Goal: Task Accomplishment & Management: Manage account settings

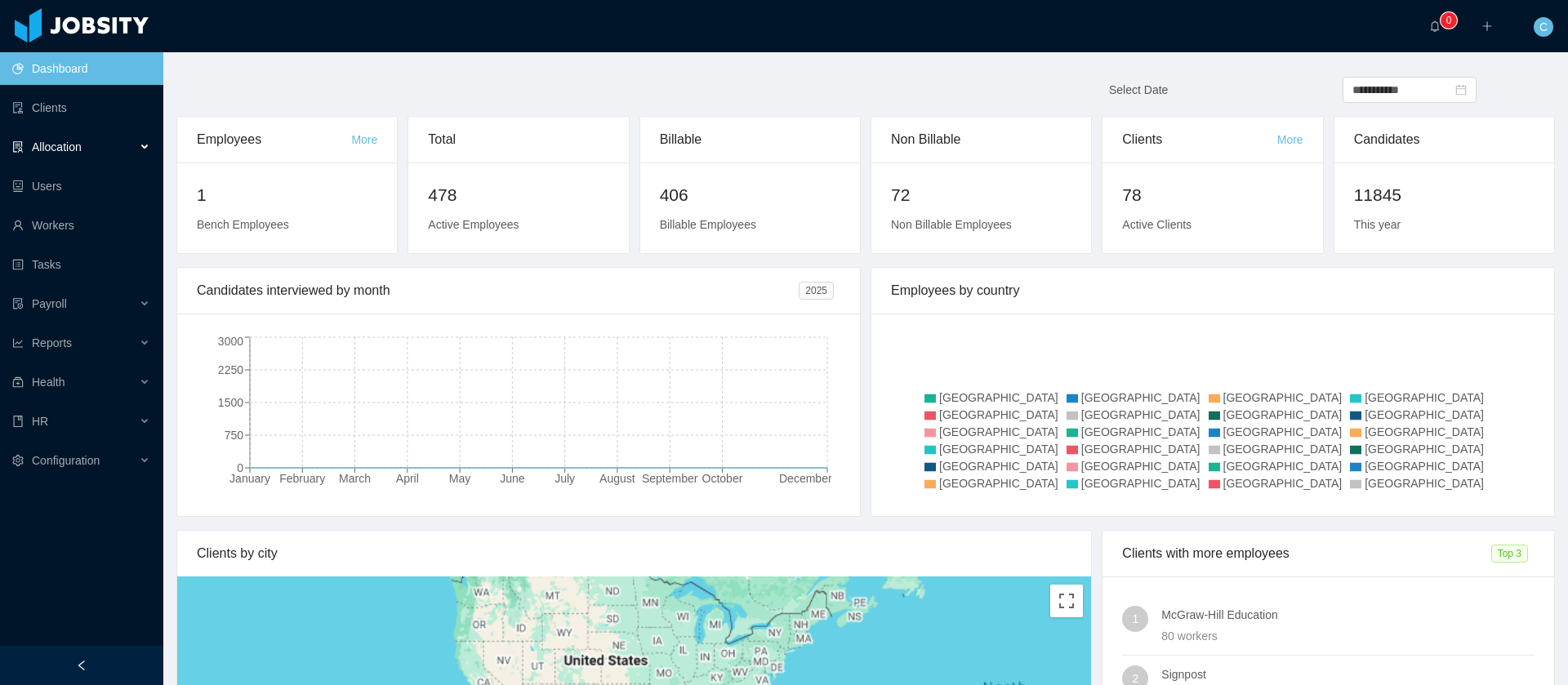
click at [67, 147] on span "Allocation" at bounding box center [56, 147] width 50 height 13
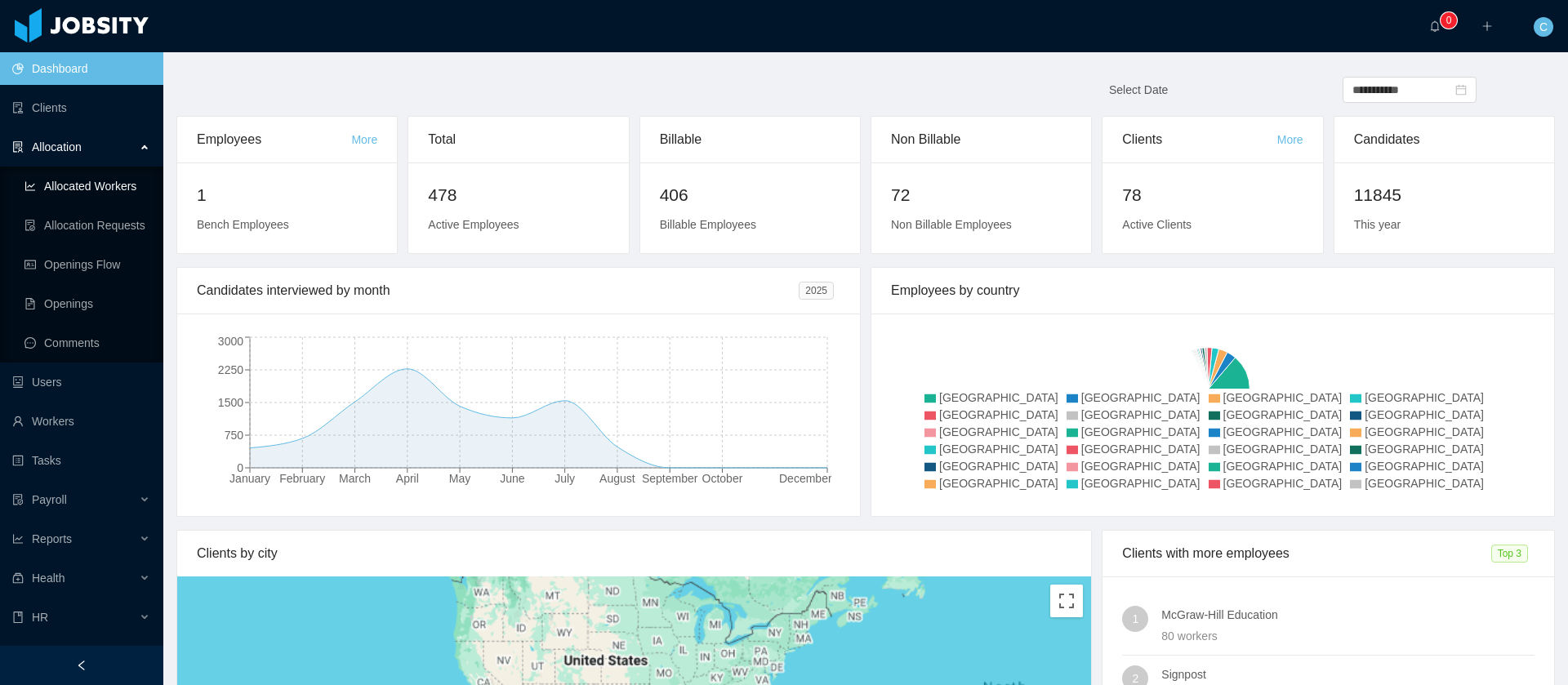
click at [86, 186] on link "Allocated Workers" at bounding box center [87, 186] width 126 height 33
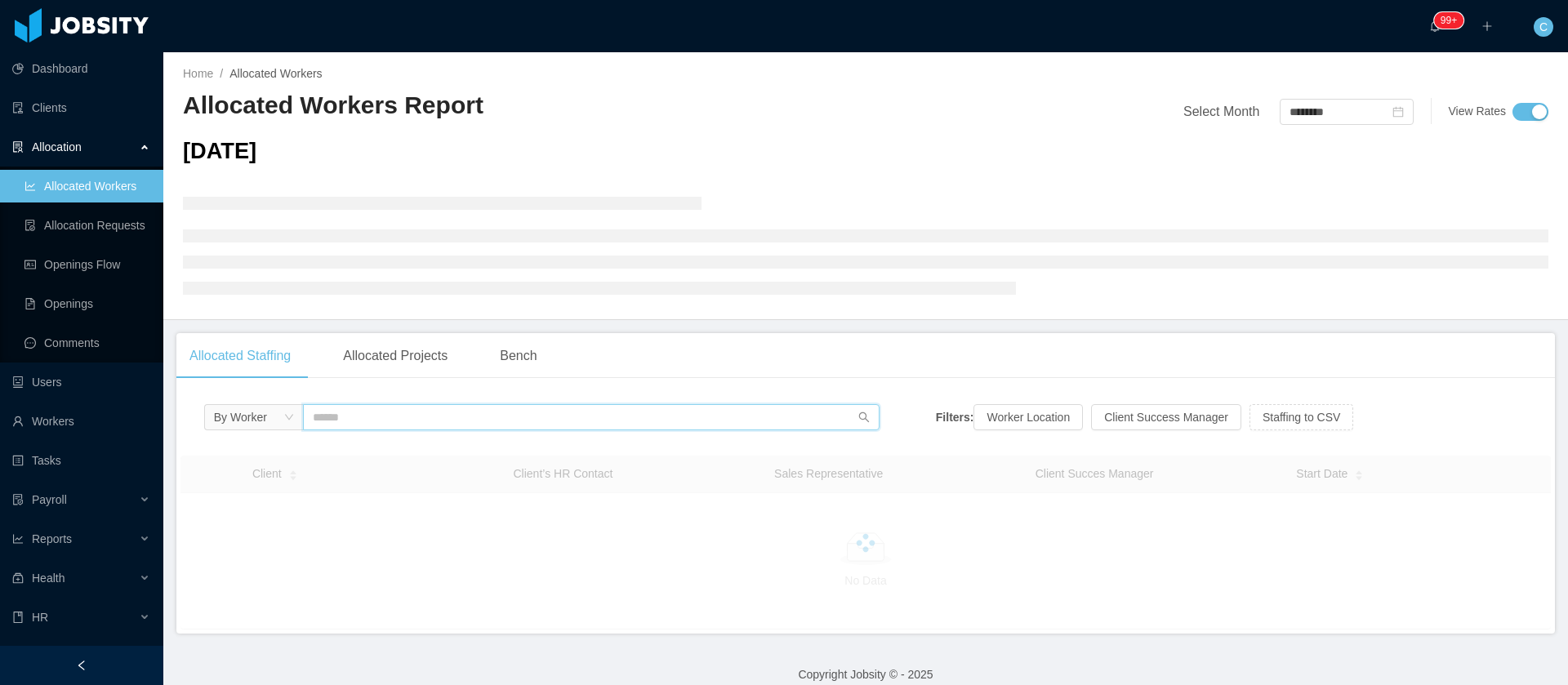
click at [458, 425] on input "text" at bounding box center [591, 417] width 576 height 26
paste input "**********"
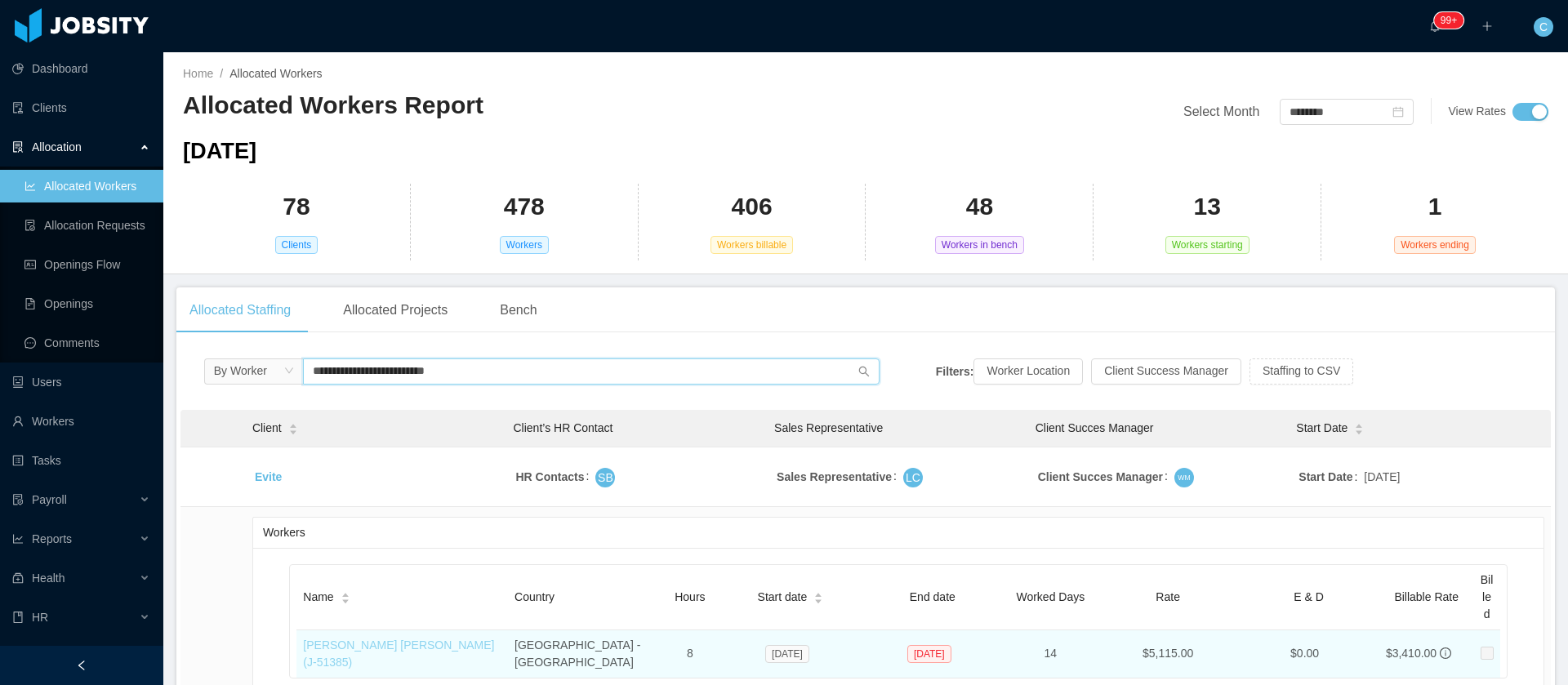
type input "**********"
click at [428, 639] on link "Juan David Peñalosa Carrillo (J- 51385 )" at bounding box center [398, 653] width 191 height 31
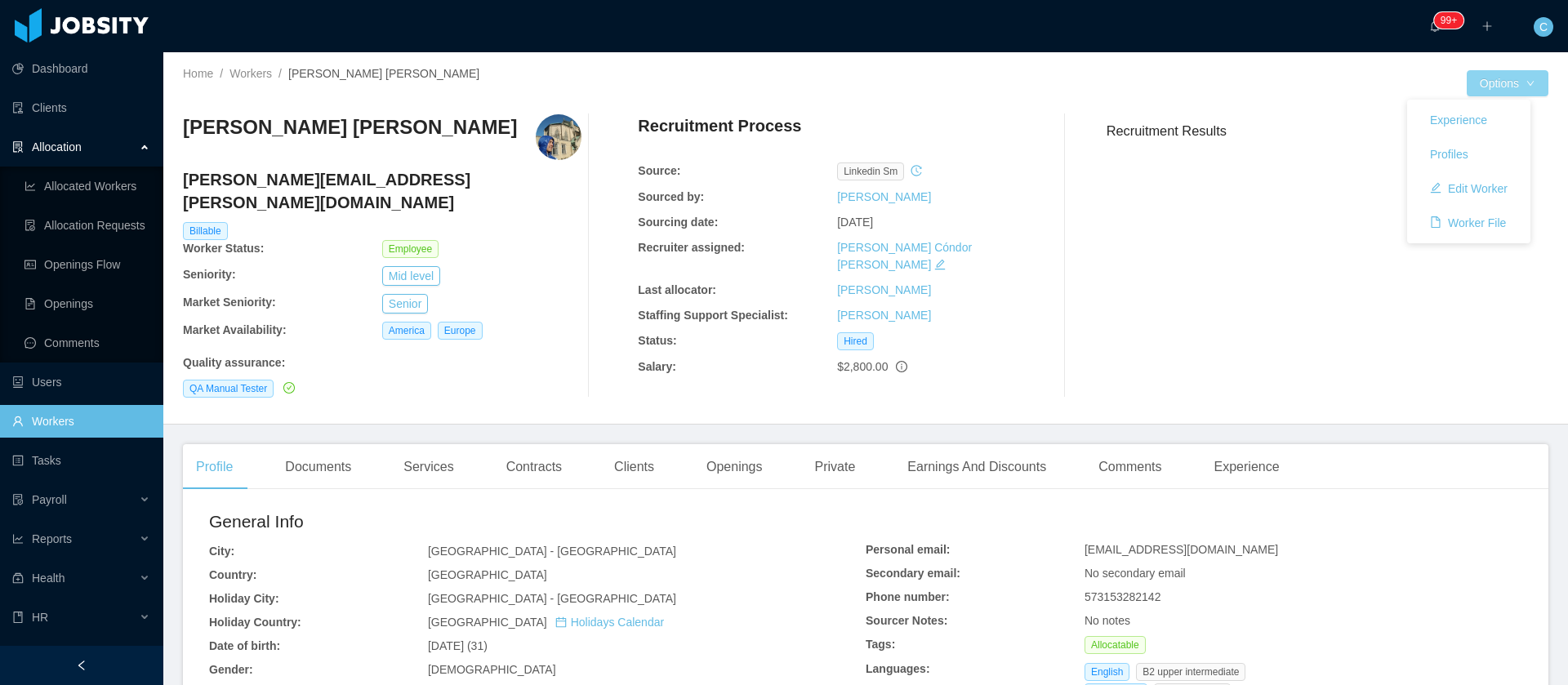
click at [1467, 90] on button "Options" at bounding box center [1508, 83] width 81 height 26
click at [1492, 189] on button "Edit Worker" at bounding box center [1469, 188] width 104 height 26
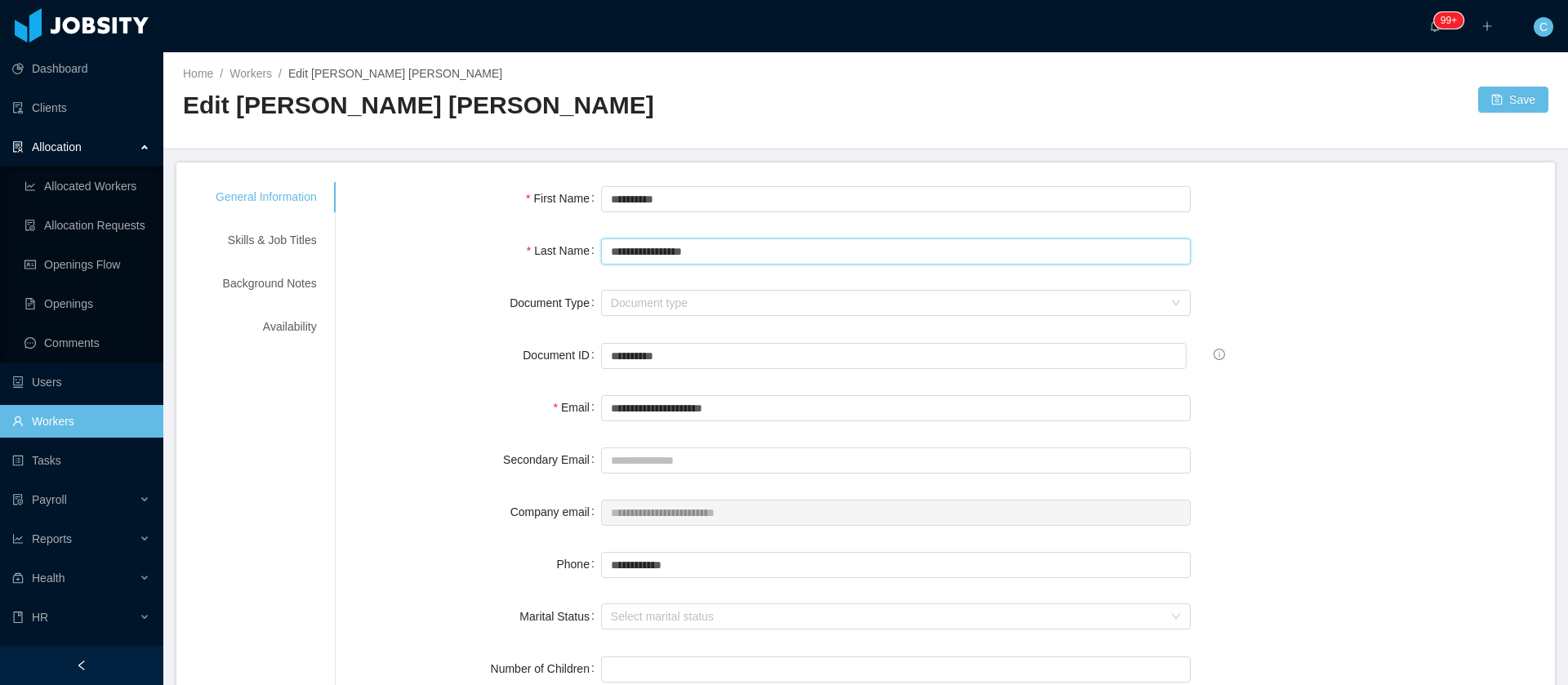
click at [631, 255] on input "**********" at bounding box center [896, 251] width 590 height 26
type input "**********"
click at [1488, 104] on button "Save" at bounding box center [1513, 99] width 70 height 26
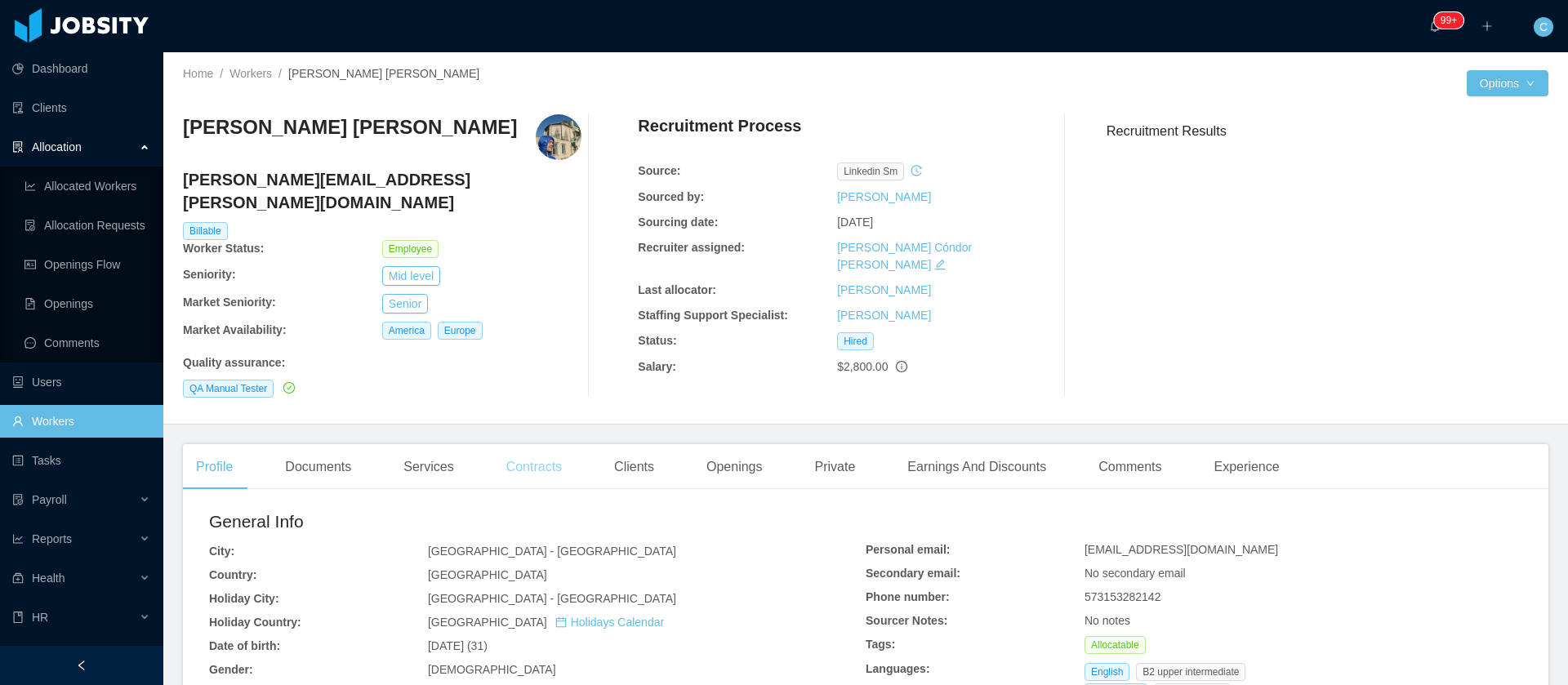
click at [544, 444] on div "Contracts" at bounding box center [534, 467] width 81 height 46
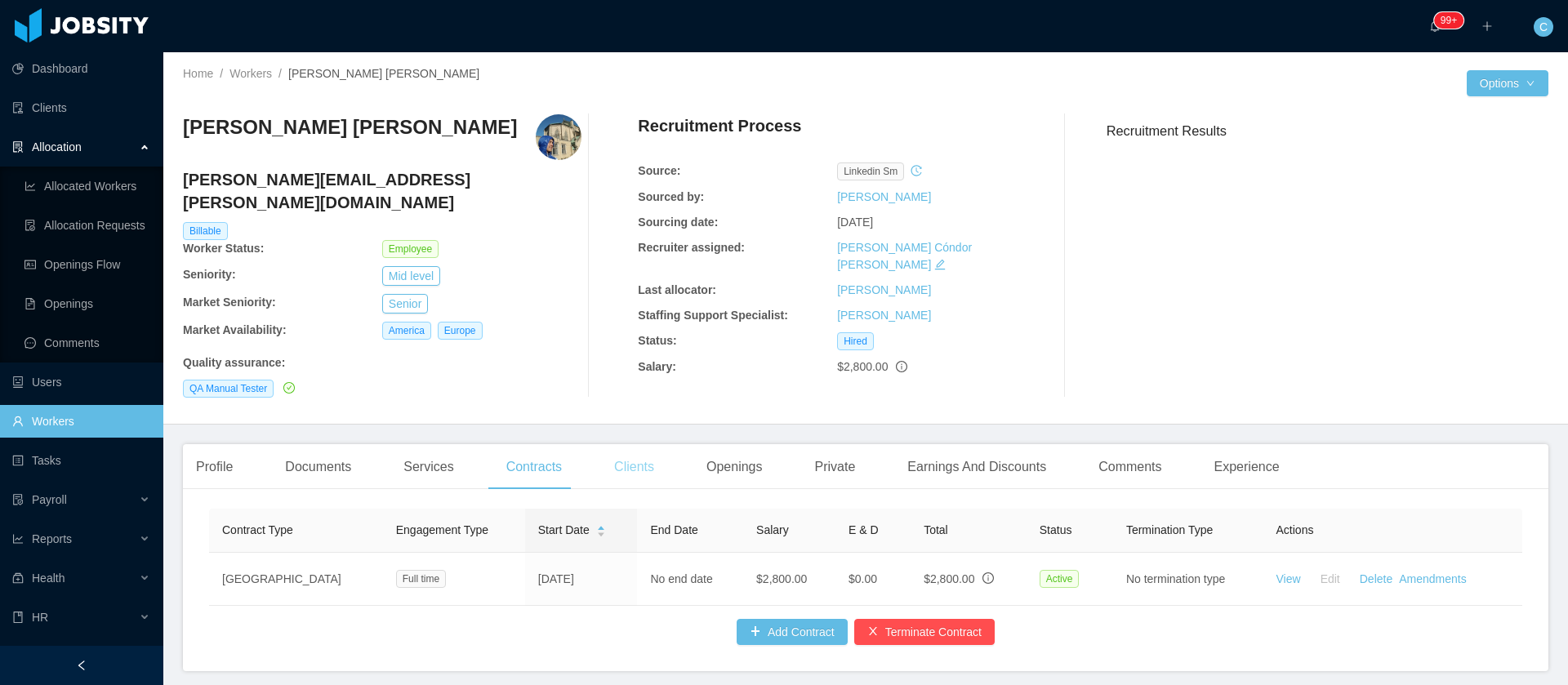
click at [647, 451] on div "Clients" at bounding box center [634, 467] width 66 height 46
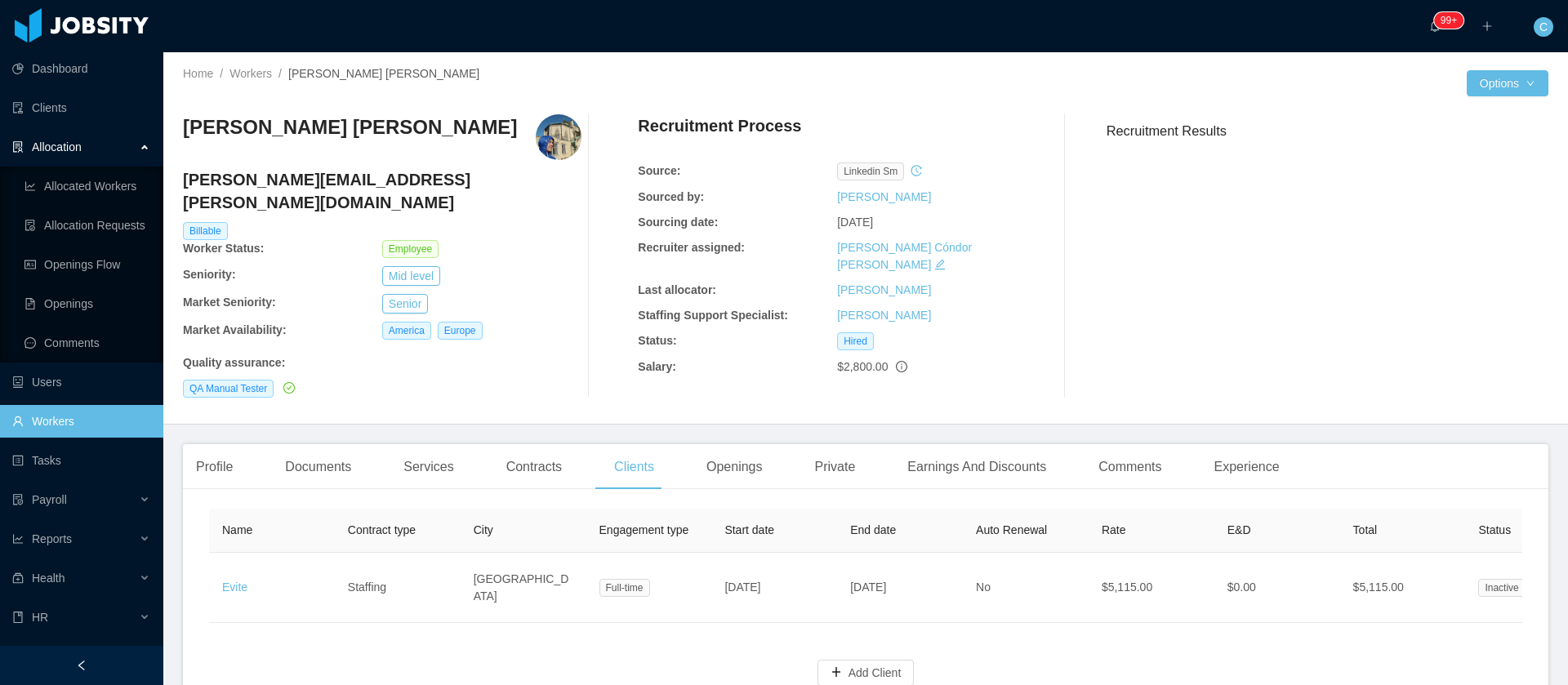
drag, startPoint x: 434, startPoint y: 122, endPoint x: 163, endPoint y: 145, distance: 272.0
click at [164, 142] on div "Home / Workers / Juan David Penalosa Carrillo / Options Juan David Penalosa Car…" at bounding box center [866, 239] width 1405 height 372
copy h3 "[PERSON_NAME] [PERSON_NAME]"
click at [92, 429] on link "Workers" at bounding box center [80, 421] width 138 height 33
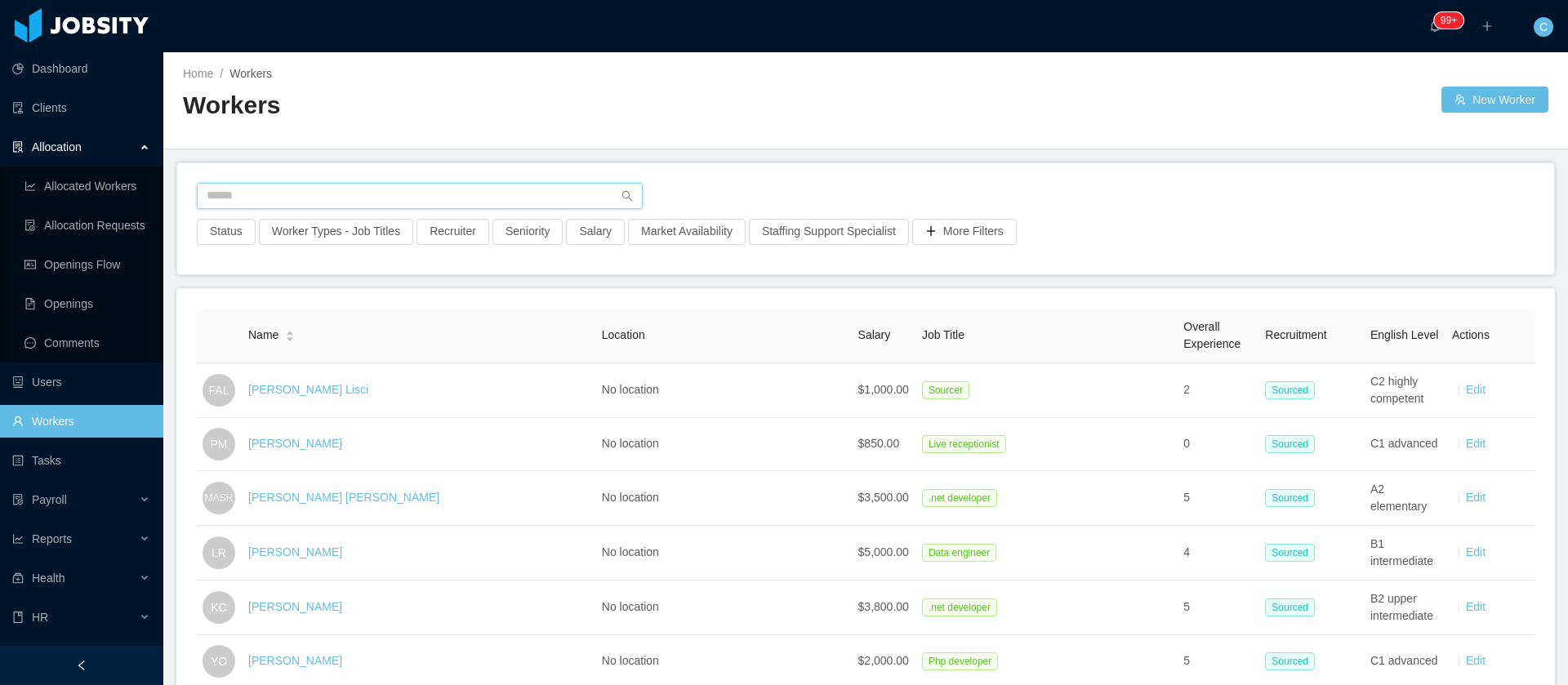
click at [272, 194] on input "text" at bounding box center [420, 196] width 446 height 26
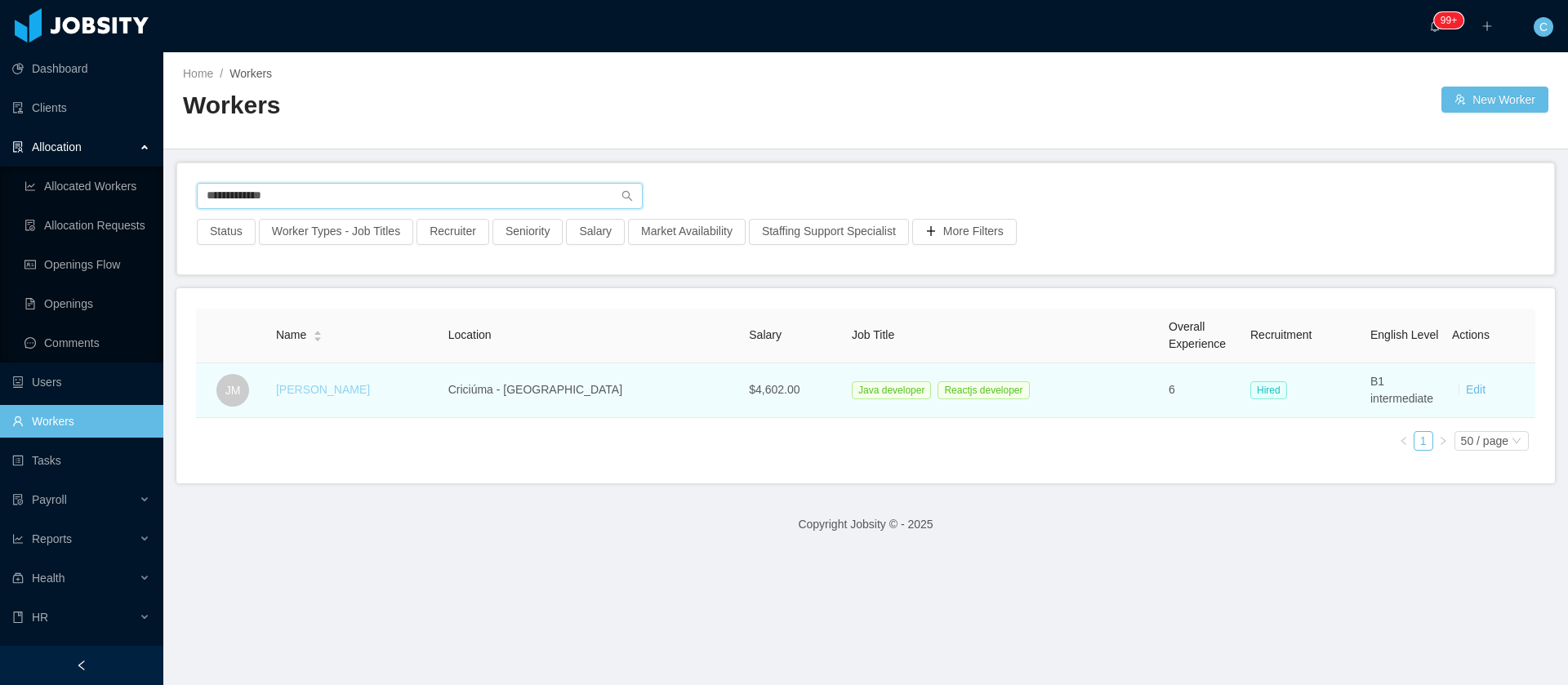
type input "**********"
click at [361, 392] on link "José Marciano" at bounding box center [323, 389] width 94 height 13
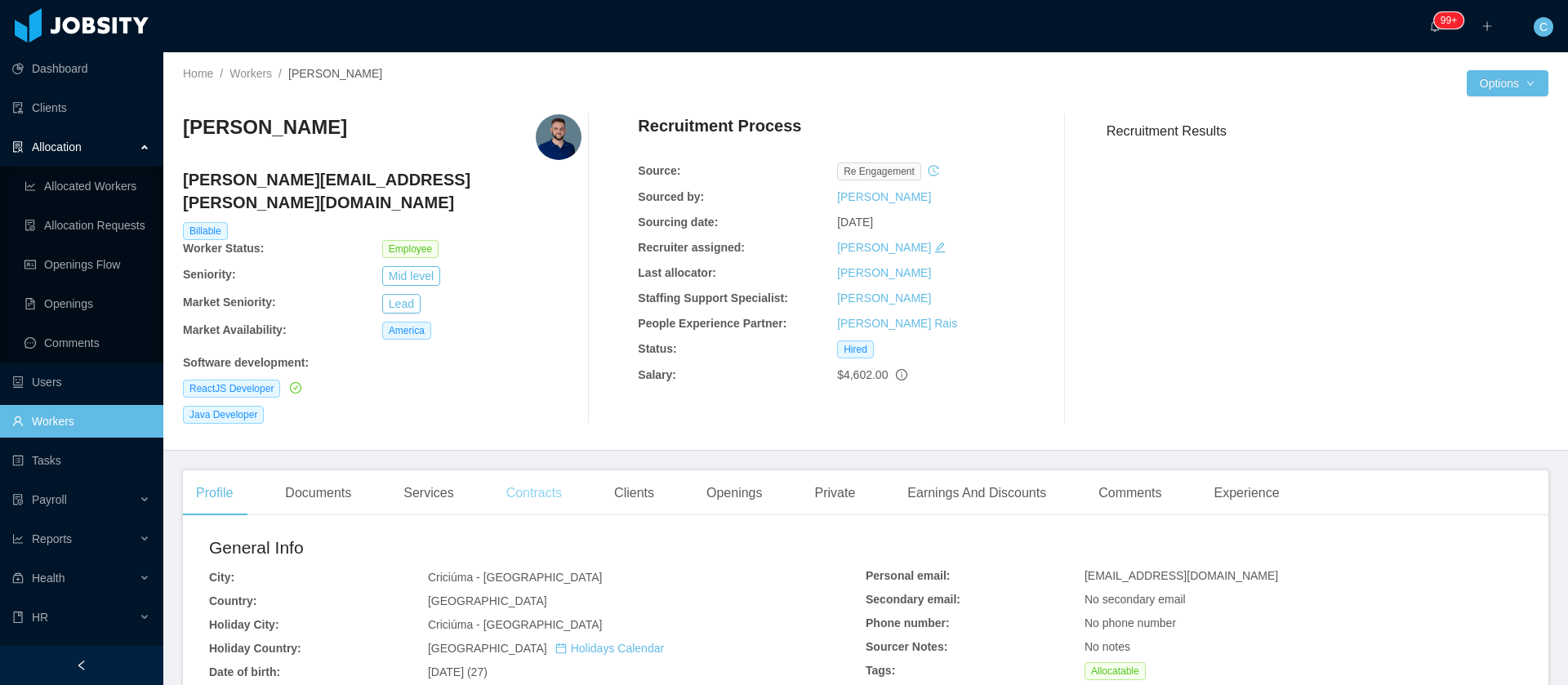
click at [537, 470] on div "Contracts" at bounding box center [534, 493] width 81 height 46
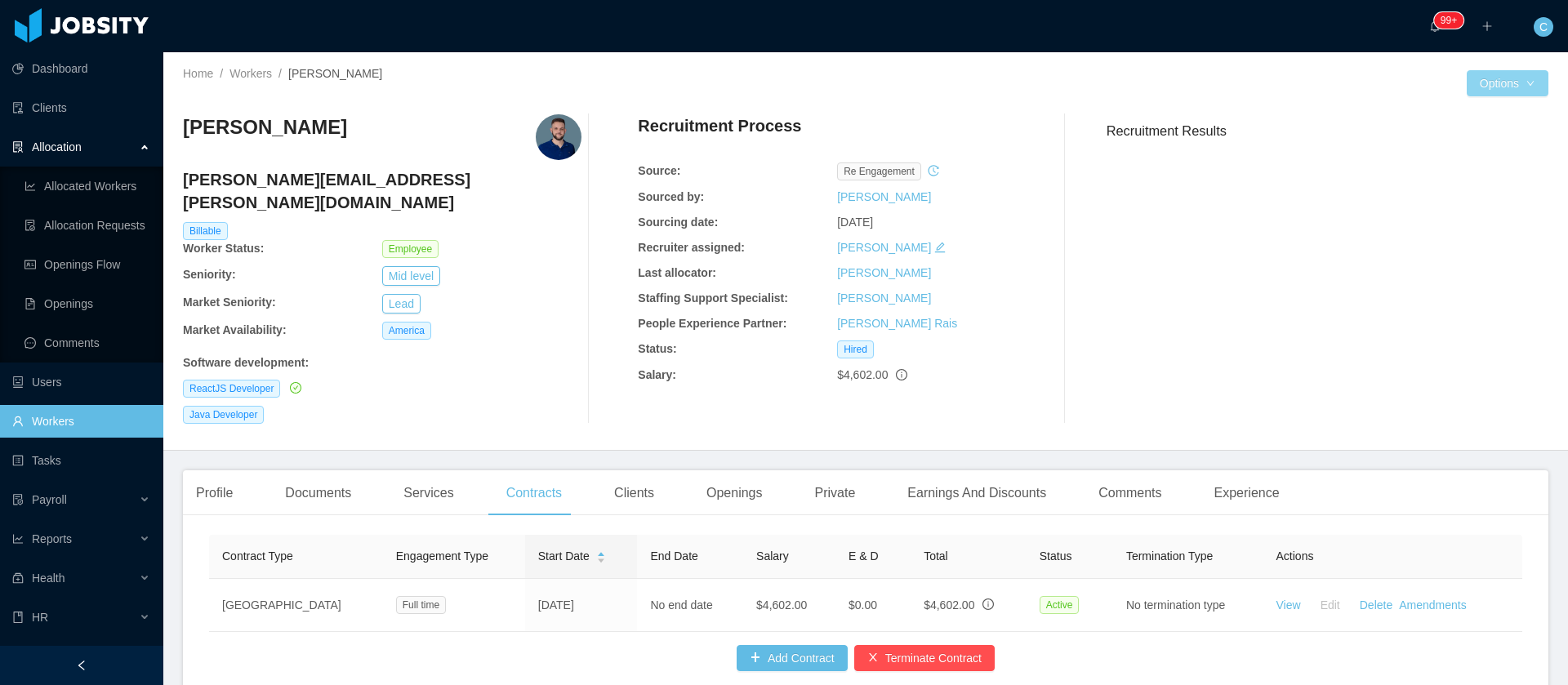
click at [1506, 73] on button "Options" at bounding box center [1508, 83] width 81 height 26
click at [1456, 195] on button "Edit Worker" at bounding box center [1469, 188] width 104 height 26
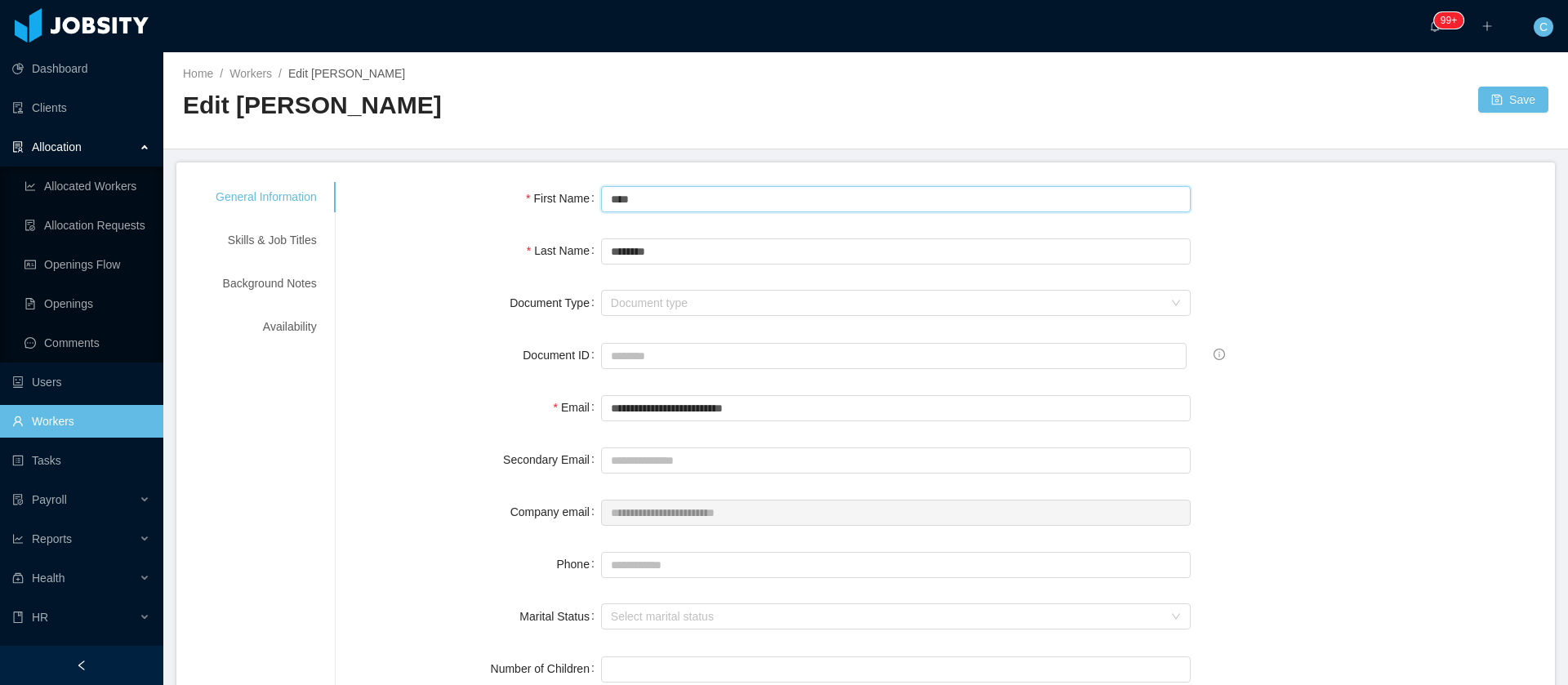
click at [660, 202] on input "****" at bounding box center [896, 199] width 590 height 26
type input "****"
click at [1487, 95] on button "Save" at bounding box center [1513, 99] width 70 height 26
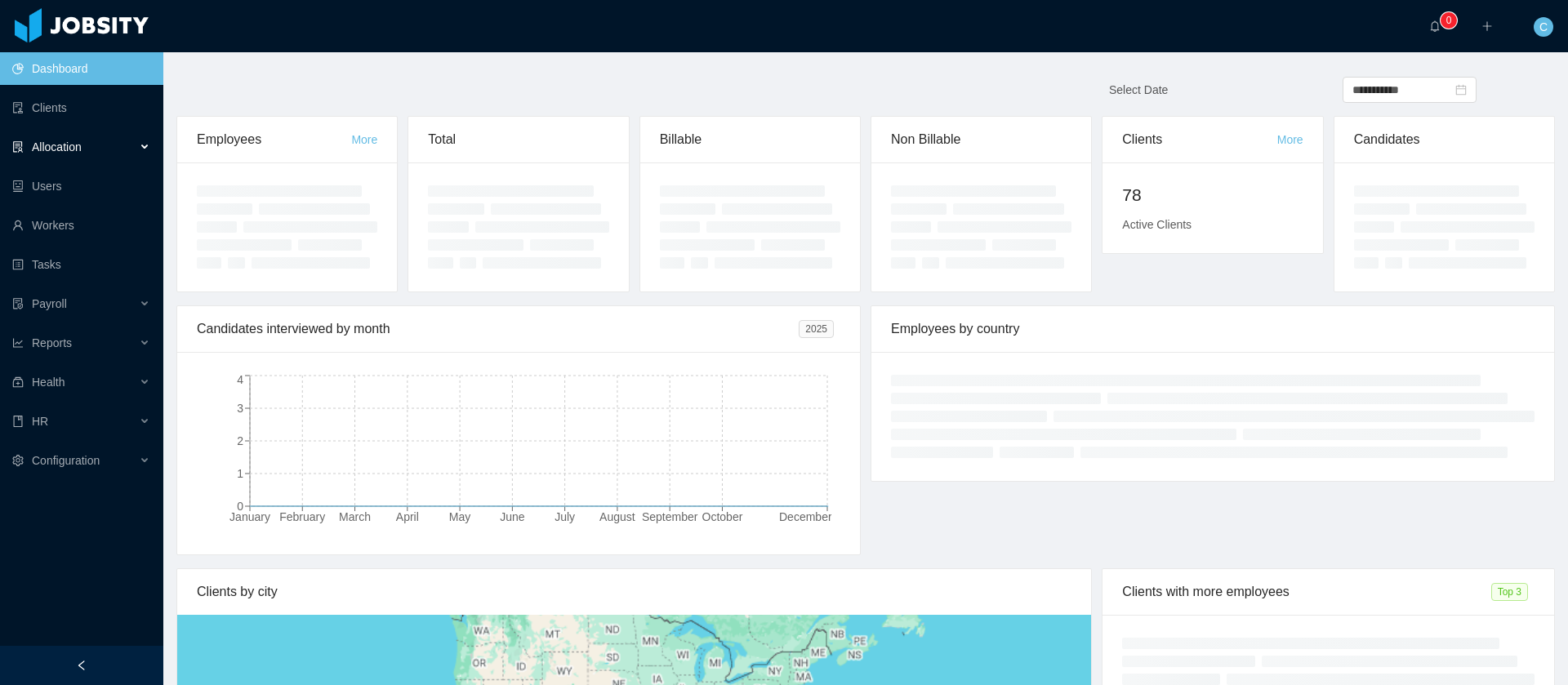
click at [67, 153] on span "Allocation" at bounding box center [56, 147] width 50 height 13
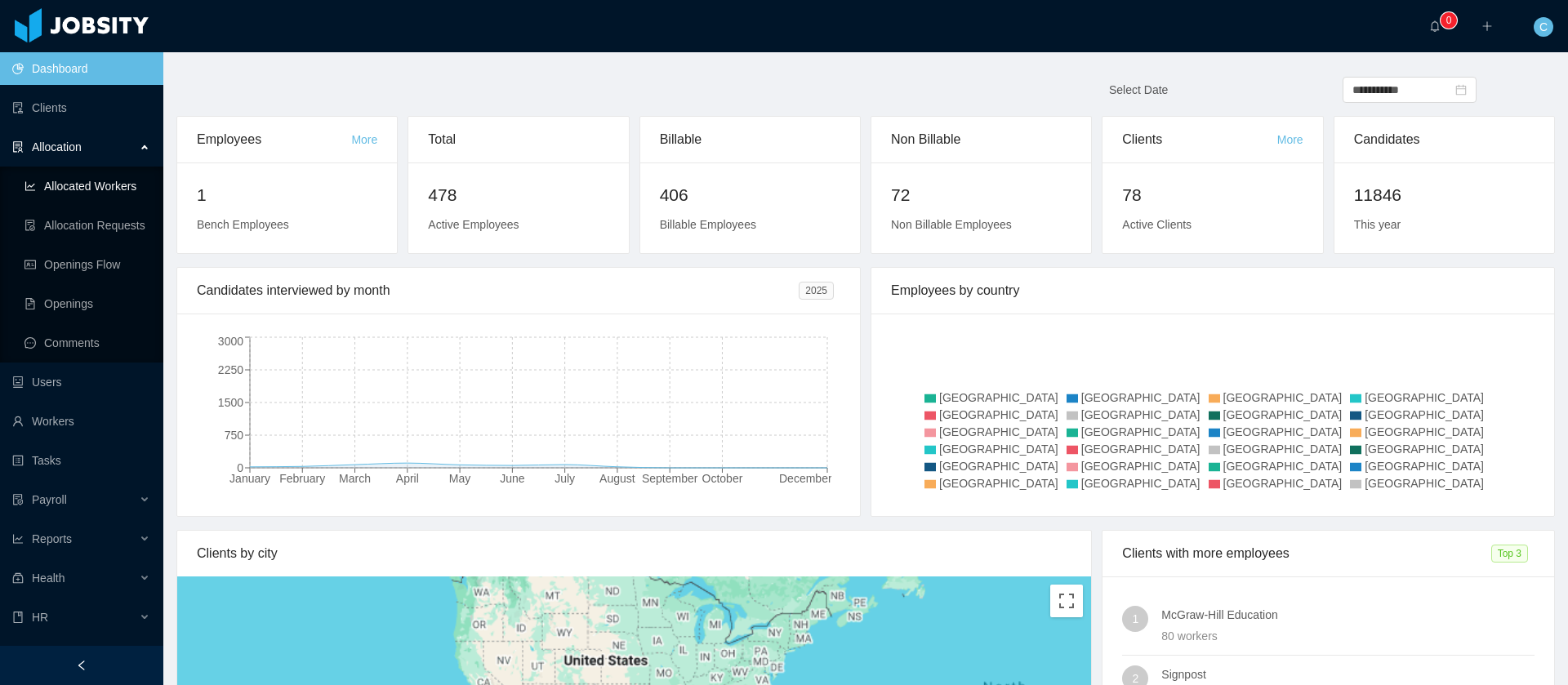
click at [67, 197] on link "Allocated Workers" at bounding box center [87, 186] width 126 height 33
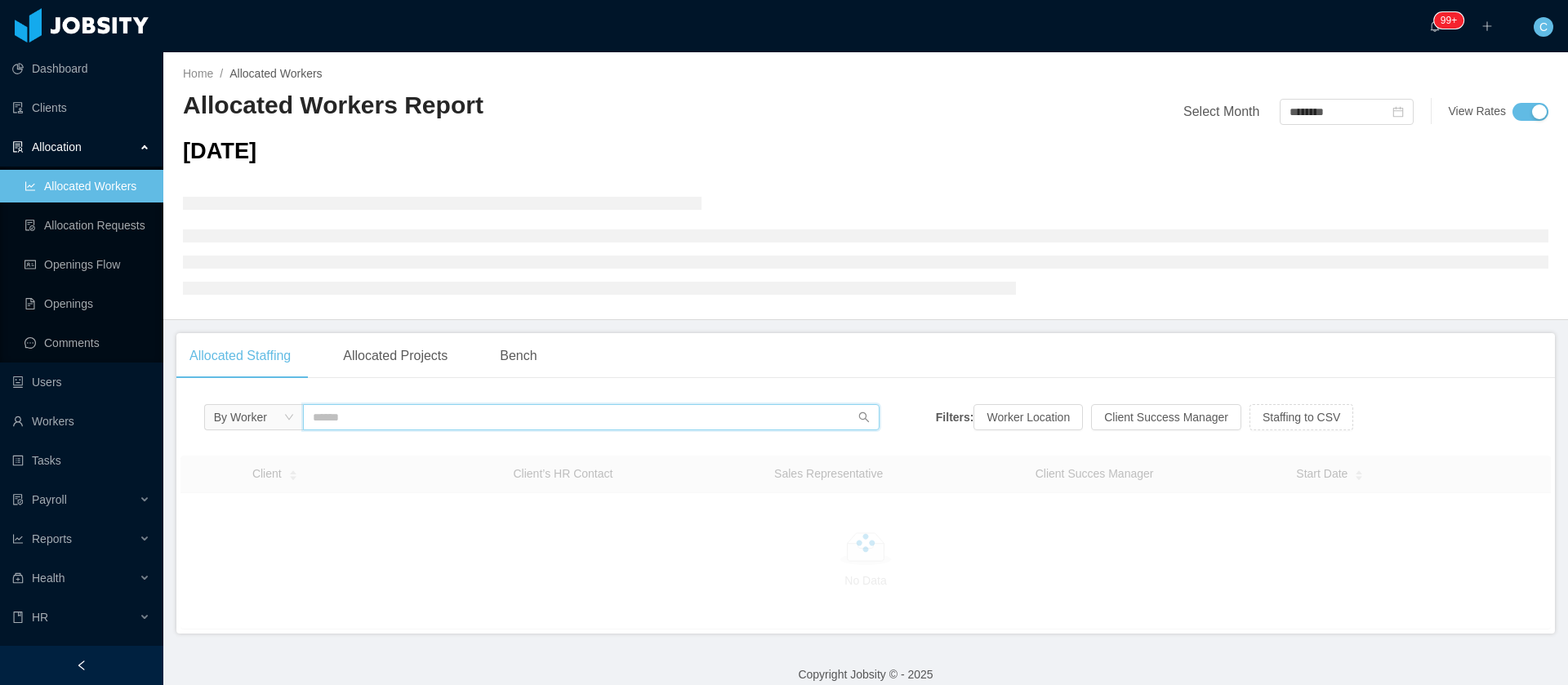
click at [338, 413] on input "text" at bounding box center [591, 417] width 576 height 26
paste input "**********"
drag, startPoint x: 52, startPoint y: 387, endPoint x: 35, endPoint y: 377, distance: 19.7
click at [44, 382] on section "**********" at bounding box center [784, 342] width 1568 height 685
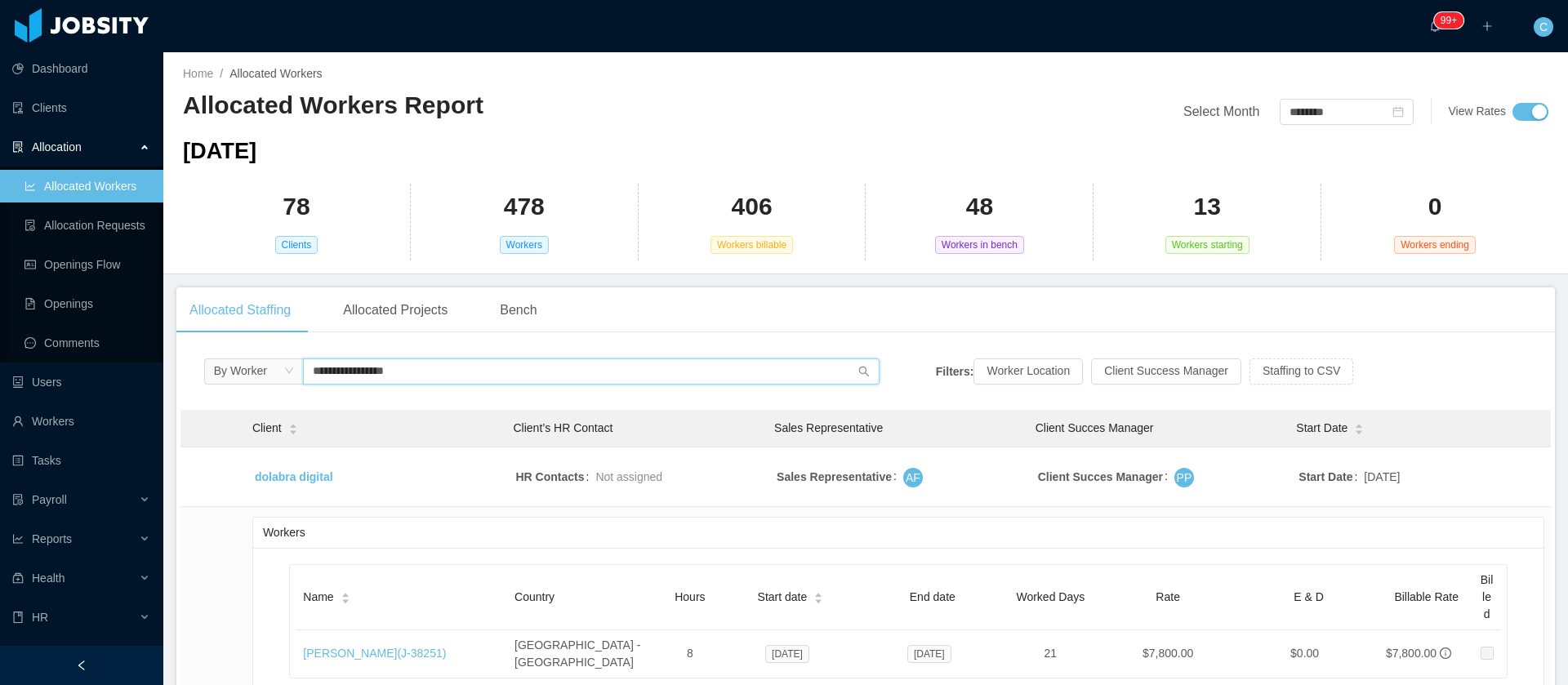
click at [75, 337] on section "**********" at bounding box center [784, 342] width 1568 height 685
paste input "********"
click at [281, 355] on div "**********" at bounding box center [866, 577] width 1379 height 464
click at [406, 369] on input "**********" at bounding box center [591, 371] width 576 height 26
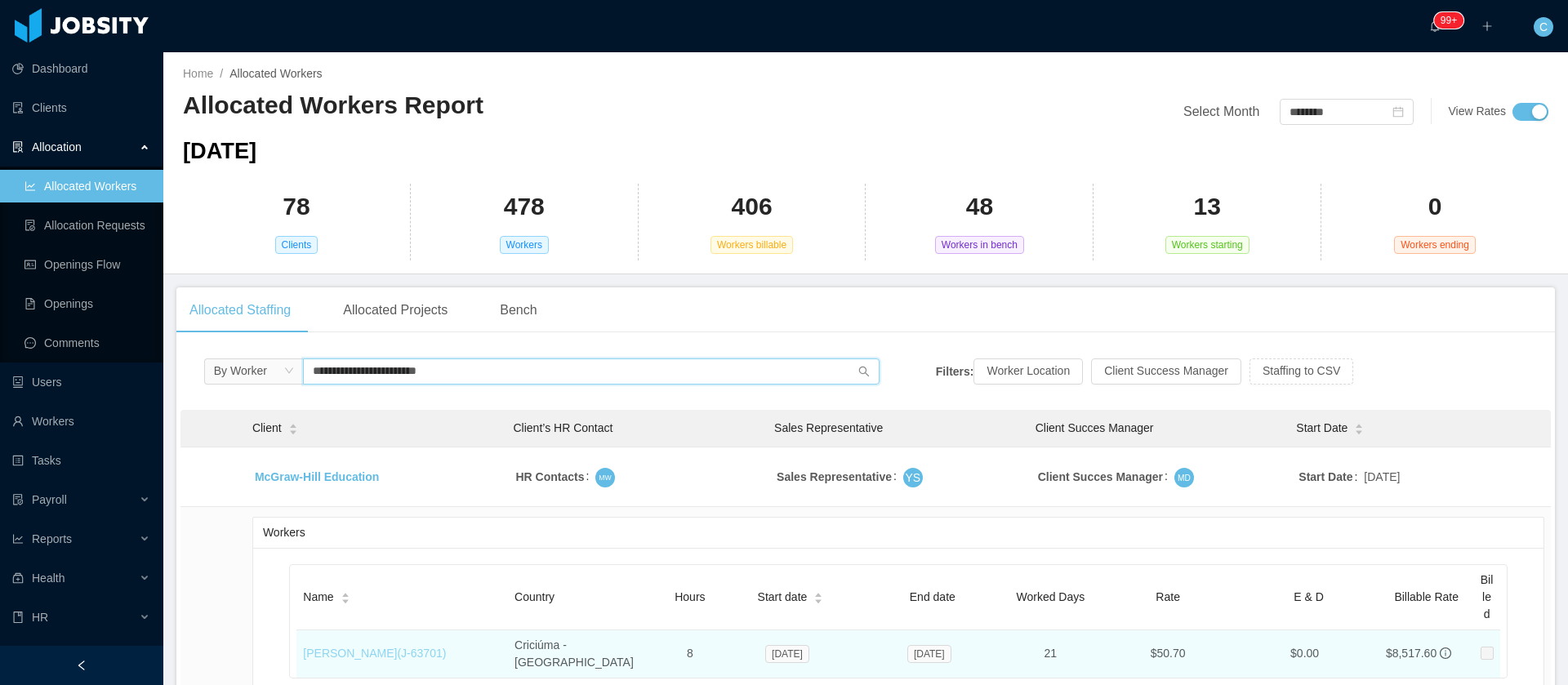
type input "**********"
click at [376, 646] on link "Julio César Mello Boaroli (J- 63701 )" at bounding box center [374, 652] width 143 height 13
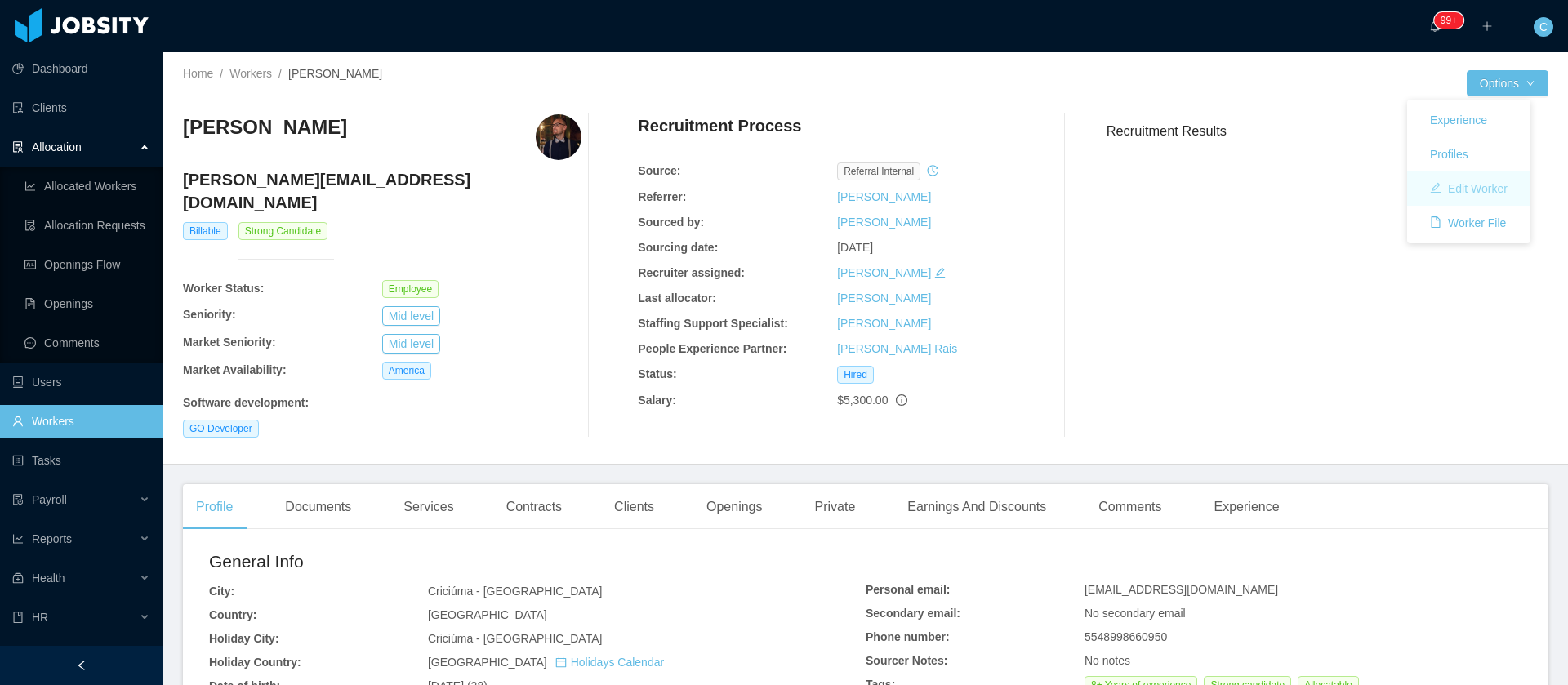
click at [1472, 194] on button "Edit Worker" at bounding box center [1469, 188] width 104 height 26
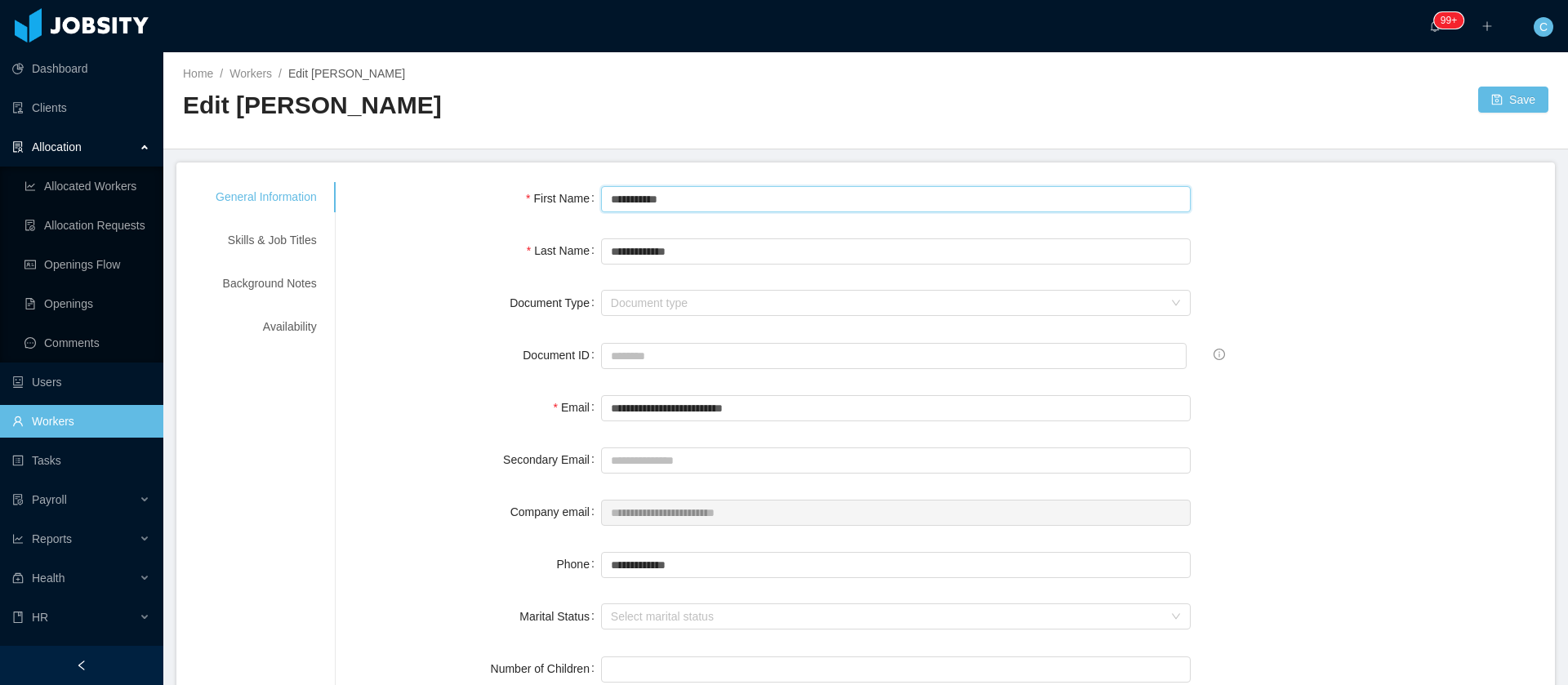
click at [649, 202] on input "**********" at bounding box center [896, 199] width 590 height 26
type input "**********"
click at [1492, 101] on button "Save" at bounding box center [1513, 99] width 70 height 26
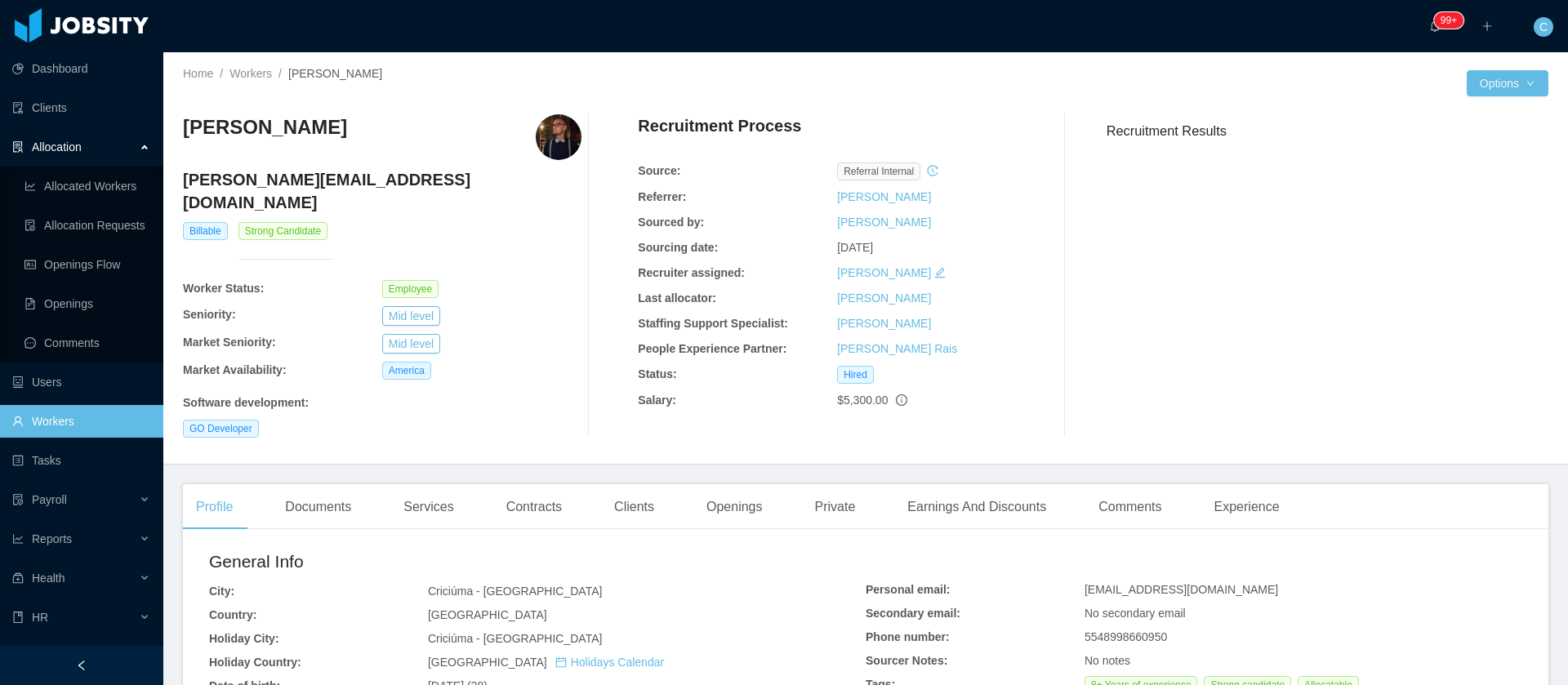
click at [66, 428] on link "Workers" at bounding box center [80, 421] width 138 height 33
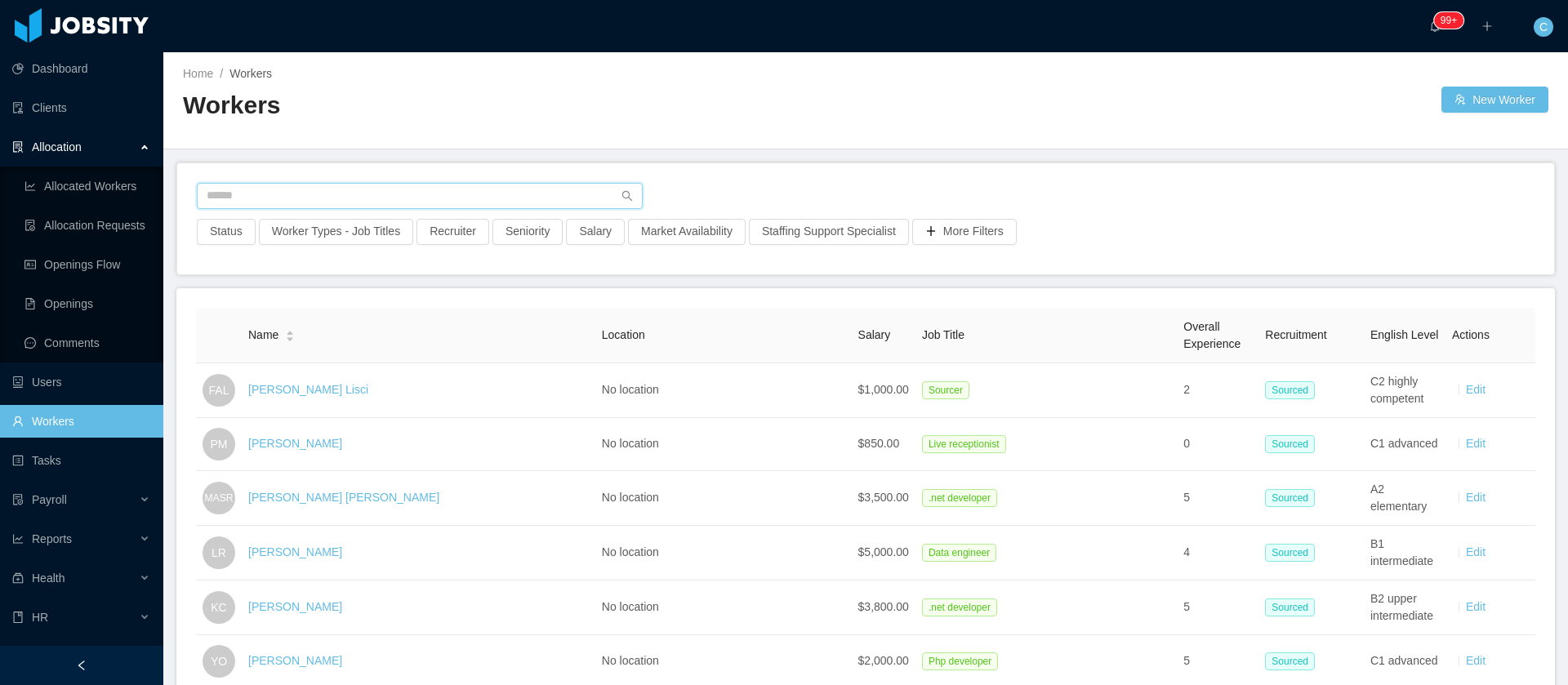
click at [267, 188] on input "text" at bounding box center [420, 196] width 446 height 26
paste input "**********"
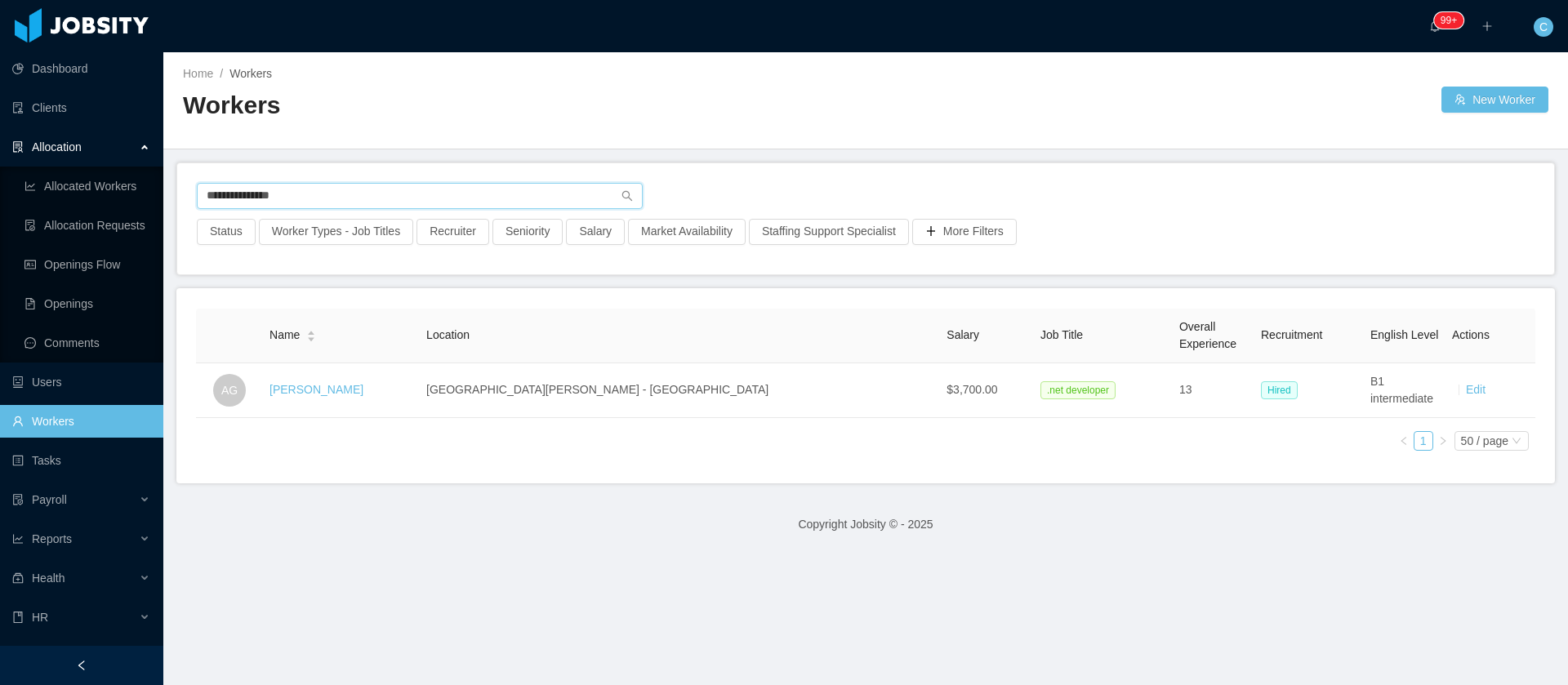
type input "**********"
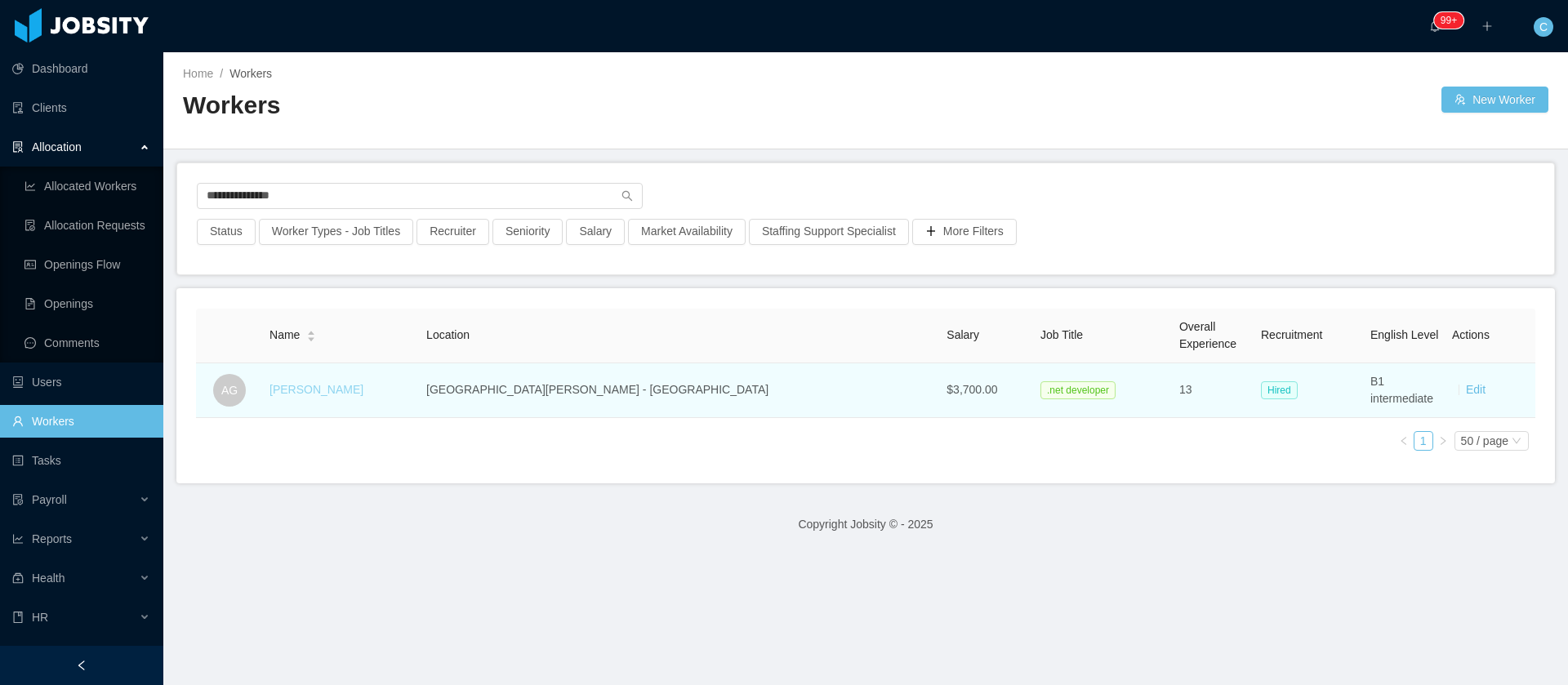
click at [364, 388] on link "André Guimarães" at bounding box center [316, 389] width 94 height 13
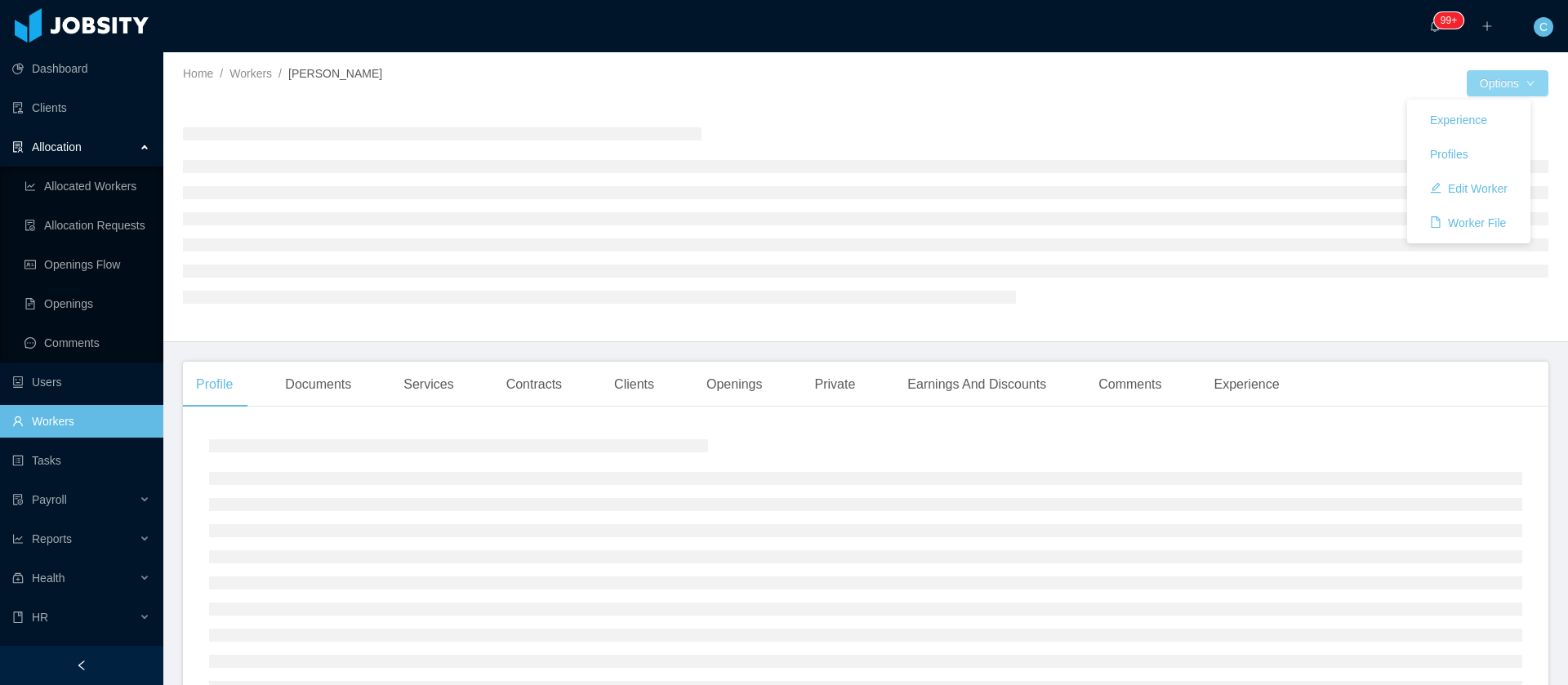
click at [1470, 83] on button "Options" at bounding box center [1508, 83] width 81 height 26
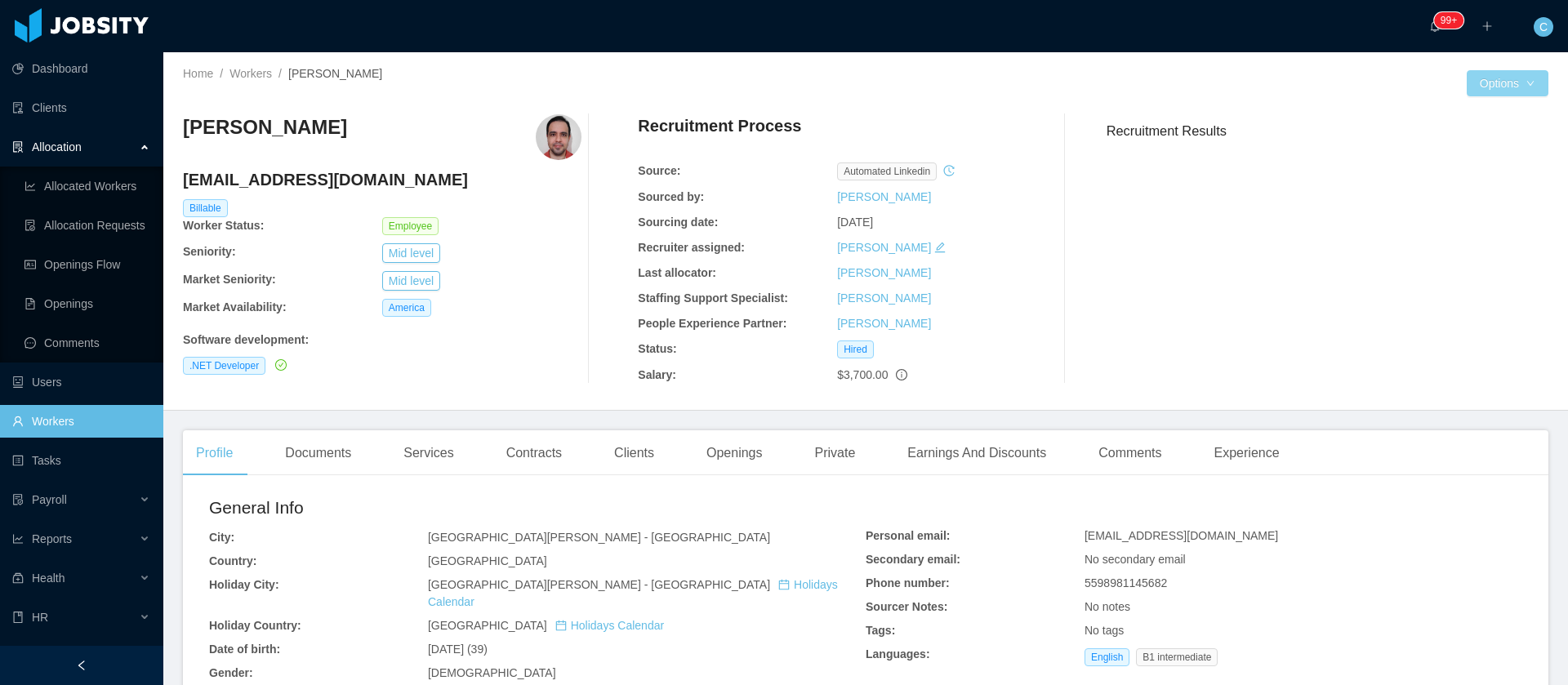
click at [1467, 85] on button "Options" at bounding box center [1508, 83] width 81 height 26
click at [1440, 193] on button "Edit Worker" at bounding box center [1469, 188] width 104 height 26
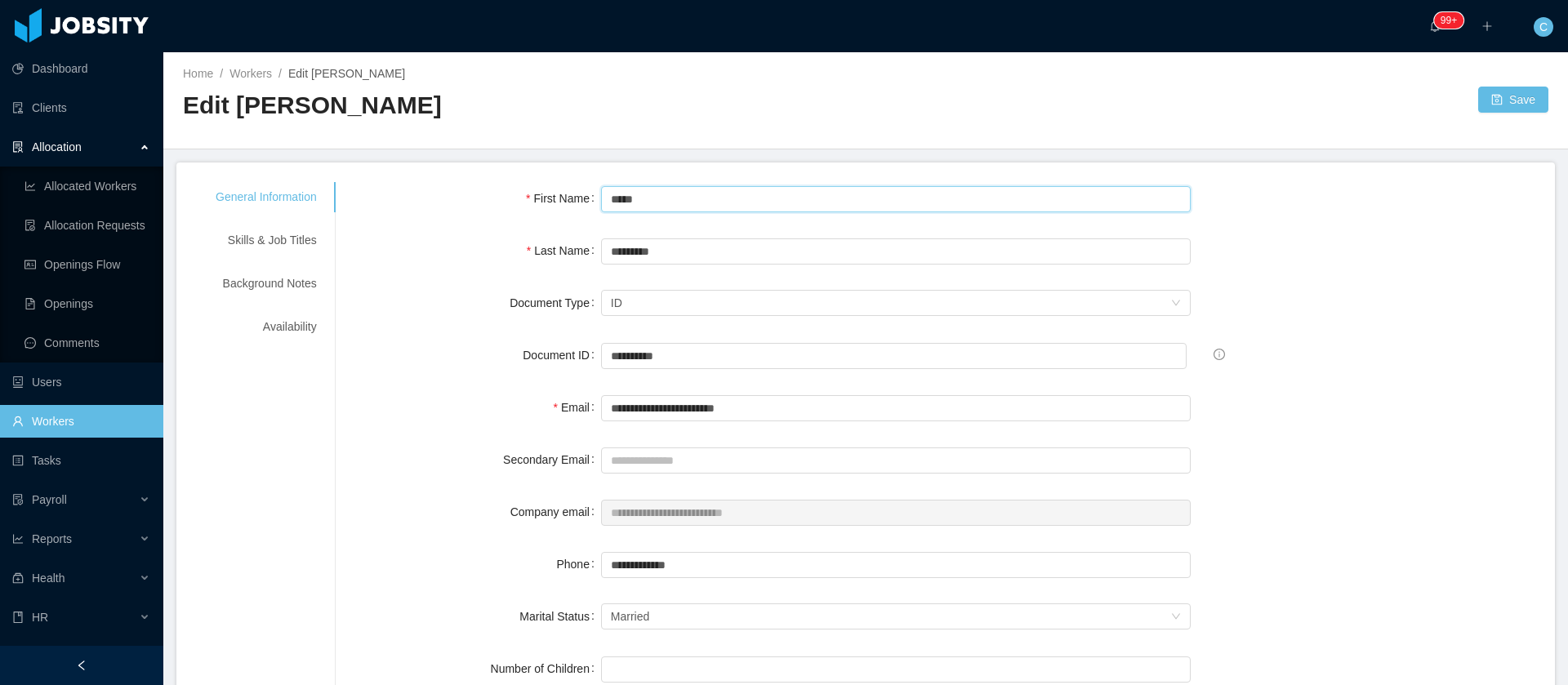
click at [642, 198] on input "*****" at bounding box center [896, 199] width 590 height 26
type input "*****"
click at [655, 258] on input "*********" at bounding box center [896, 251] width 590 height 26
type input "*********"
click at [1526, 98] on button "Save" at bounding box center [1513, 99] width 70 height 26
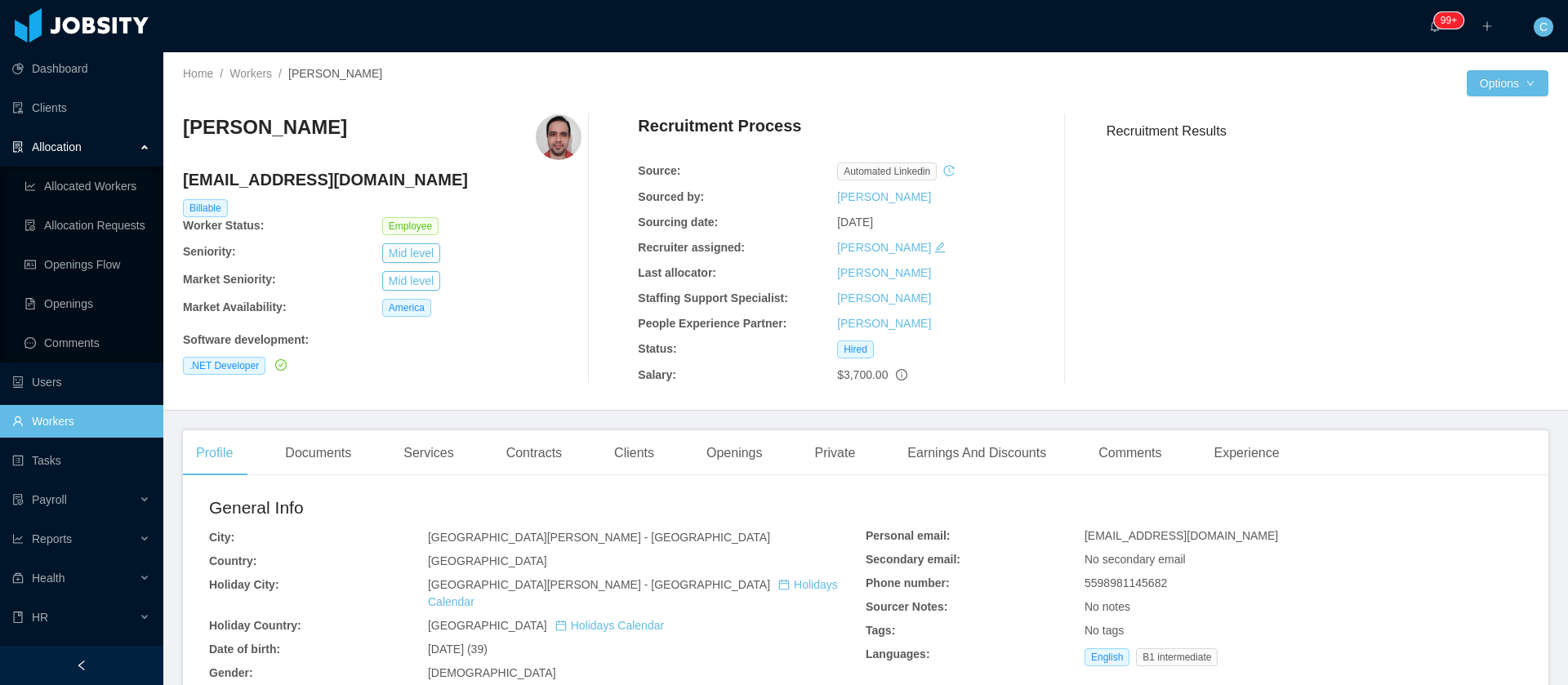
click at [80, 427] on link "Workers" at bounding box center [80, 421] width 138 height 33
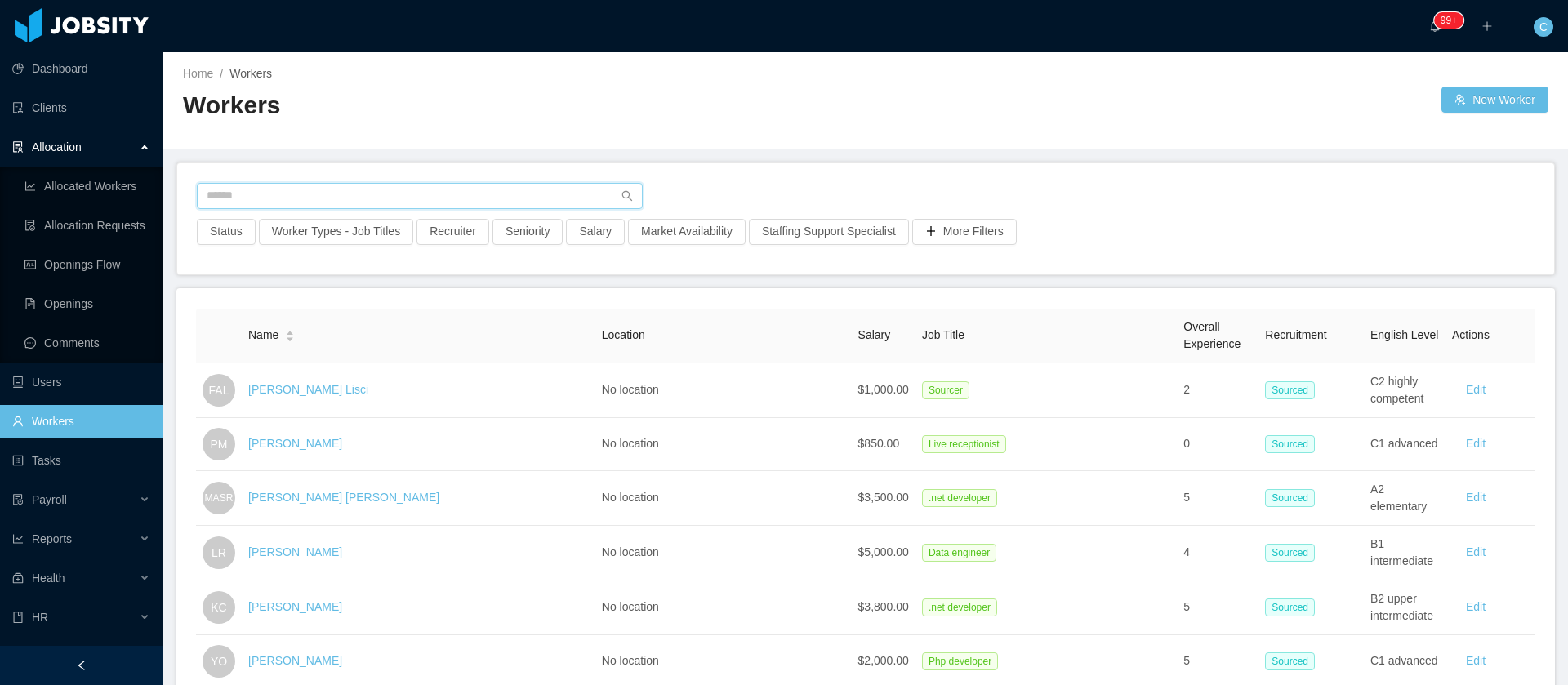
click at [295, 195] on input "text" at bounding box center [420, 196] width 446 height 26
paste input "**********"
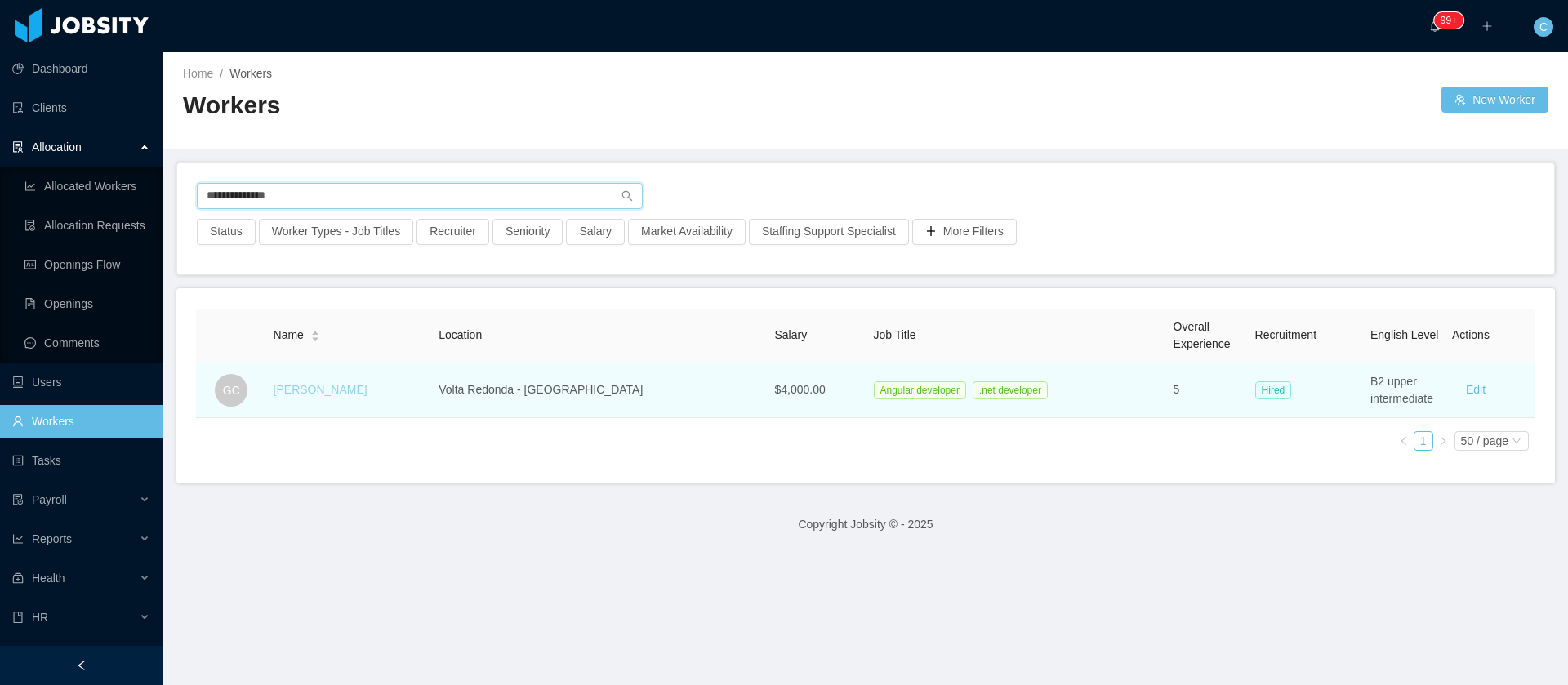
type input "**********"
click at [326, 396] on link "Gabriel Corrêa" at bounding box center [320, 389] width 94 height 13
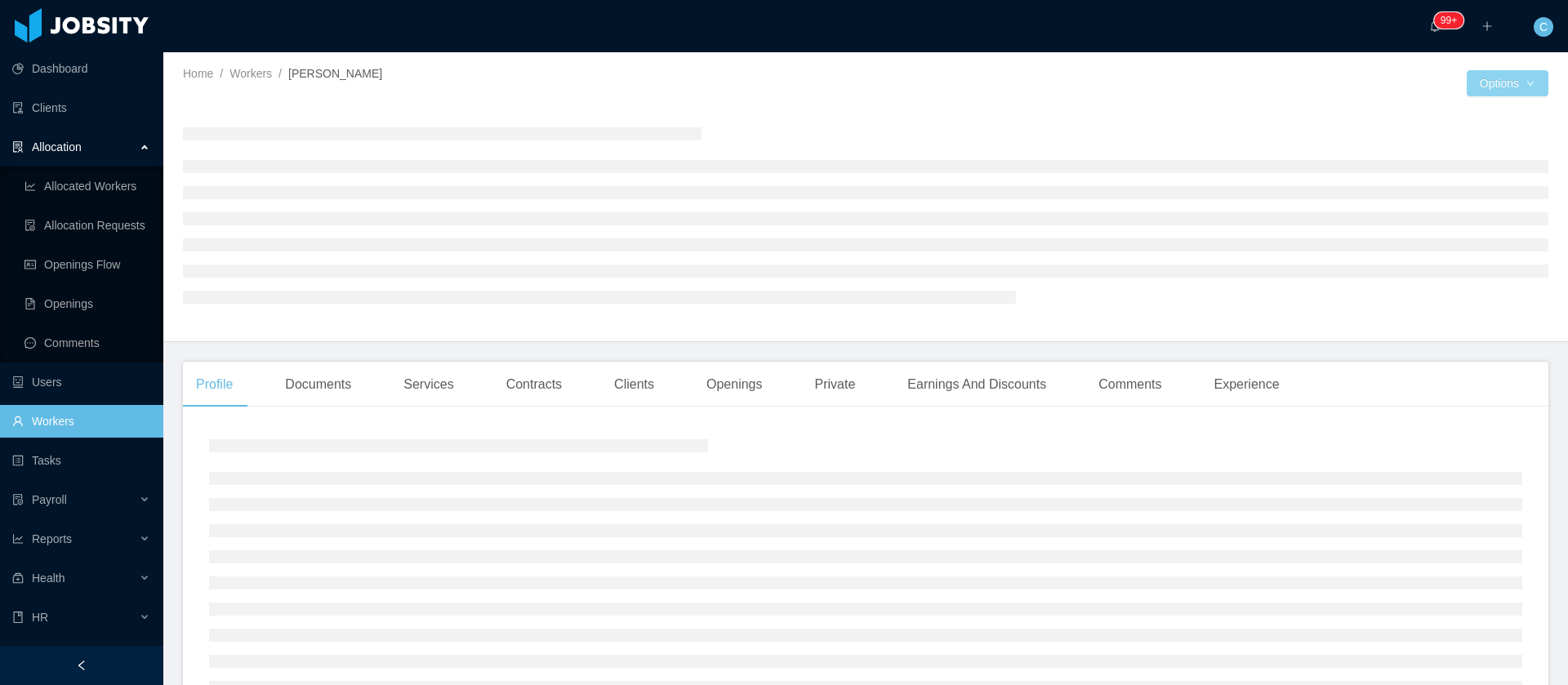
click at [1497, 77] on button "Options" at bounding box center [1508, 83] width 81 height 26
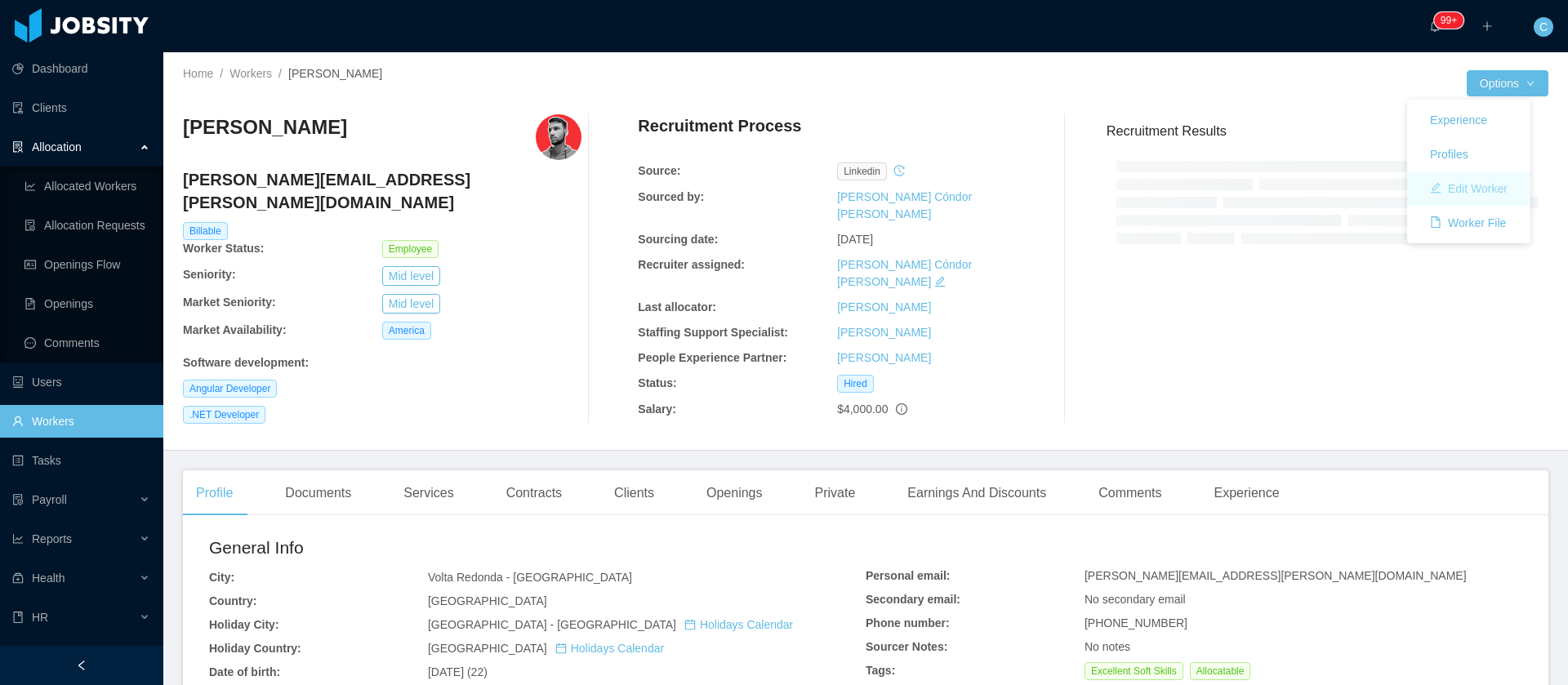
click at [1466, 191] on button "Edit Worker" at bounding box center [1469, 188] width 104 height 26
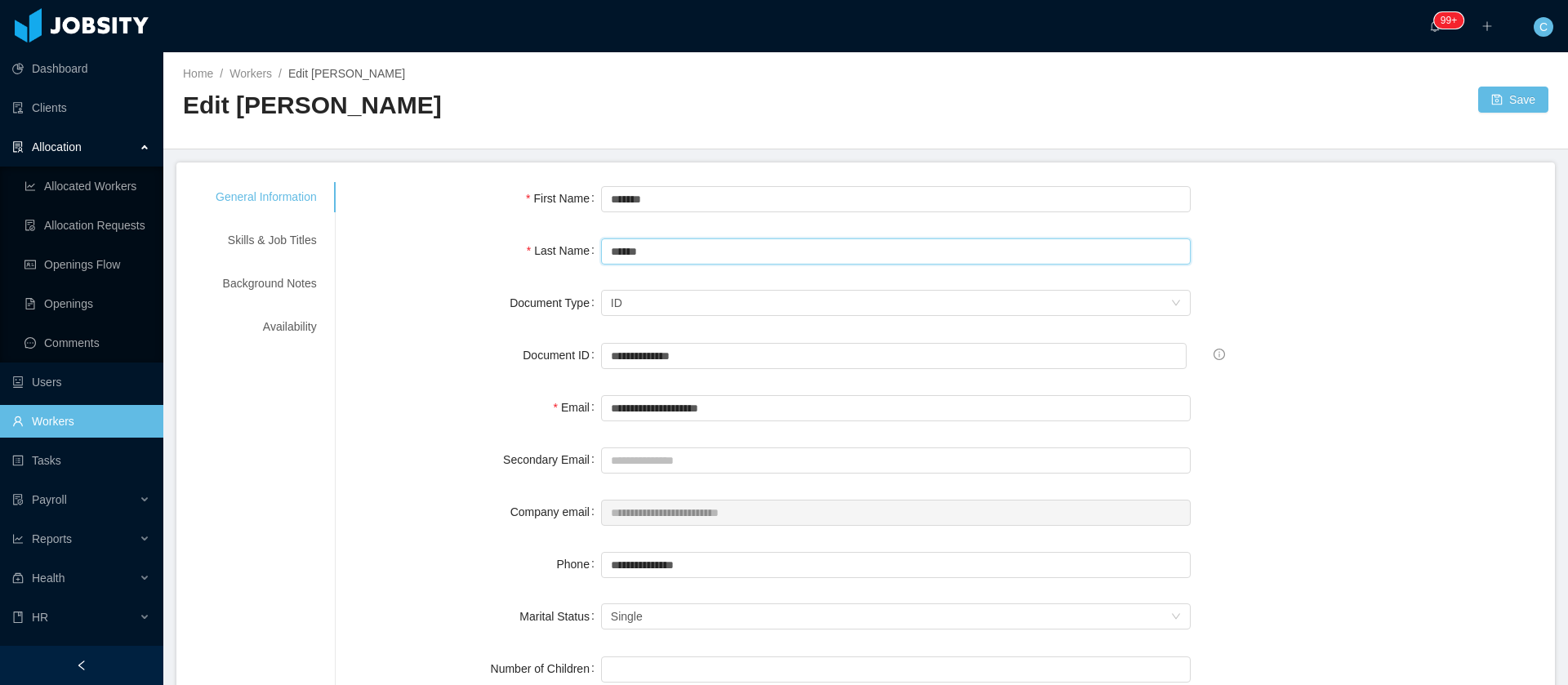
click at [639, 249] on input "******" at bounding box center [896, 251] width 590 height 26
type input "******"
click at [1511, 92] on button "Save" at bounding box center [1513, 99] width 70 height 26
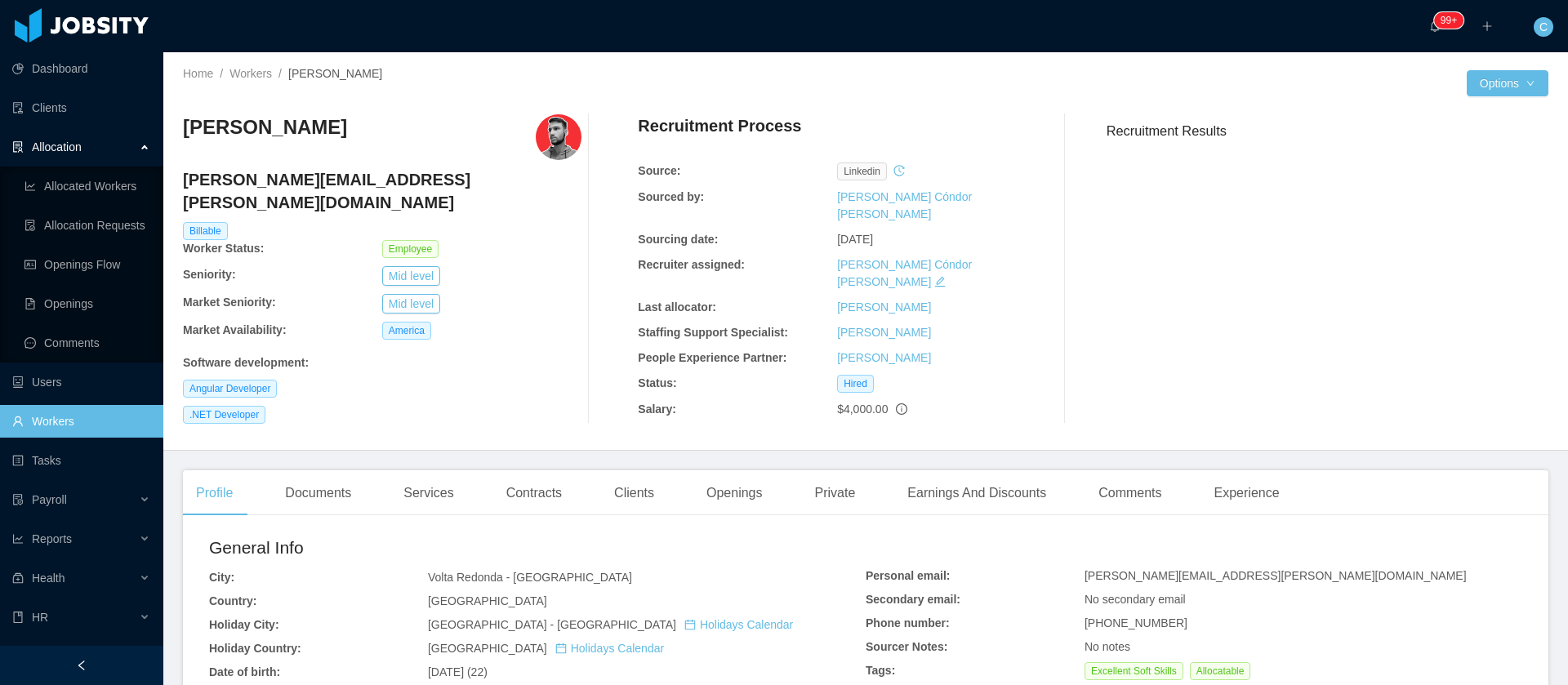
click at [57, 422] on link "Workers" at bounding box center [80, 421] width 138 height 33
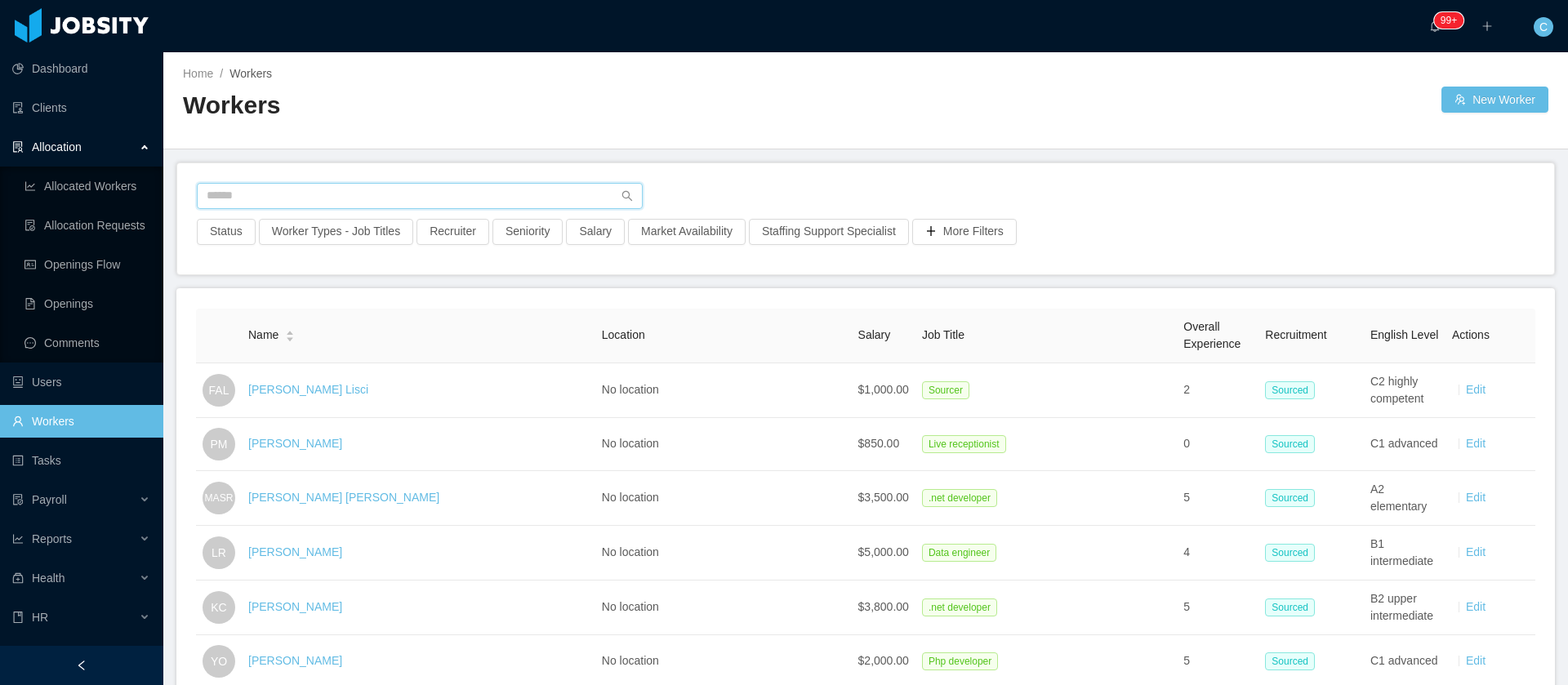
click at [263, 202] on input "text" at bounding box center [420, 196] width 446 height 26
paste input "**********"
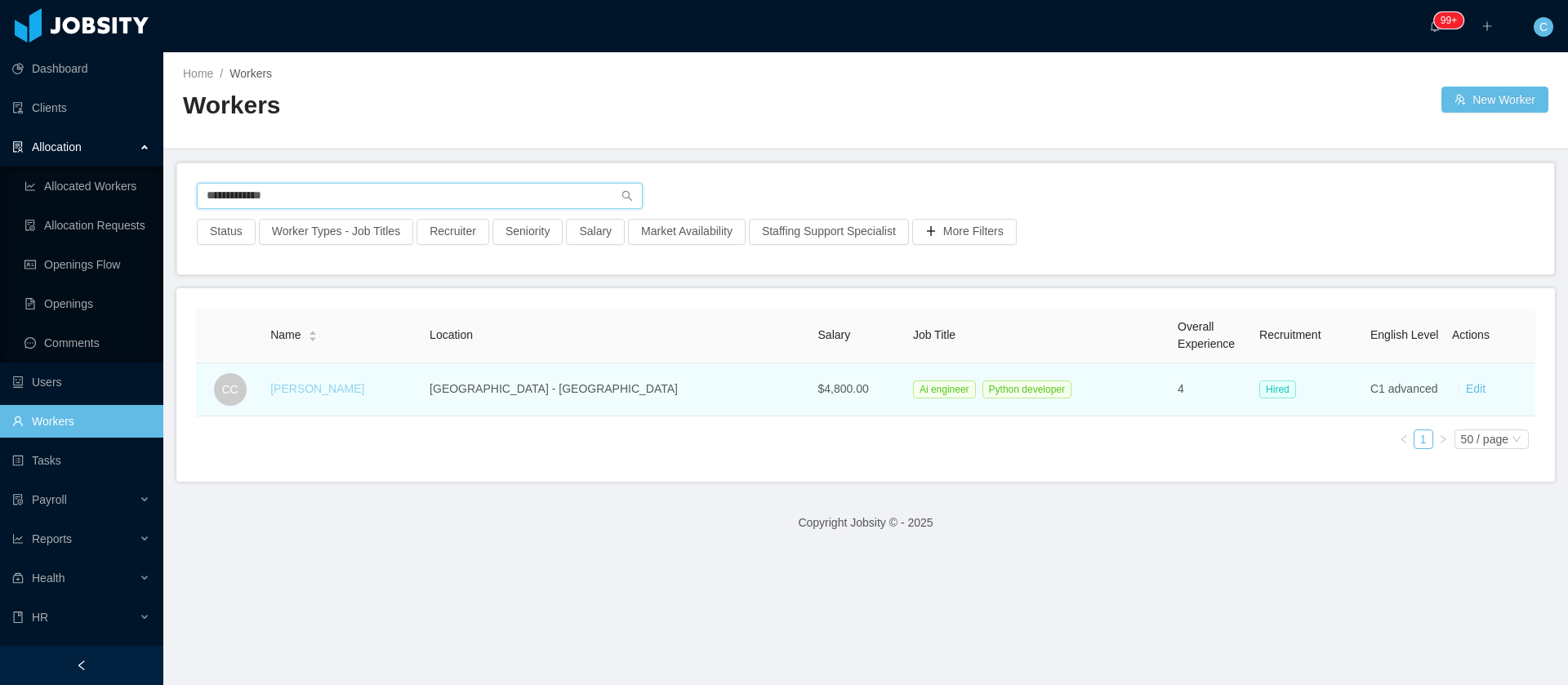
type input "**********"
click at [342, 388] on link "Charly Chacón" at bounding box center [317, 388] width 94 height 13
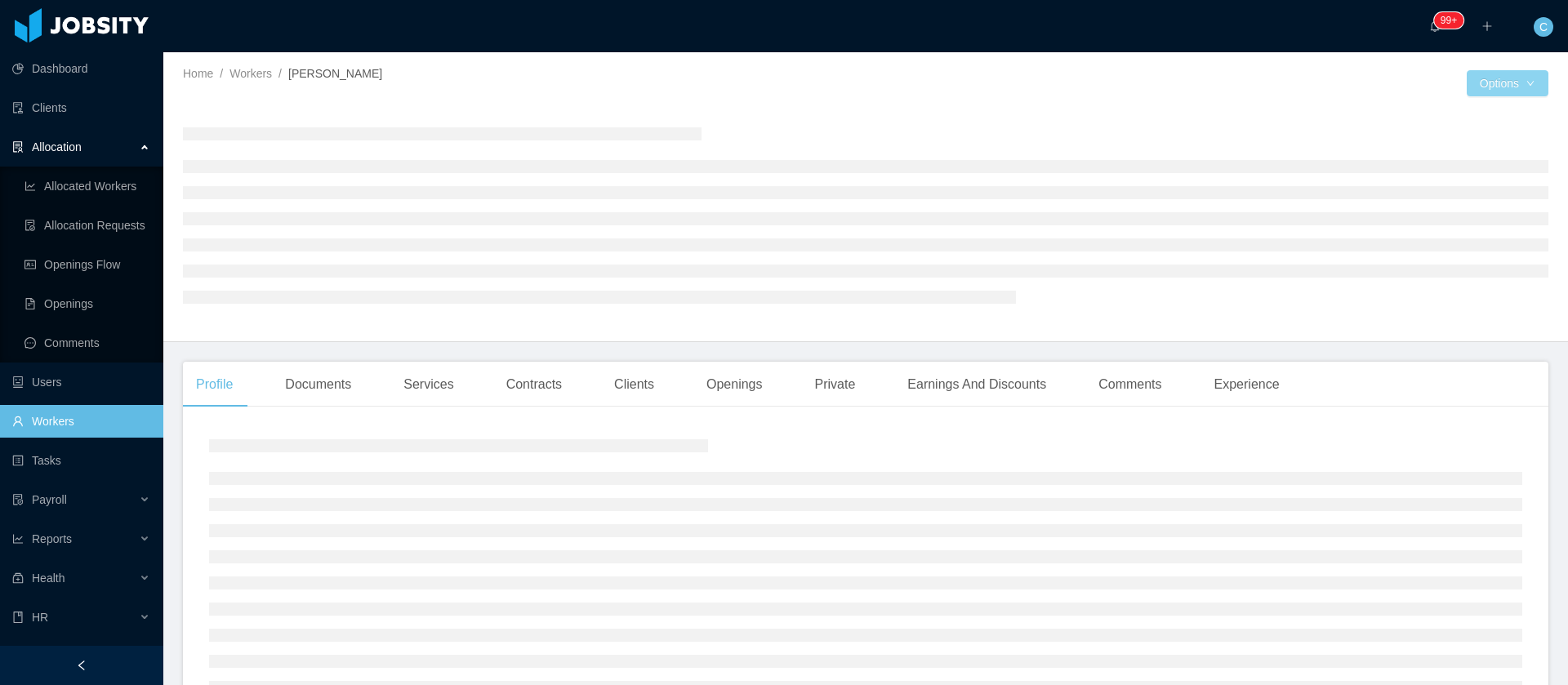
click at [1467, 84] on button "Options" at bounding box center [1508, 83] width 81 height 26
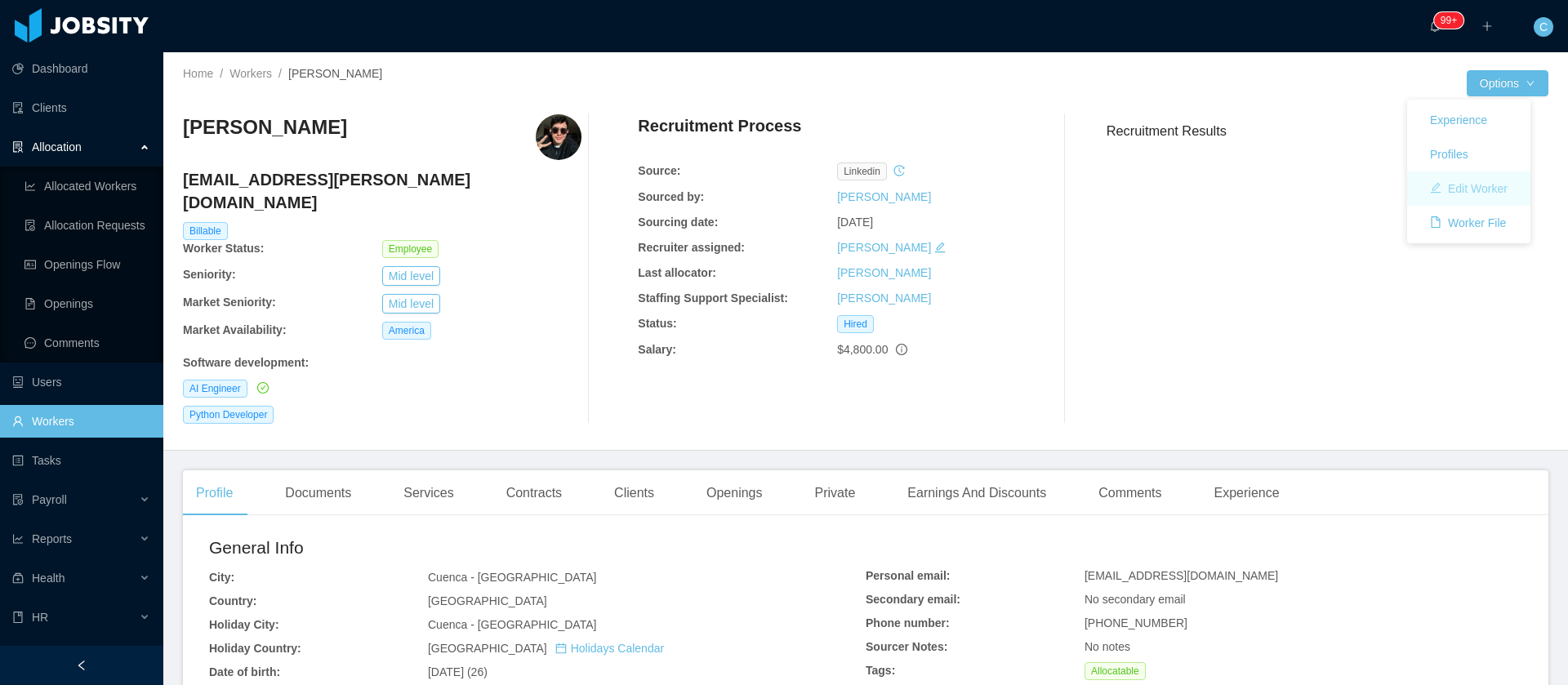
click at [1473, 190] on button "Edit Worker" at bounding box center [1469, 188] width 104 height 26
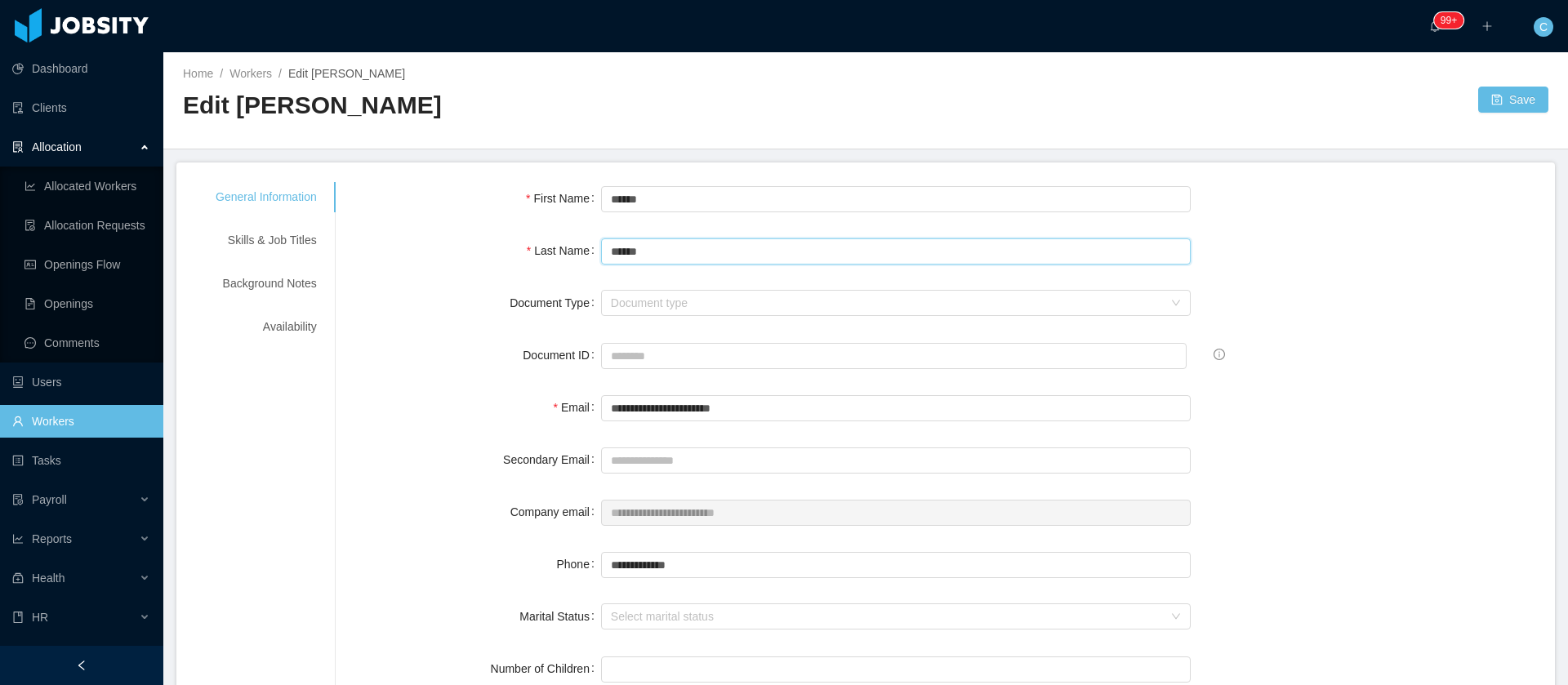
click at [644, 252] on input "******" at bounding box center [896, 251] width 590 height 26
type input "******"
click at [1492, 104] on button "Save" at bounding box center [1513, 99] width 70 height 26
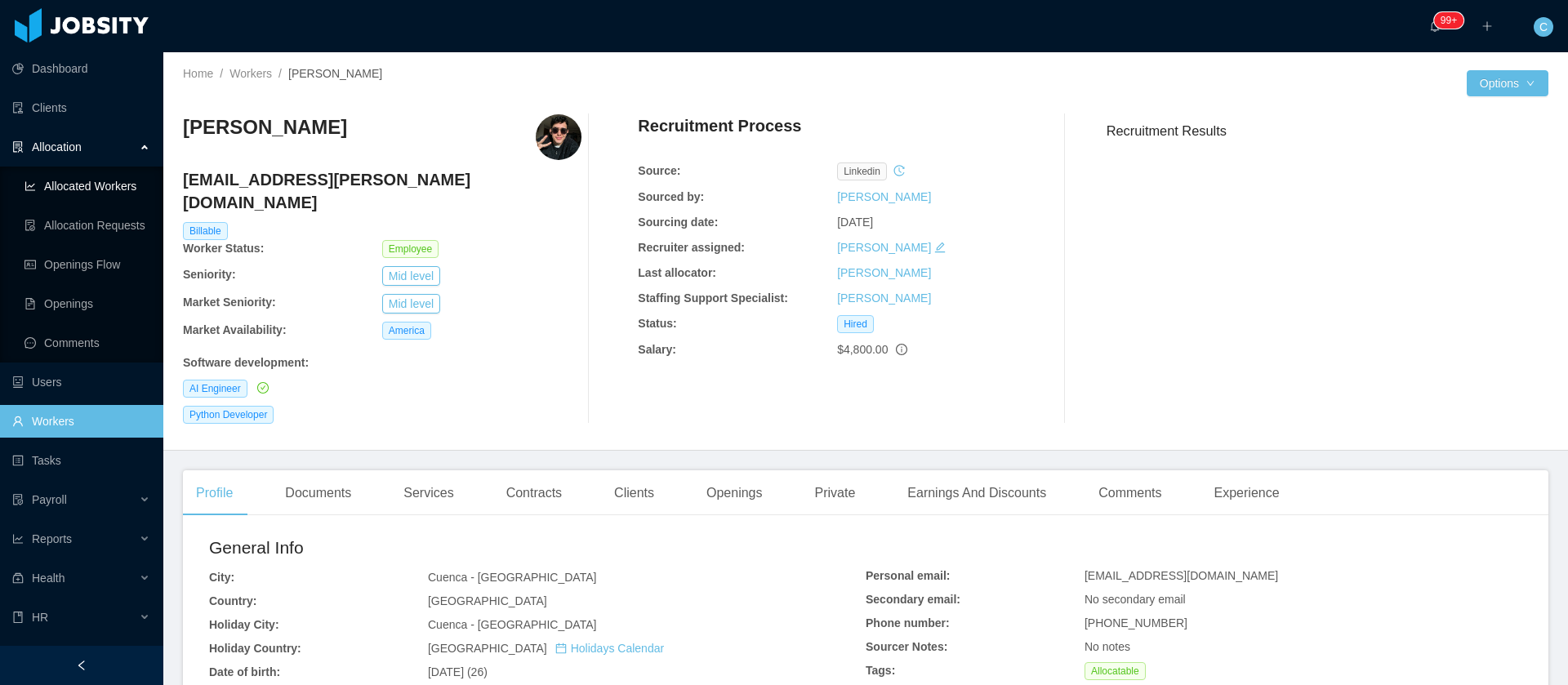
click at [81, 175] on link "Allocated Workers" at bounding box center [87, 186] width 126 height 33
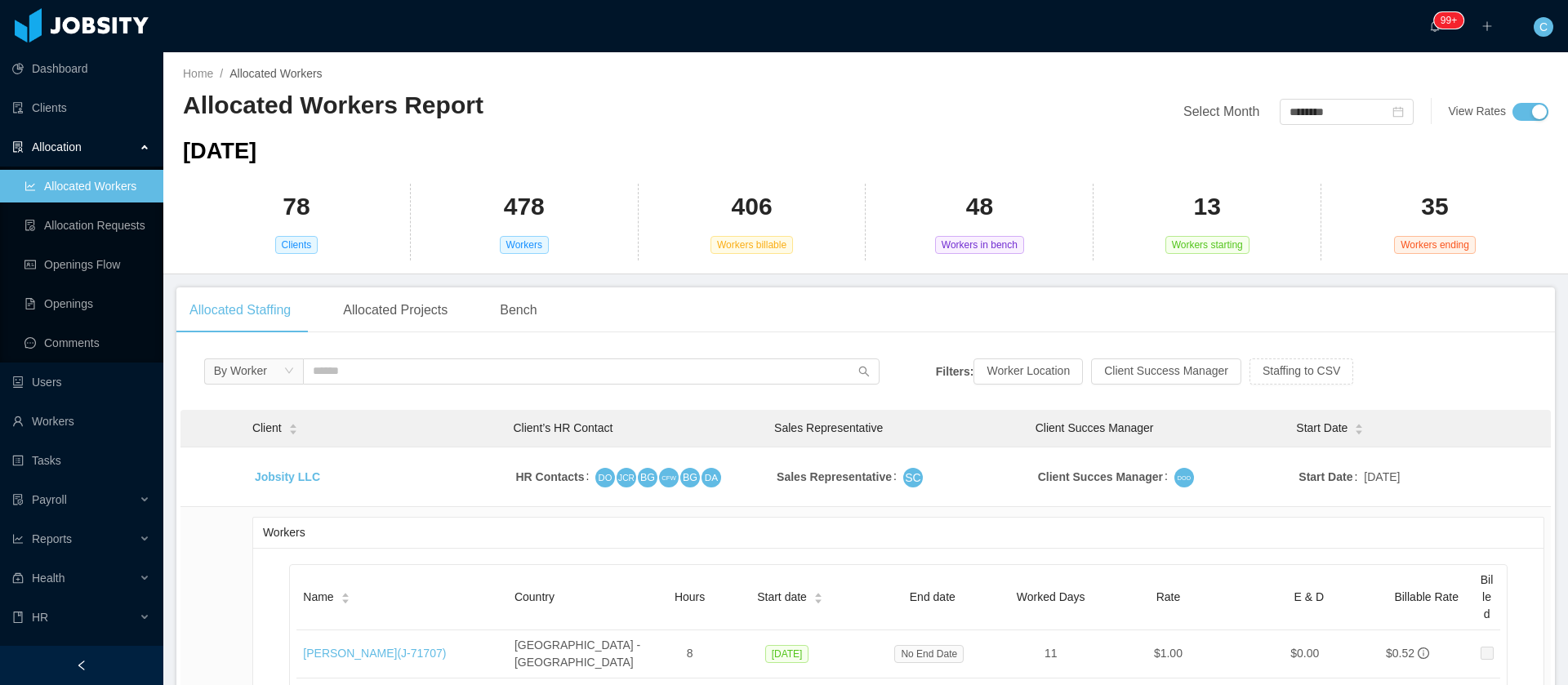
click at [1456, 175] on div "August 2025 78 Clients 478 Workers 406 Workers billable 48 Workers in bench 13 …" at bounding box center [866, 197] width 1366 height 126
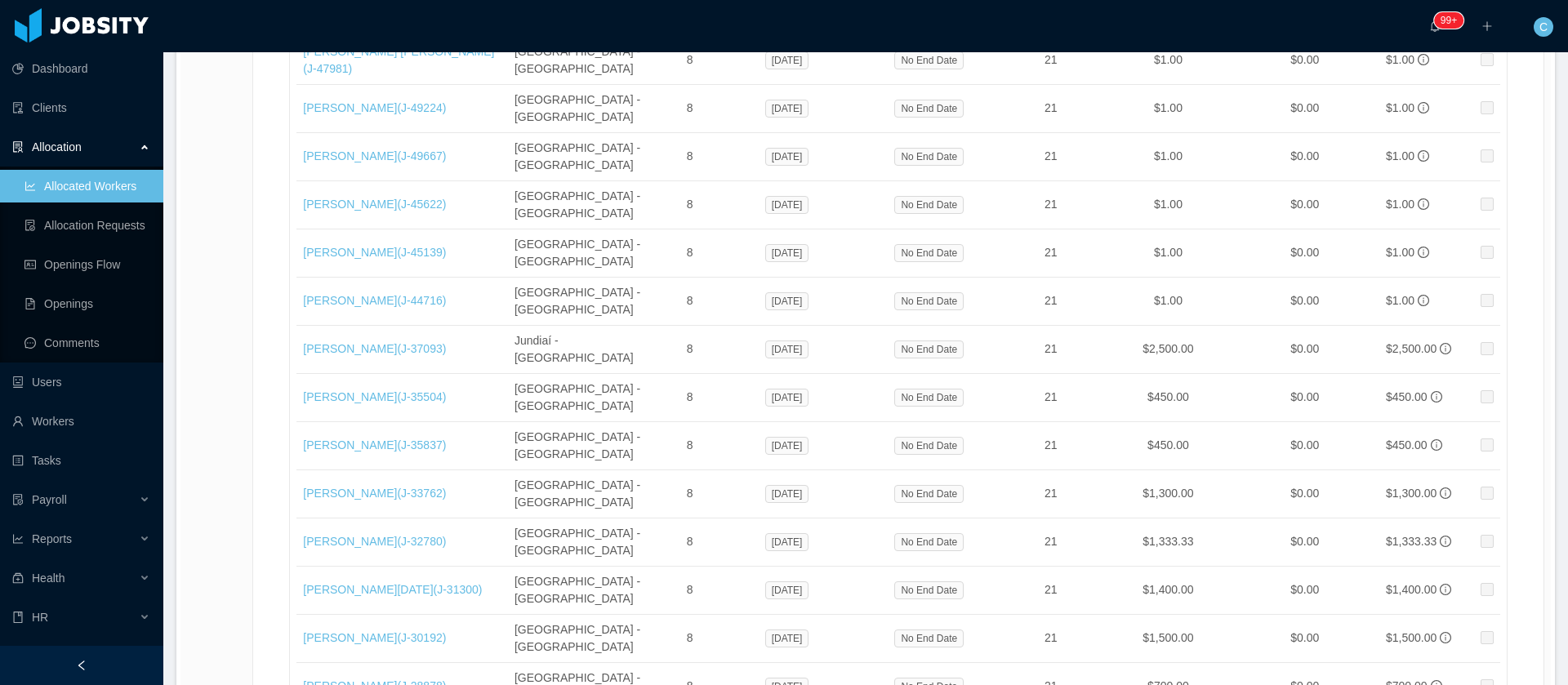
scroll to position [27583, 0]
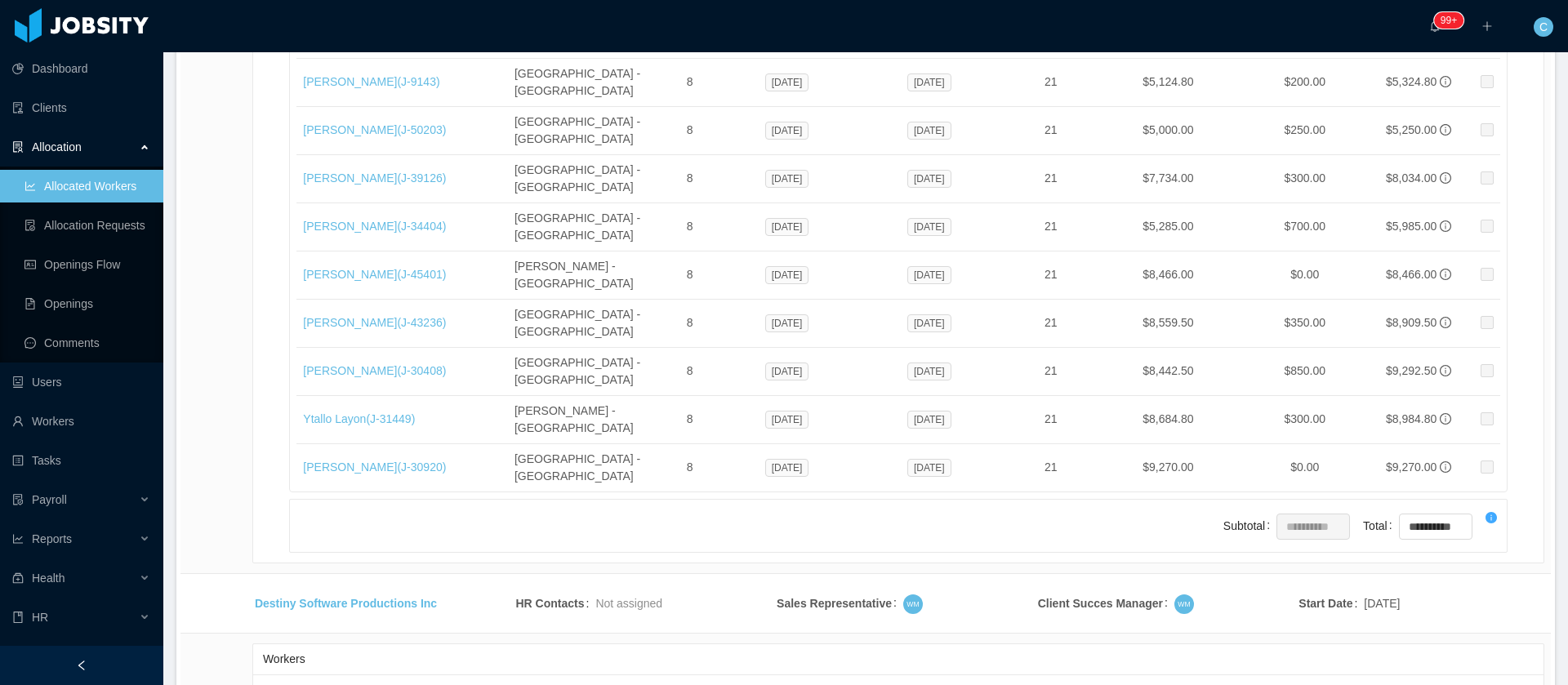
click at [1473, 570] on li "500 / page" at bounding box center [1488, 563] width 75 height 26
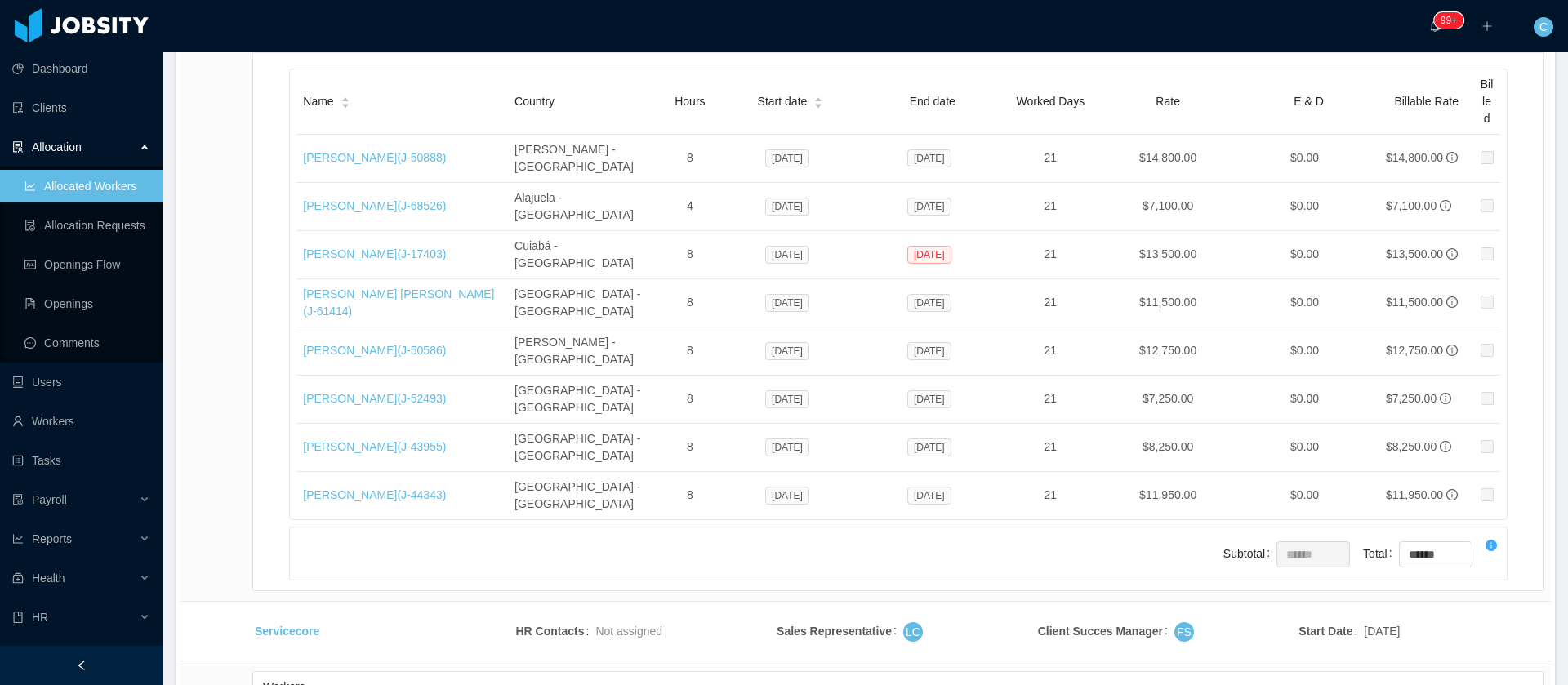
copy span "Aug 18, 2025"
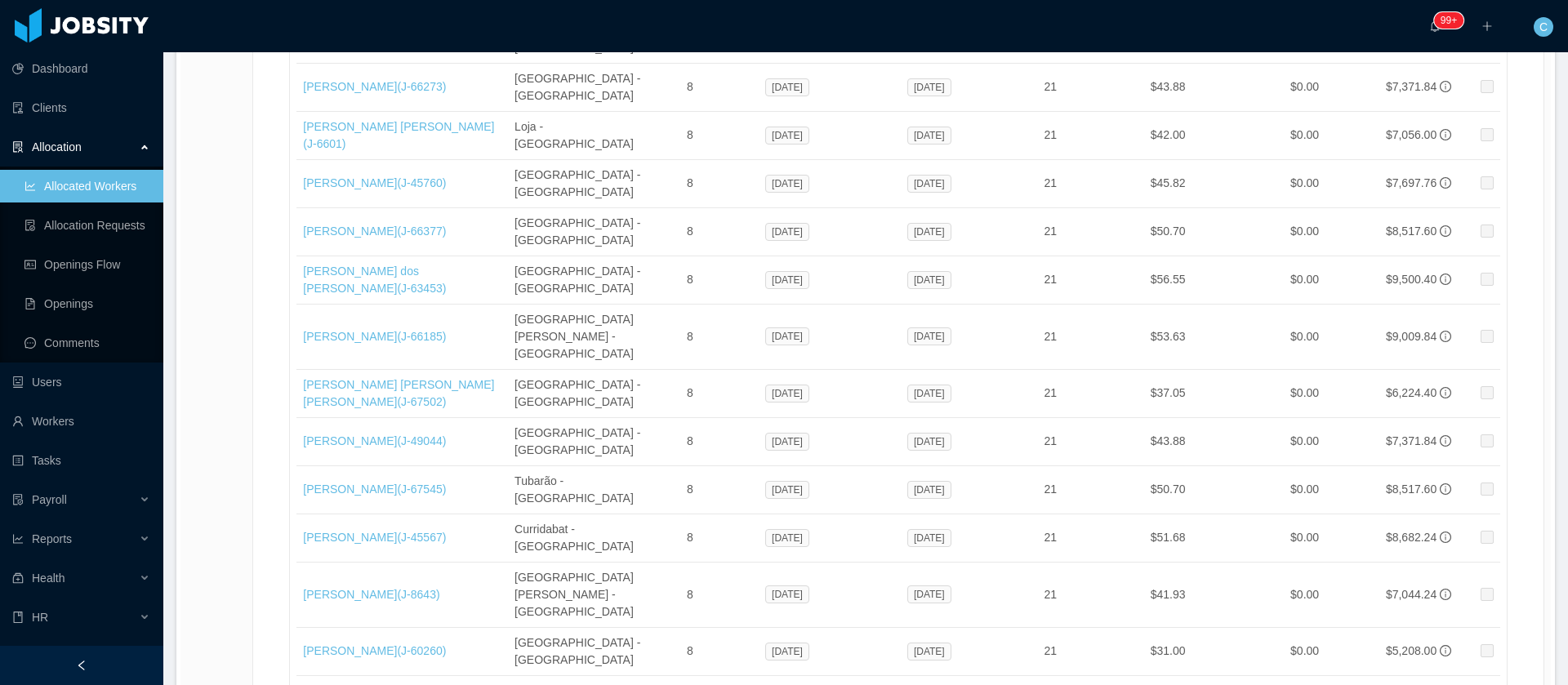
scroll to position [19358, 0]
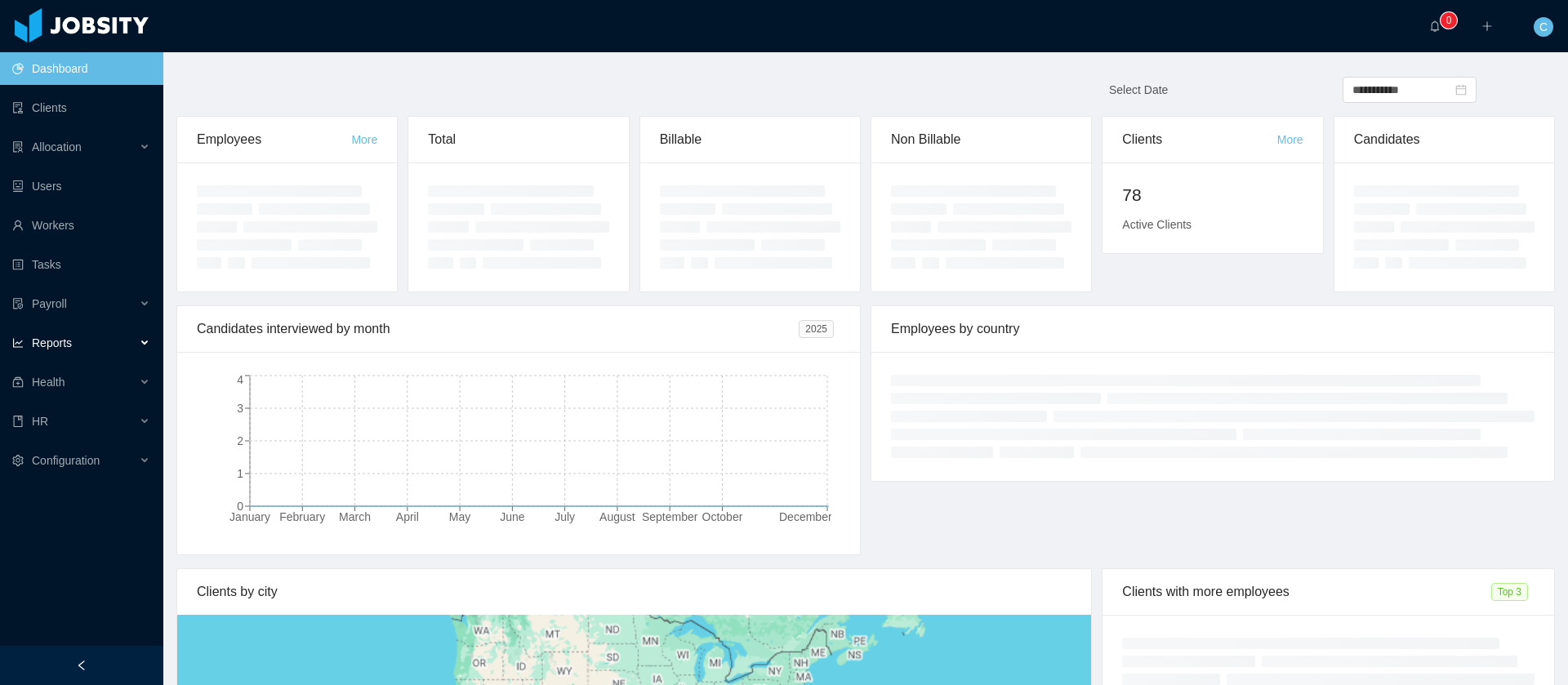
click at [106, 348] on div "Reports" at bounding box center [81, 342] width 163 height 33
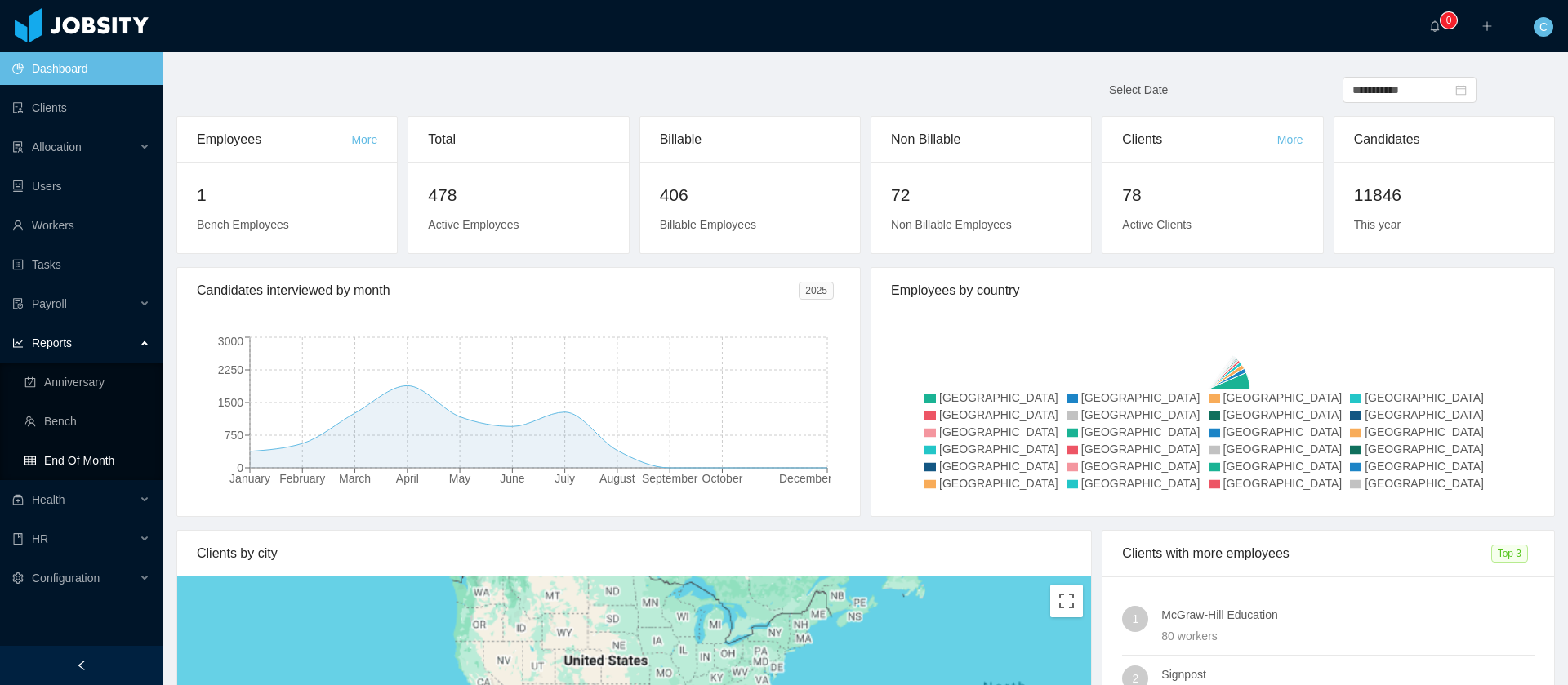
click at [108, 465] on link "End Of Month" at bounding box center [87, 460] width 126 height 33
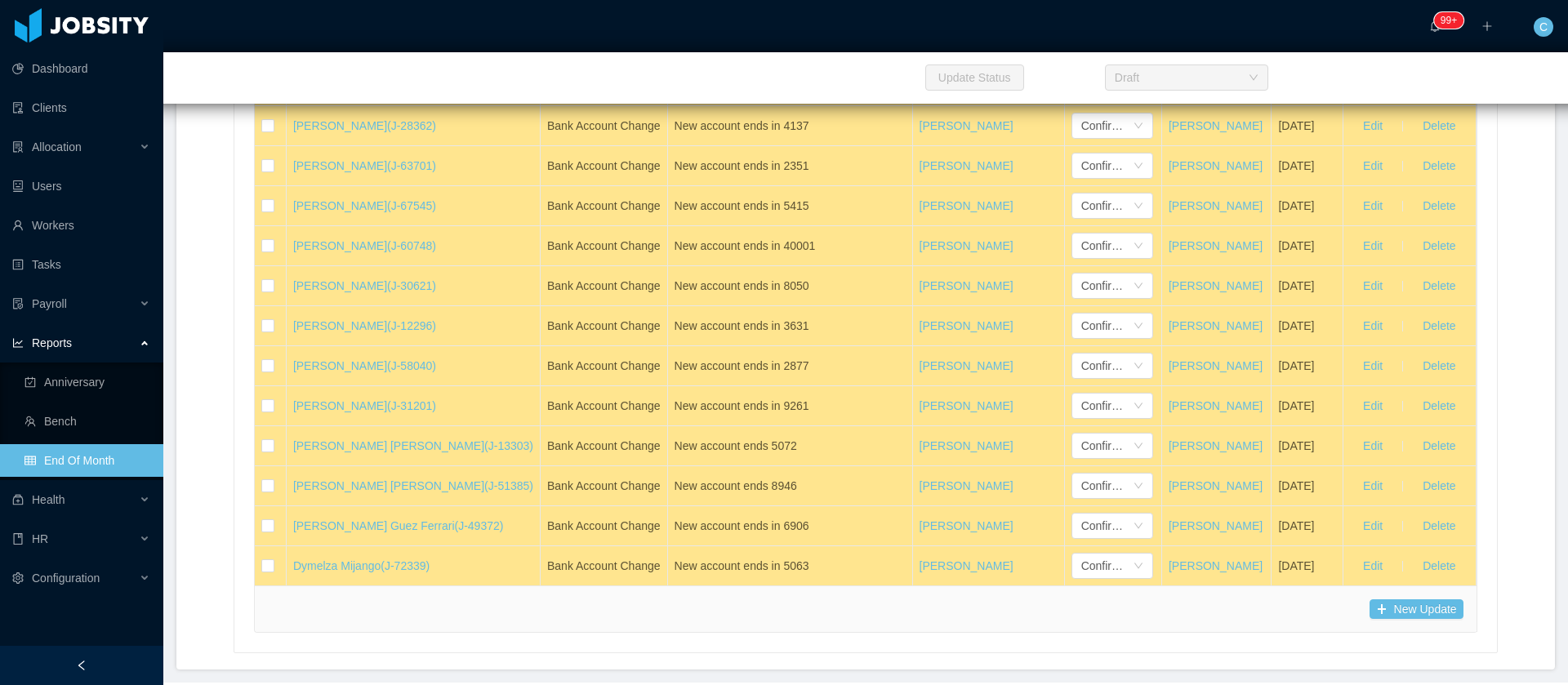
scroll to position [39941, 0]
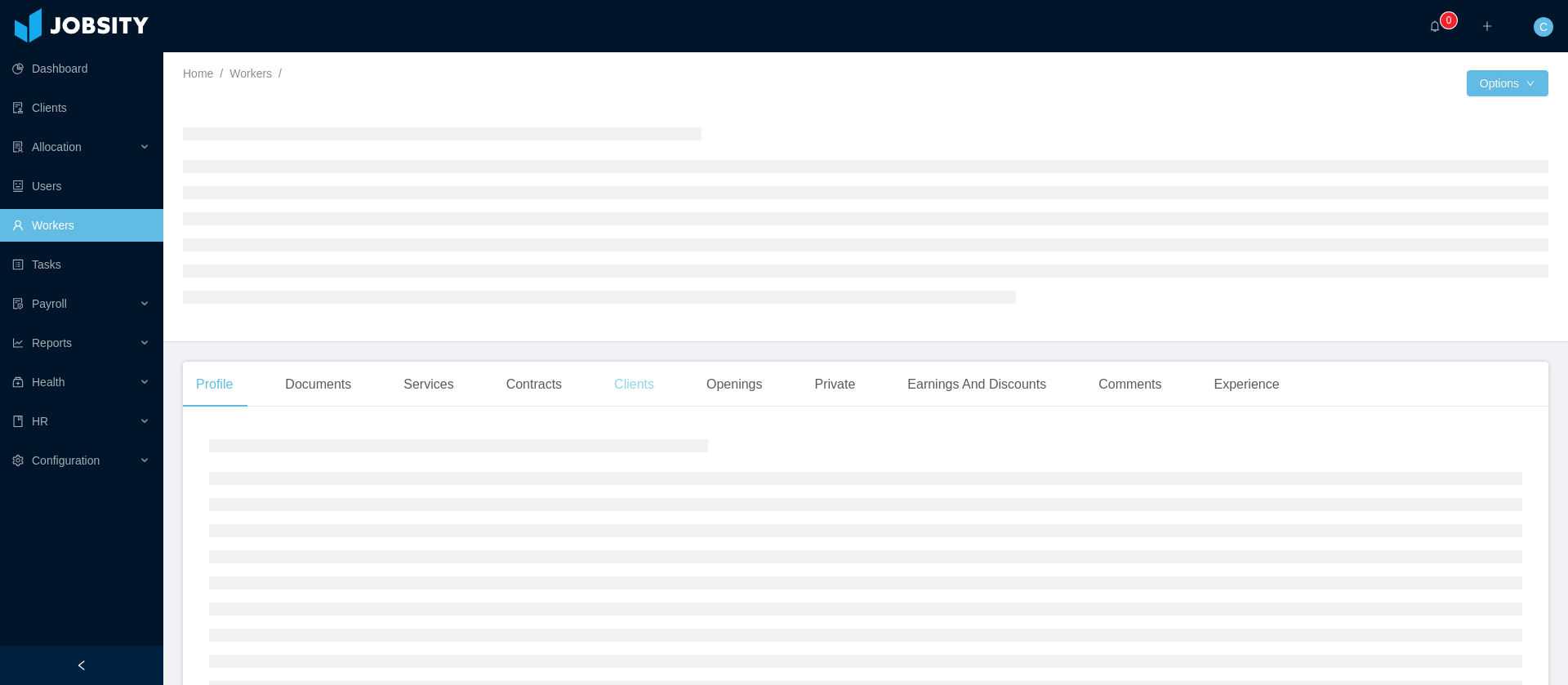
click at [643, 393] on div "Clients" at bounding box center [634, 384] width 66 height 46
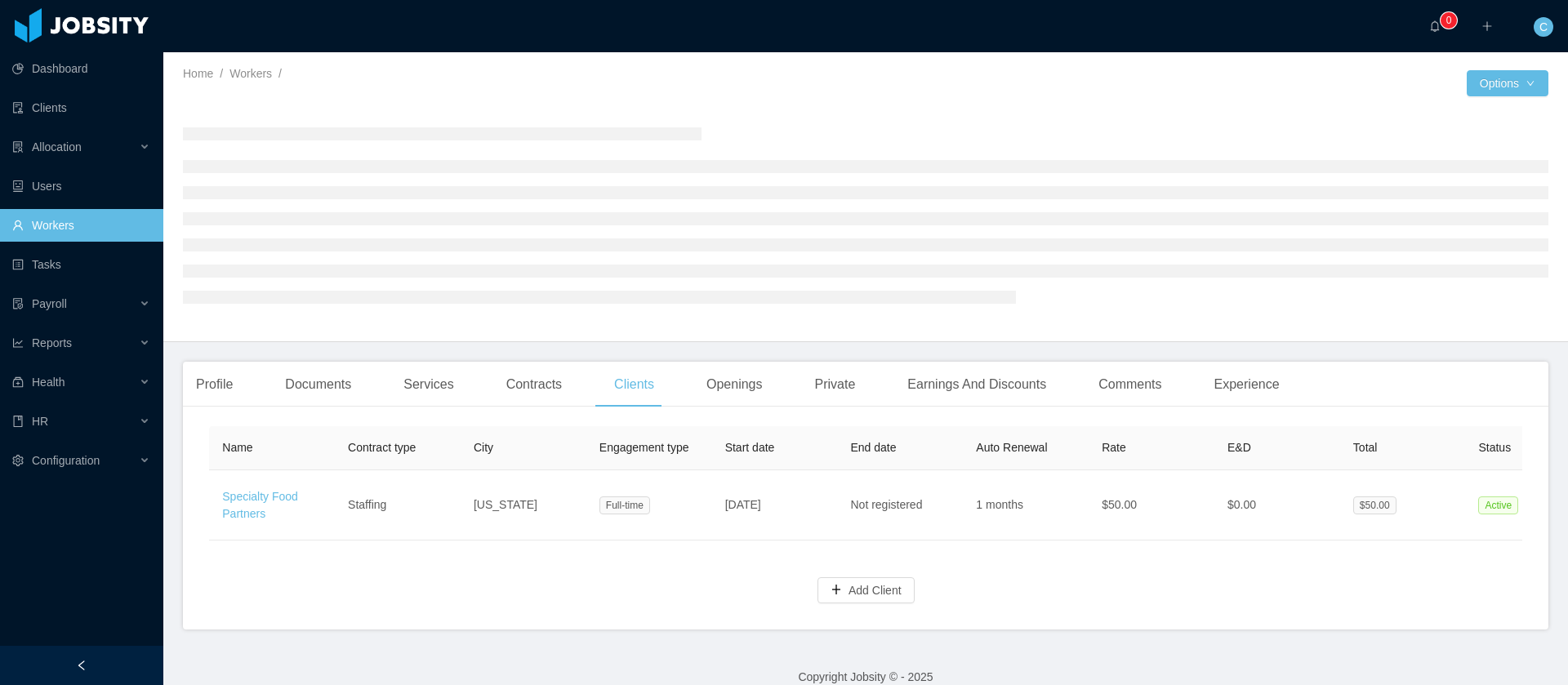
click at [543, 403] on main "Home / Workers / / Options Profile Documents Services Contracts Clients Opening…" at bounding box center [866, 368] width 1405 height 633
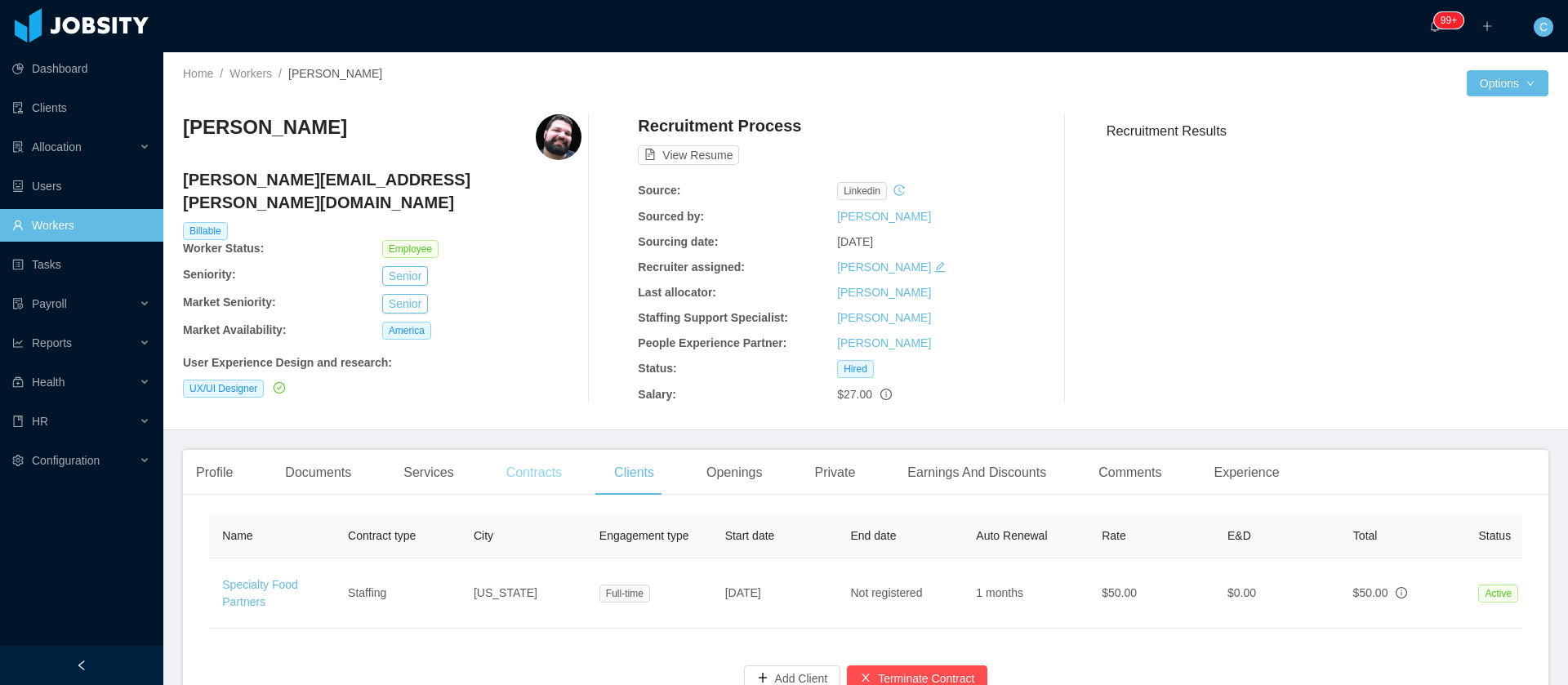
click at [525, 486] on div "Contracts" at bounding box center [534, 472] width 81 height 46
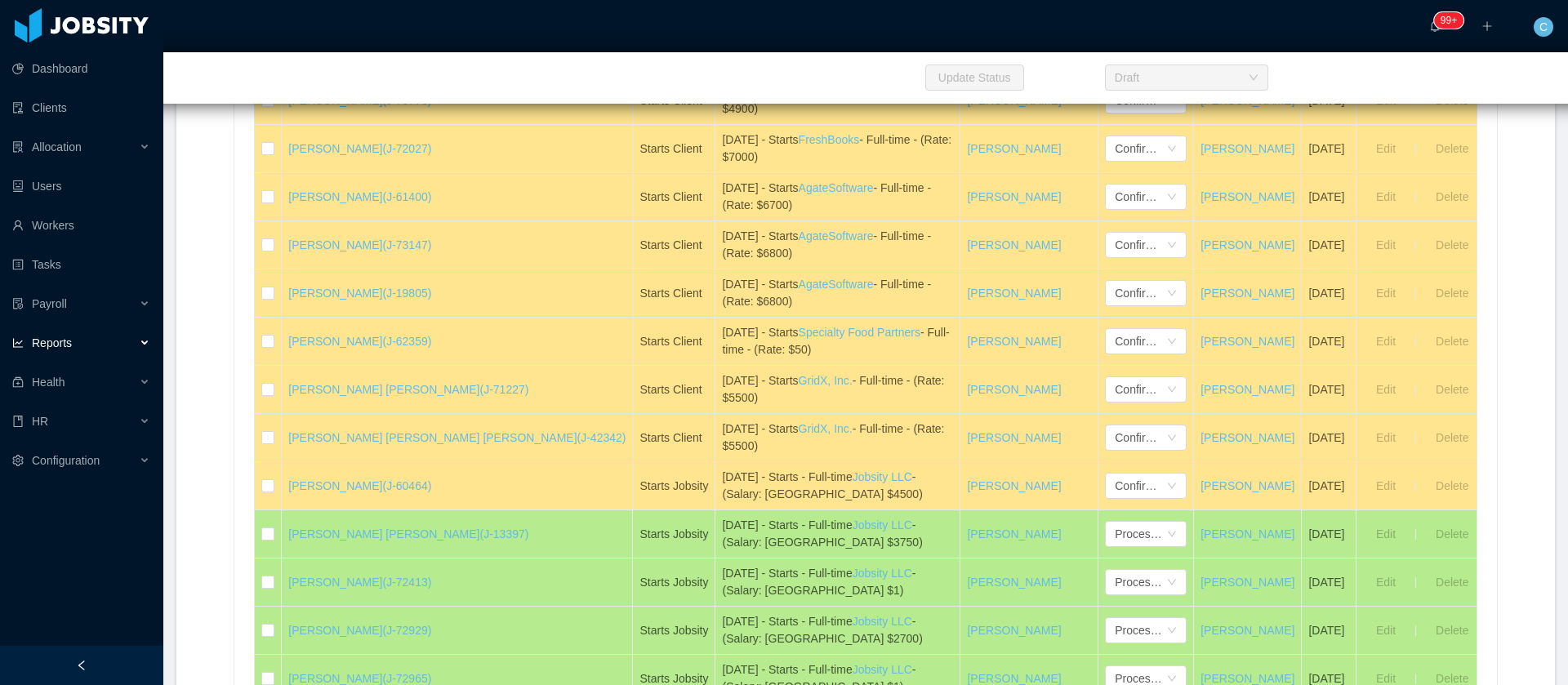
scroll to position [1510, 0]
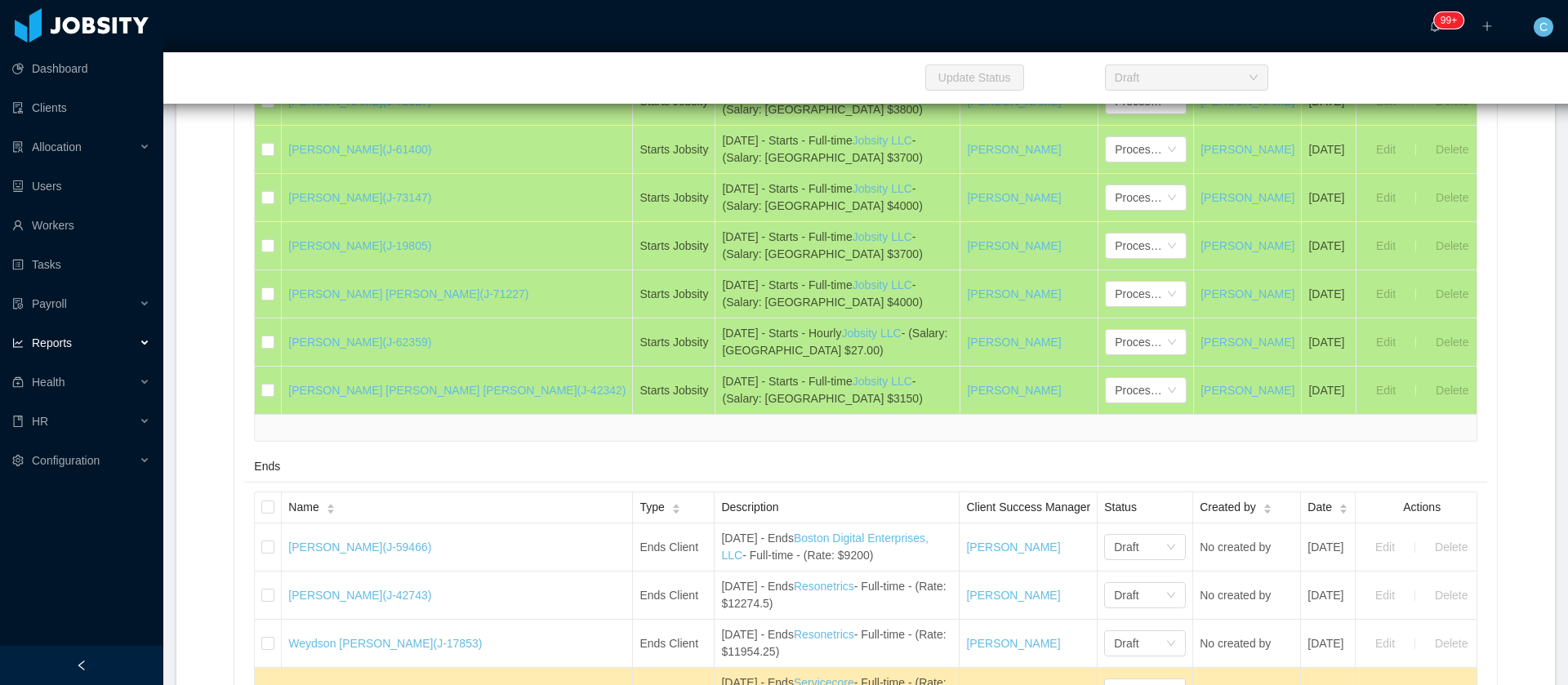
click at [454, 481] on div "Ends" at bounding box center [865, 466] width 1222 height 31
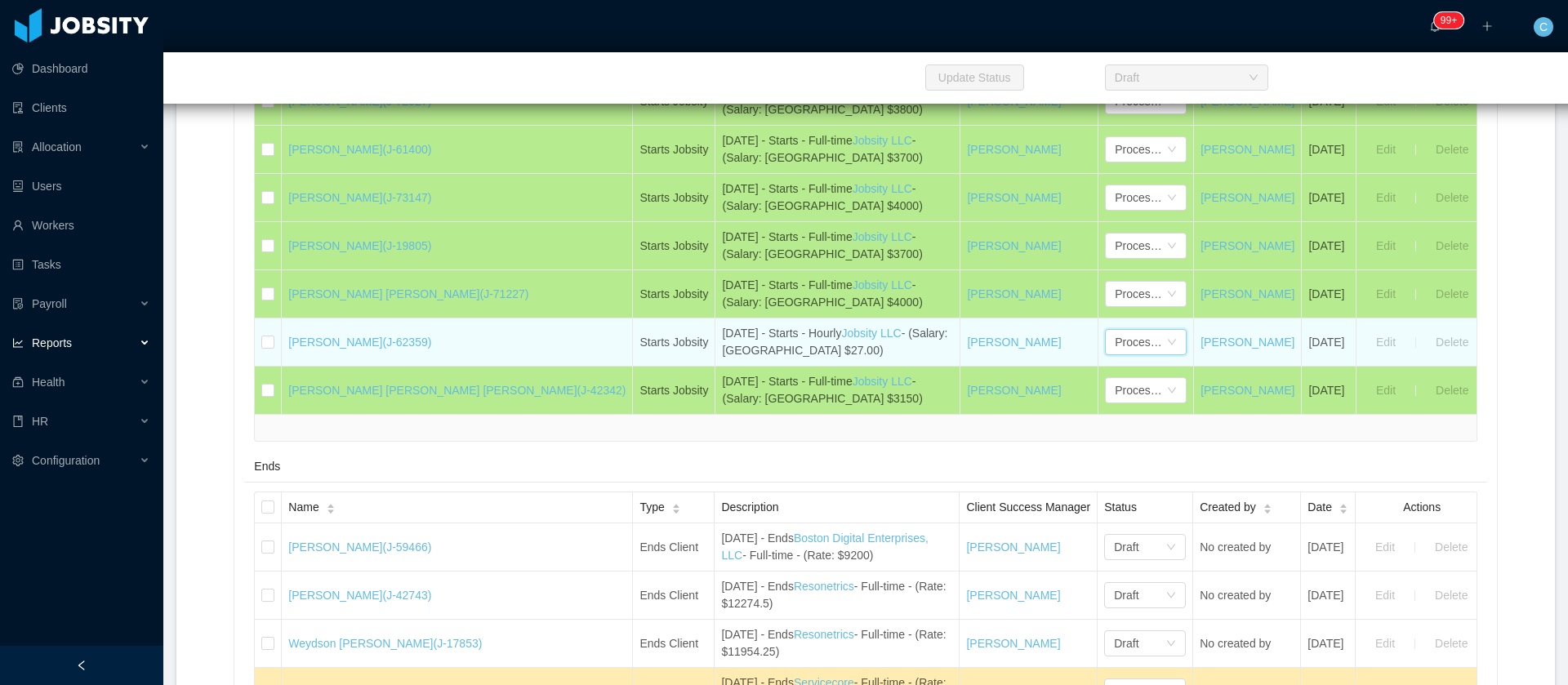
click at [1105, 332] on div "Processed" at bounding box center [1146, 342] width 81 height 26
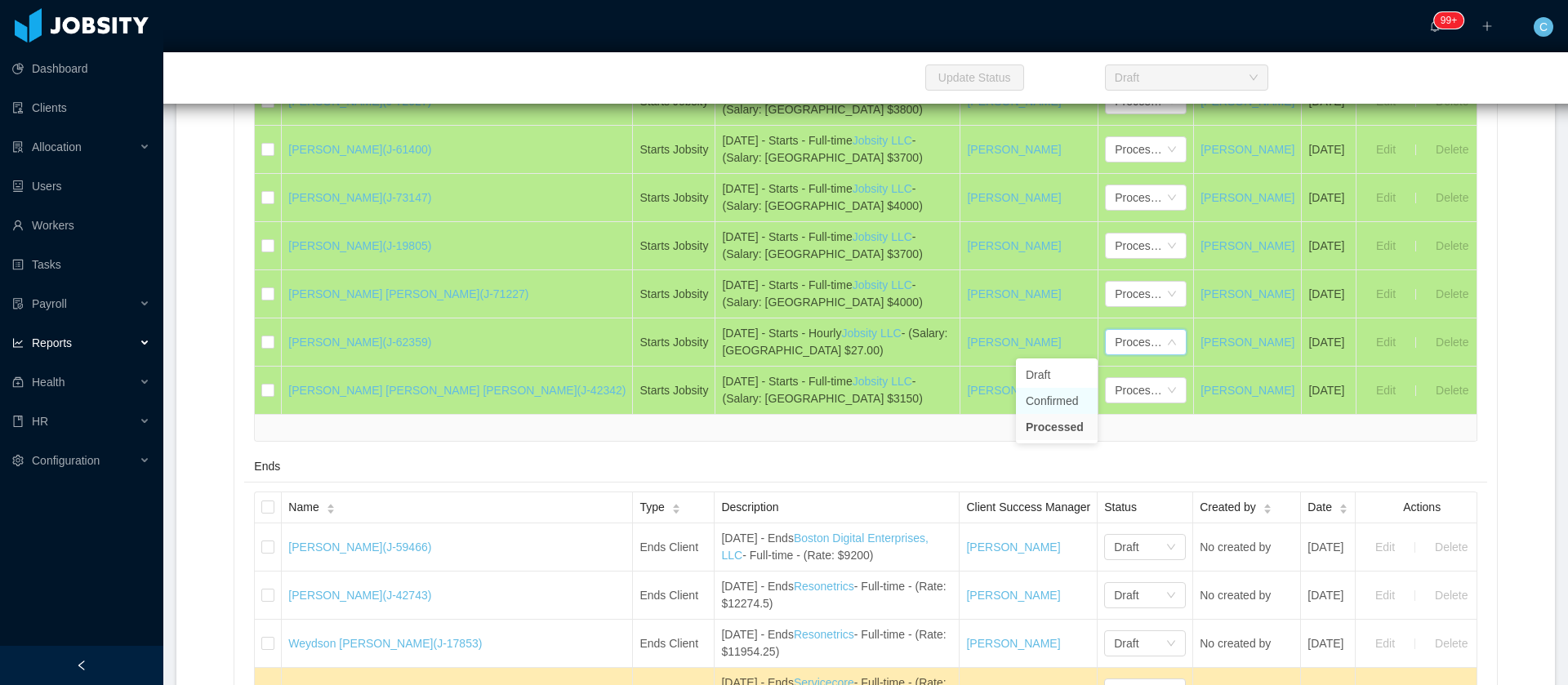
click at [1041, 404] on li "Confirmed" at bounding box center [1057, 401] width 81 height 26
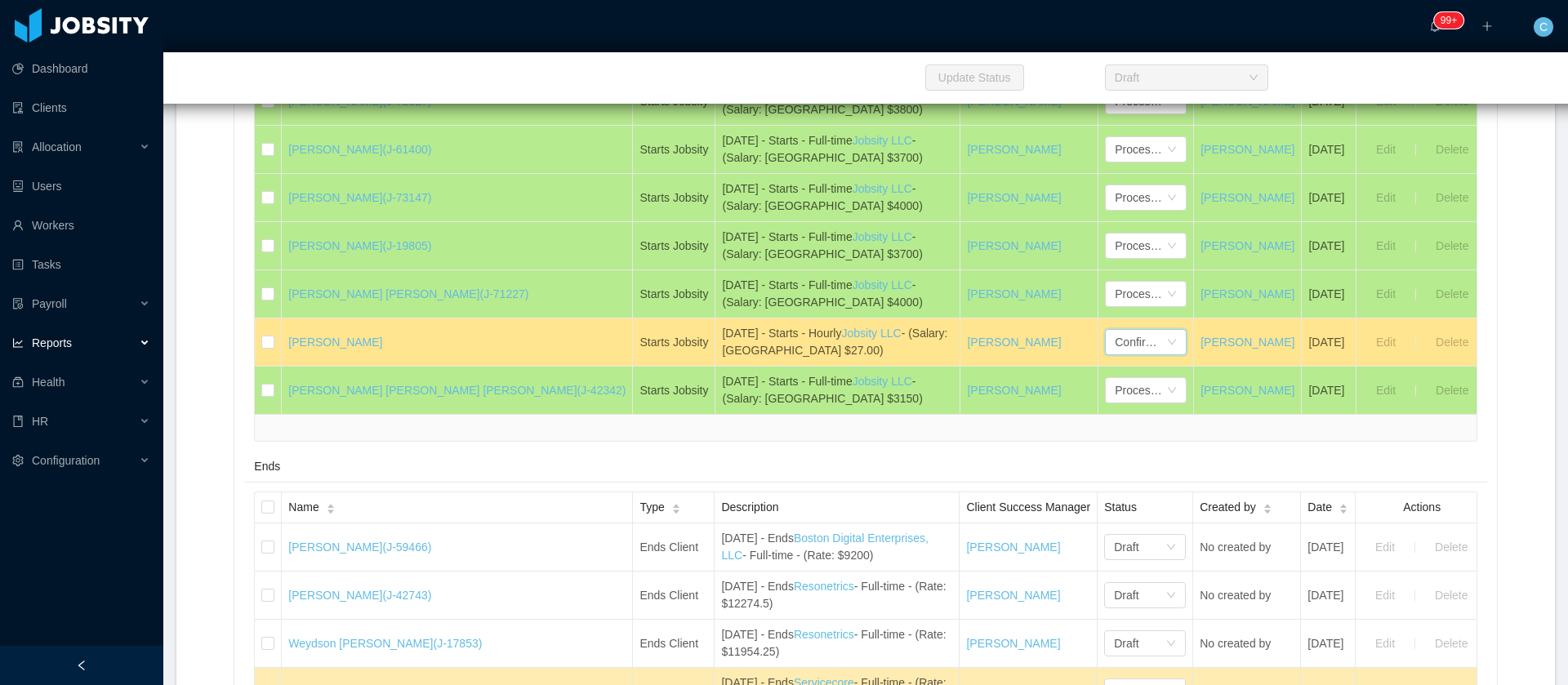
click at [788, 476] on div "Ends" at bounding box center [865, 466] width 1222 height 31
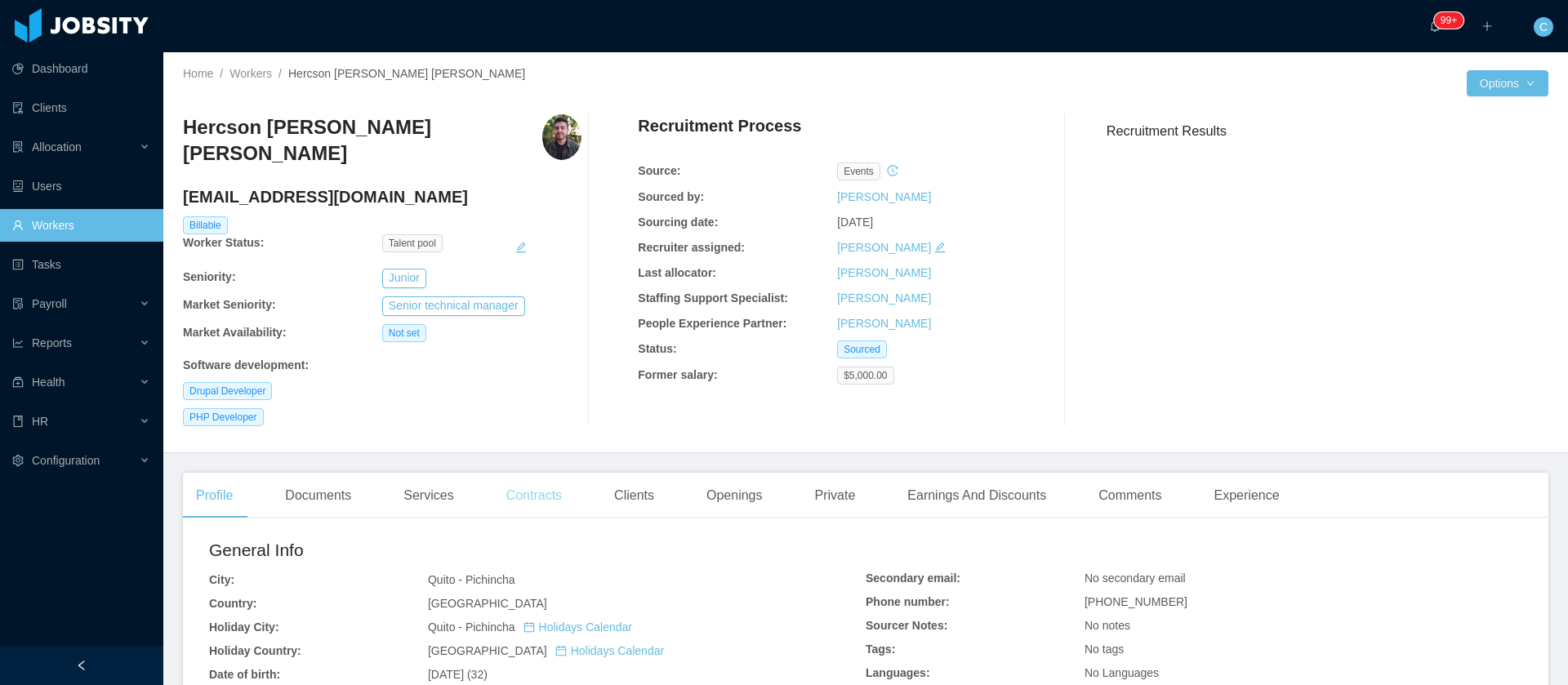
click at [521, 474] on div "Contracts" at bounding box center [534, 495] width 81 height 46
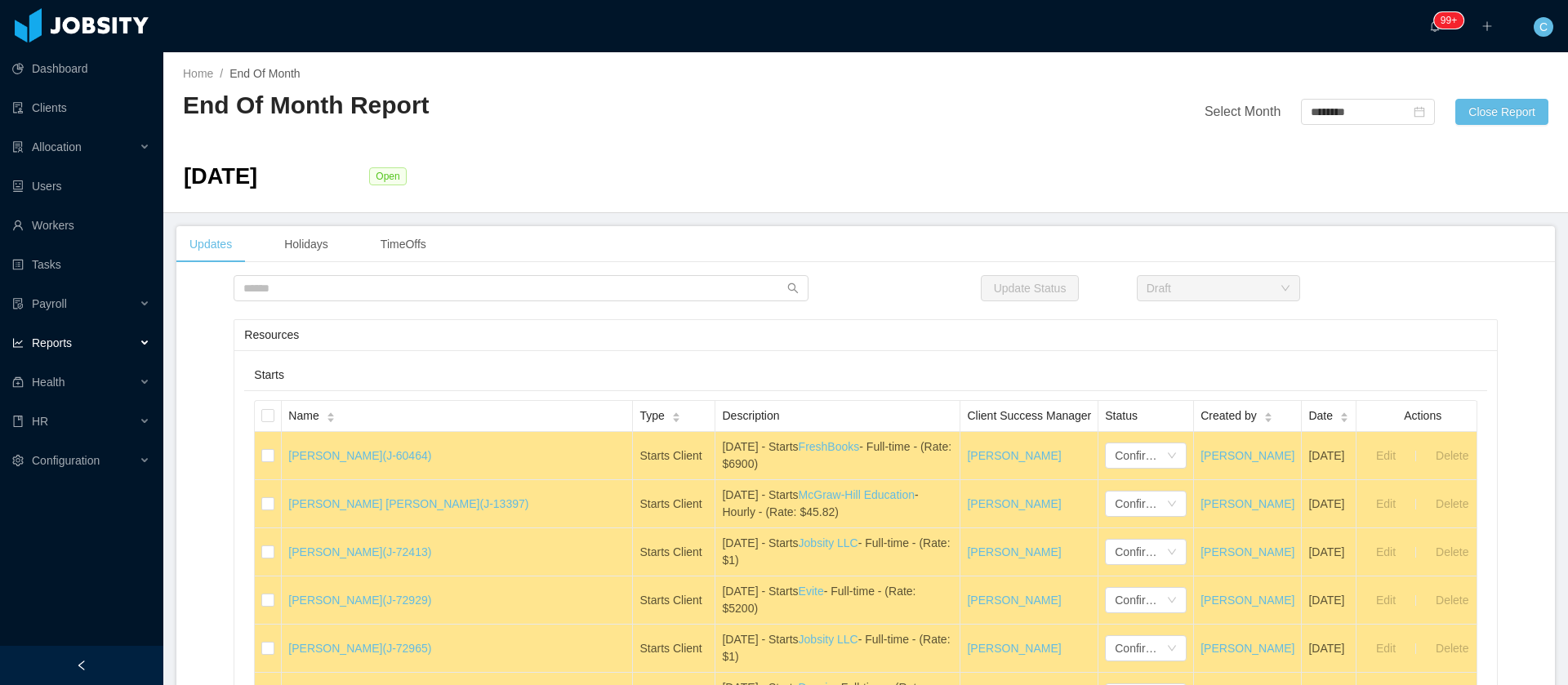
click at [867, 130] on div "Home / End Of Month / End Of Month Report Select Month ******** Close Report Au…" at bounding box center [866, 133] width 1405 height 160
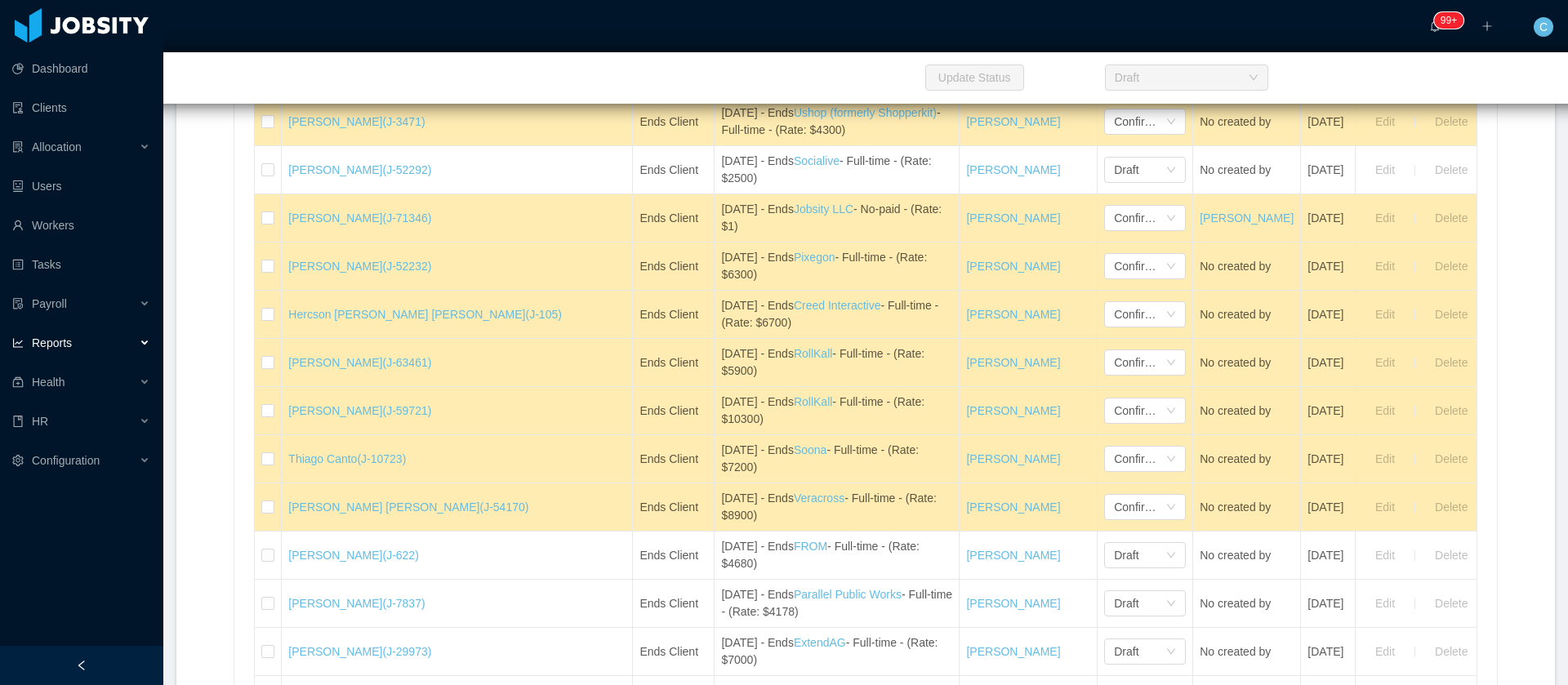
scroll to position [3803, 0]
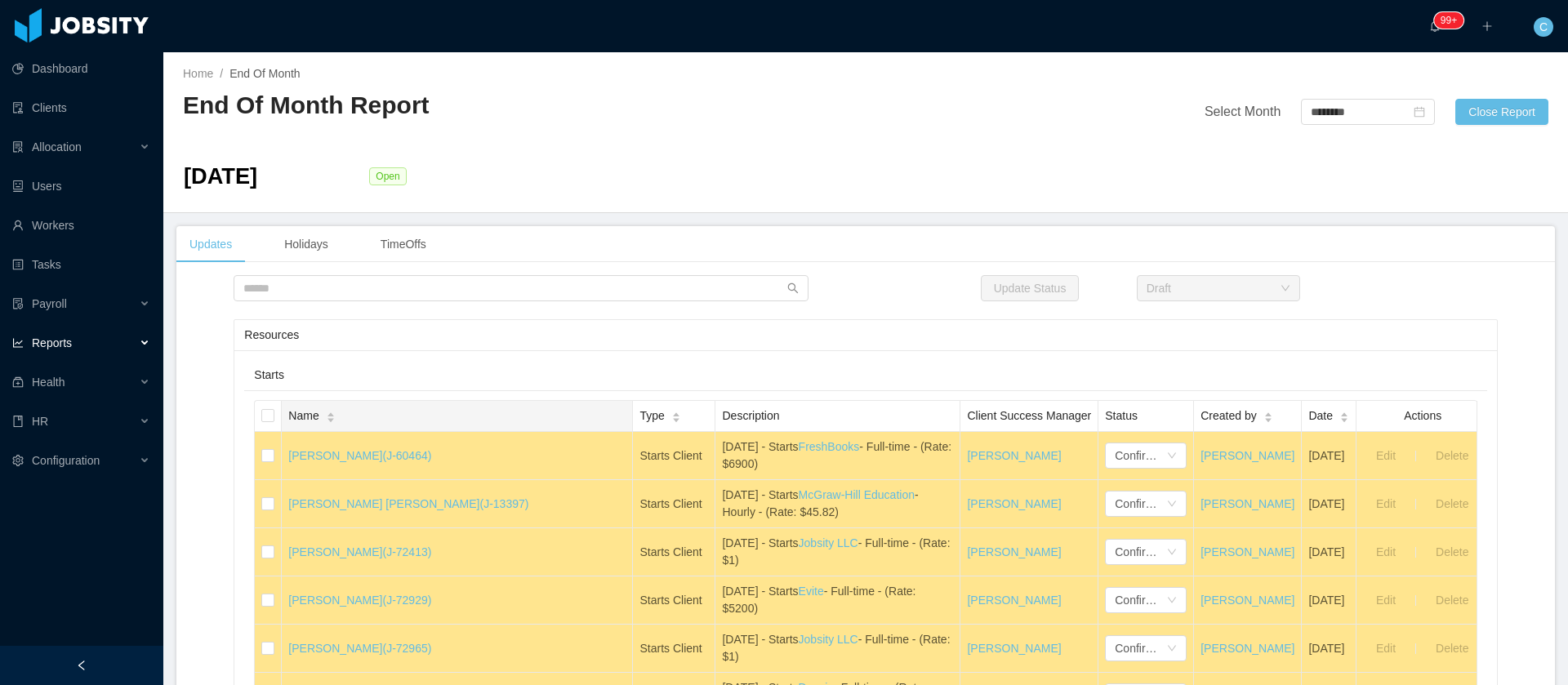
click at [312, 419] on span "Name" at bounding box center [303, 415] width 31 height 17
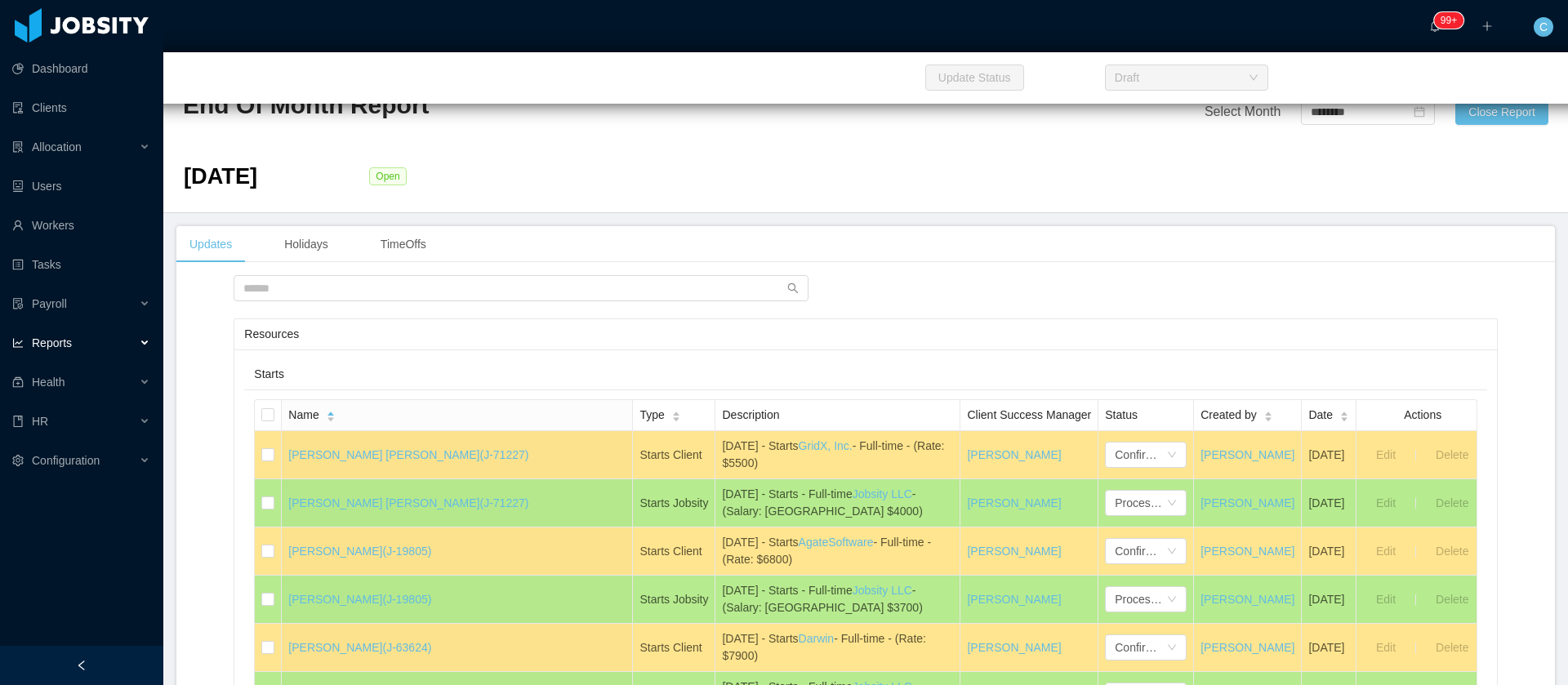
scroll to position [1346, 0]
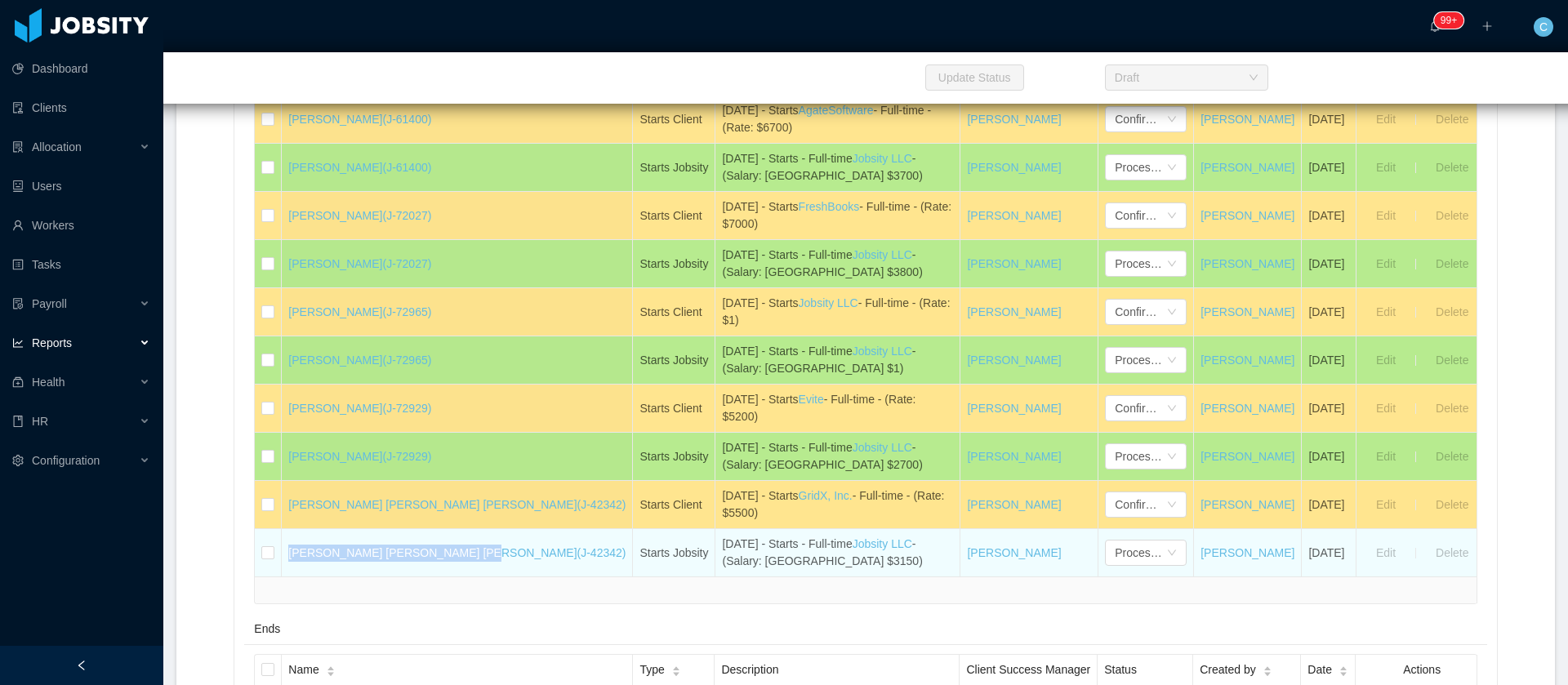
drag, startPoint x: 290, startPoint y: 562, endPoint x: 449, endPoint y: 561, distance: 159.0
click at [449, 561] on td "Yusef Richard de Oliveira Alves (J-42342)" at bounding box center [457, 552] width 352 height 48
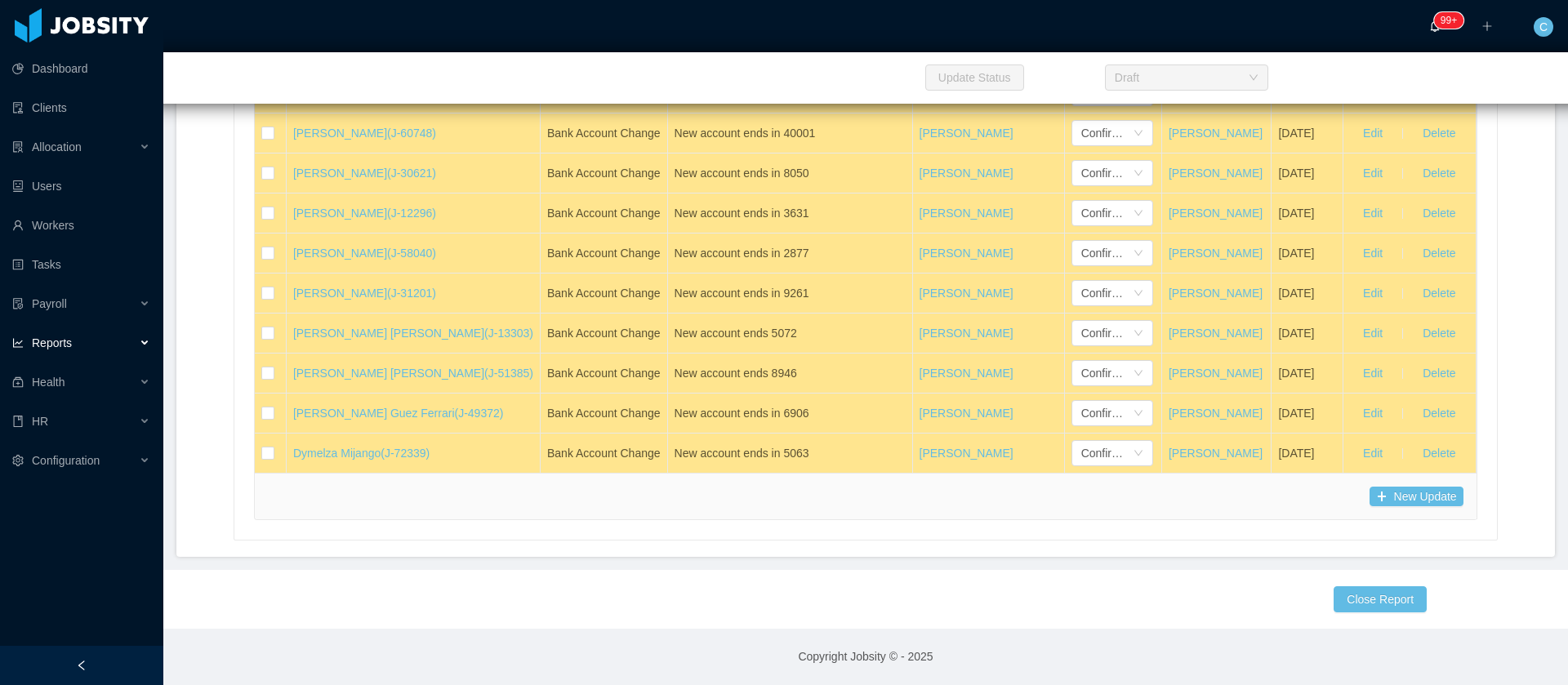
scroll to position [3514, 0]
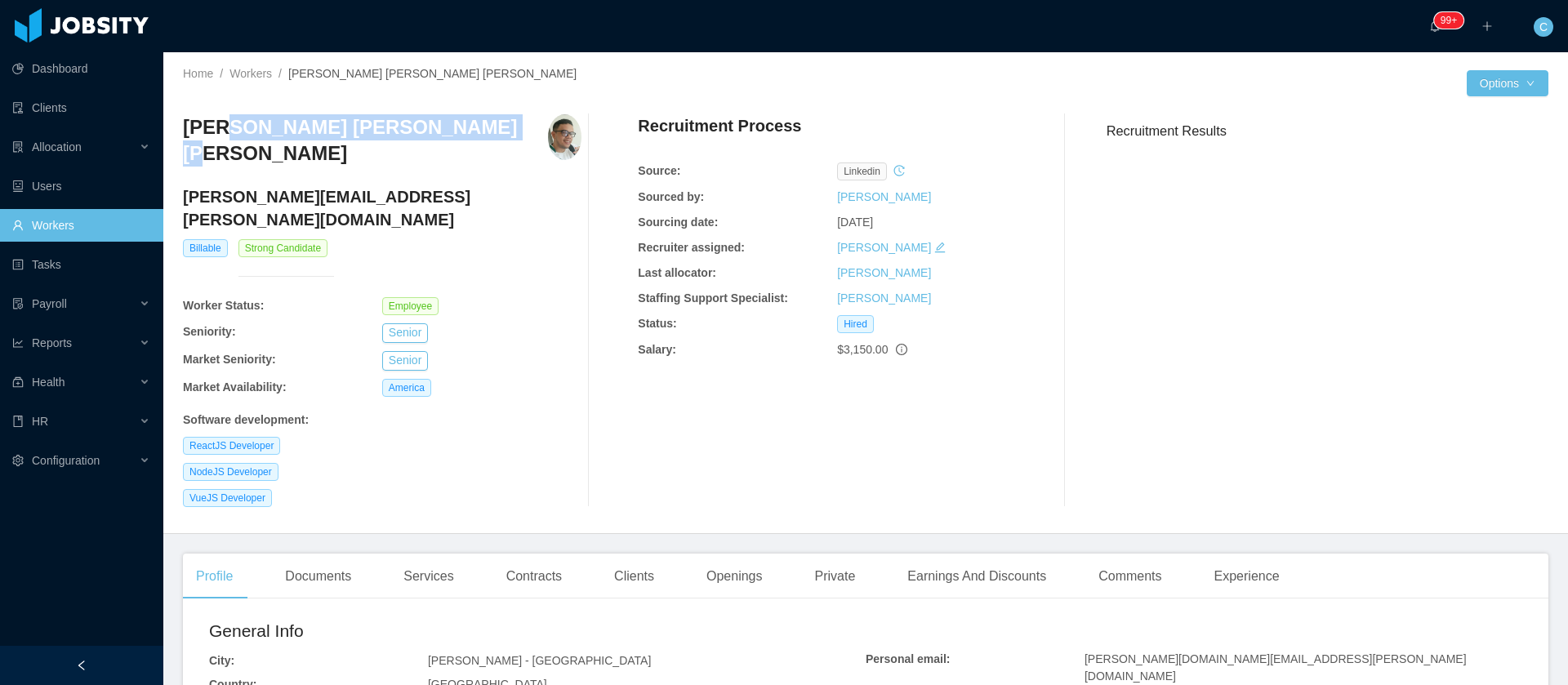
drag, startPoint x: 446, startPoint y: 128, endPoint x: 225, endPoint y: 113, distance: 221.5
click at [225, 113] on div "[PERSON_NAME] [PERSON_NAME] Alves [EMAIL_ADDRESS][PERSON_NAME][DOMAIN_NAME] Bil…" at bounding box center [866, 310] width 1366 height 419
click at [743, 553] on div "Openings" at bounding box center [734, 576] width 82 height 46
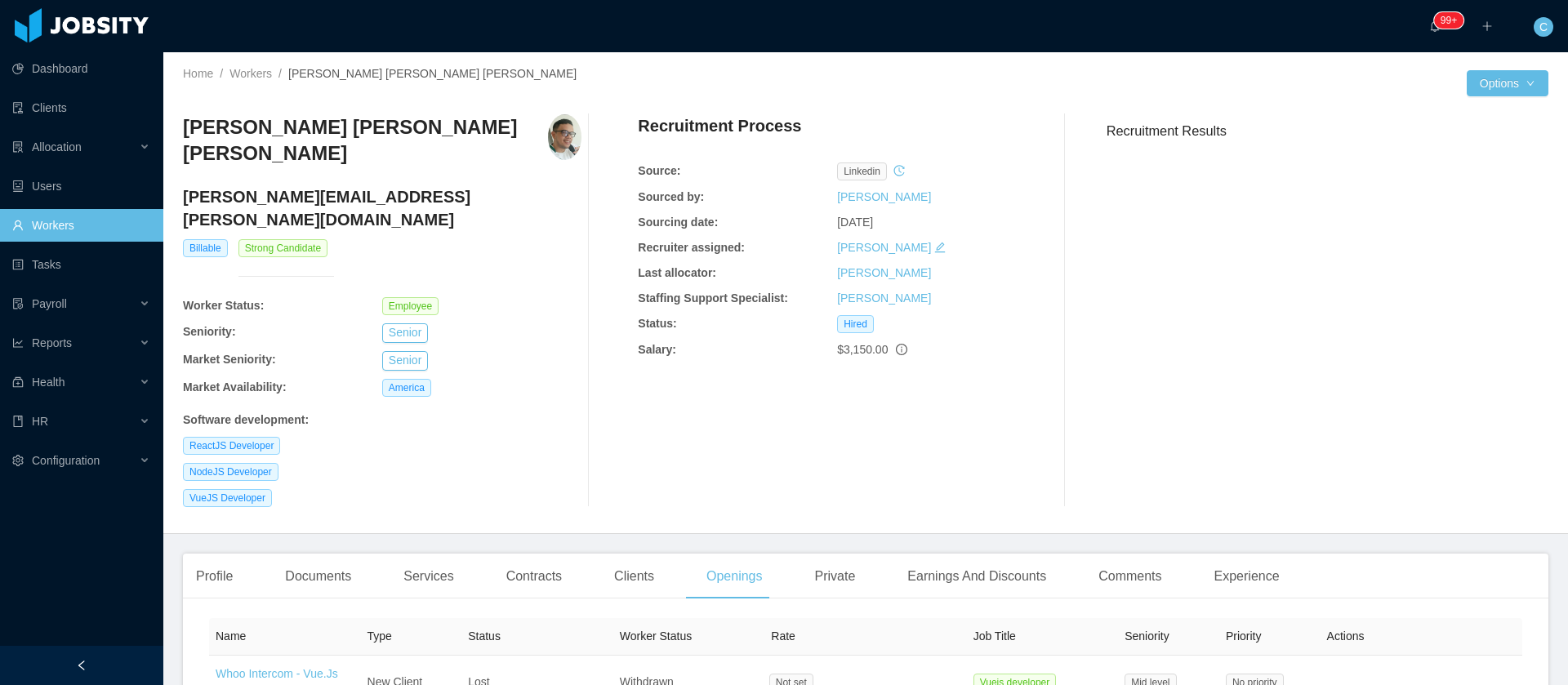
click at [321, 185] on h4 "[PERSON_NAME][EMAIL_ADDRESS][PERSON_NAME][DOMAIN_NAME]" at bounding box center [382, 208] width 398 height 46
copy h4 "[PERSON_NAME][EMAIL_ADDRESS][PERSON_NAME][DOMAIN_NAME]"
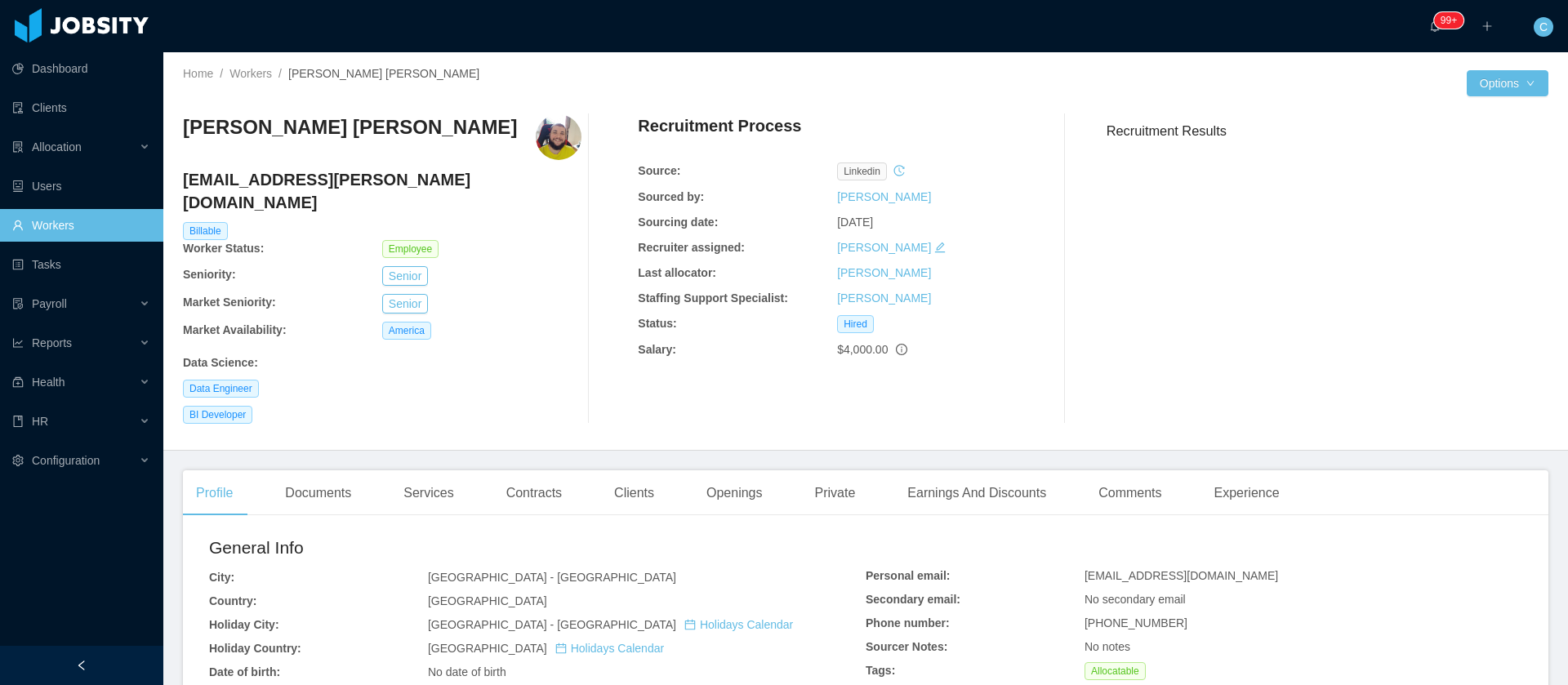
click at [316, 186] on h4 "[EMAIL_ADDRESS][PERSON_NAME][DOMAIN_NAME]" at bounding box center [382, 191] width 398 height 46
copy h4 "[EMAIL_ADDRESS][PERSON_NAME][DOMAIN_NAME]"
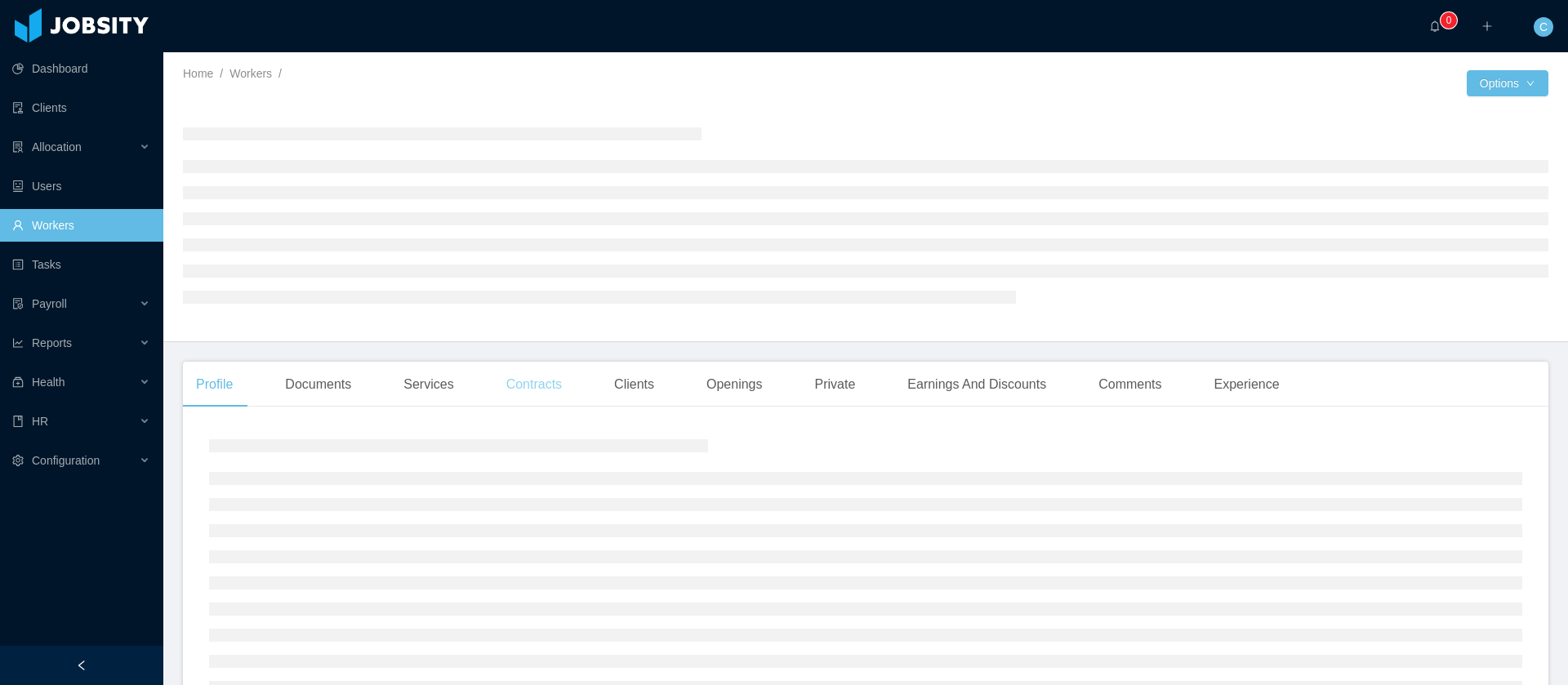
click at [557, 384] on div "Contracts" at bounding box center [534, 384] width 81 height 46
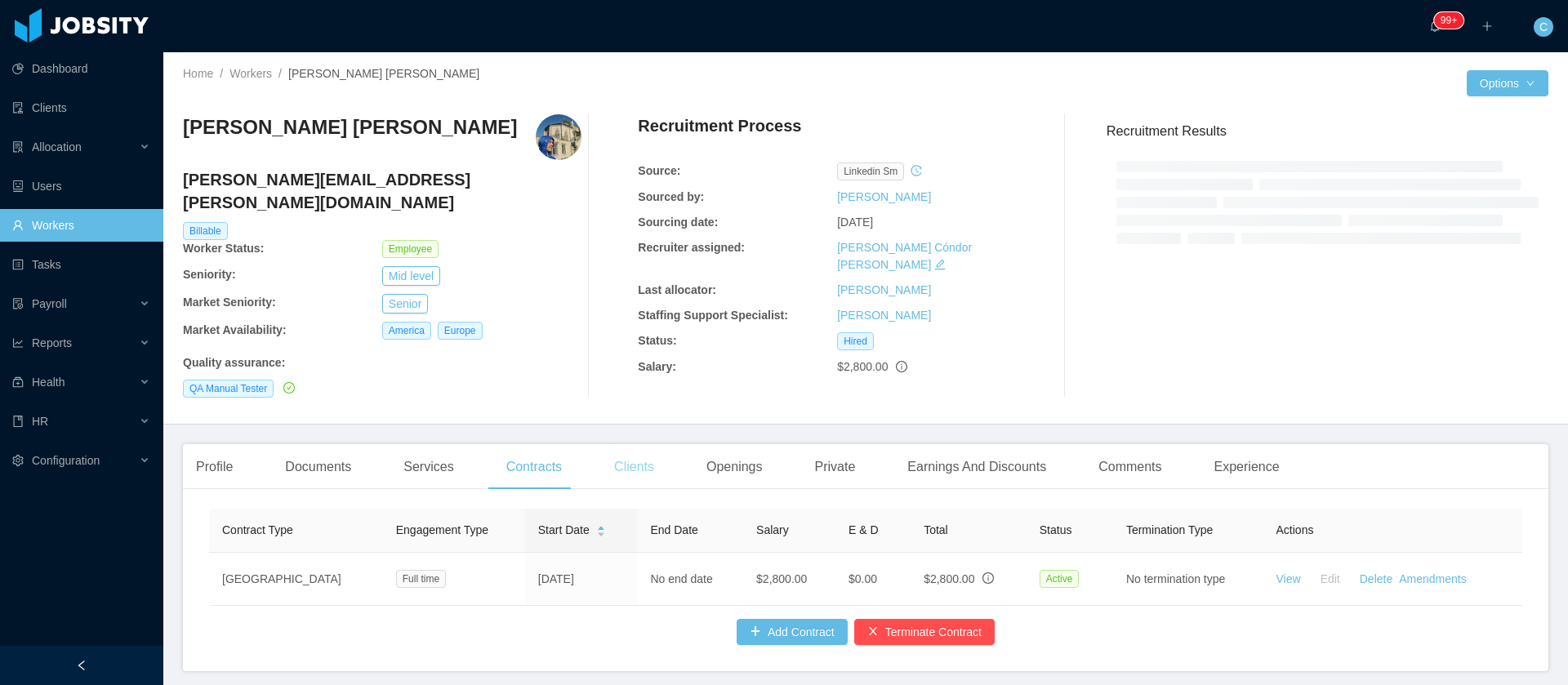
click at [629, 444] on div "Clients" at bounding box center [634, 467] width 66 height 46
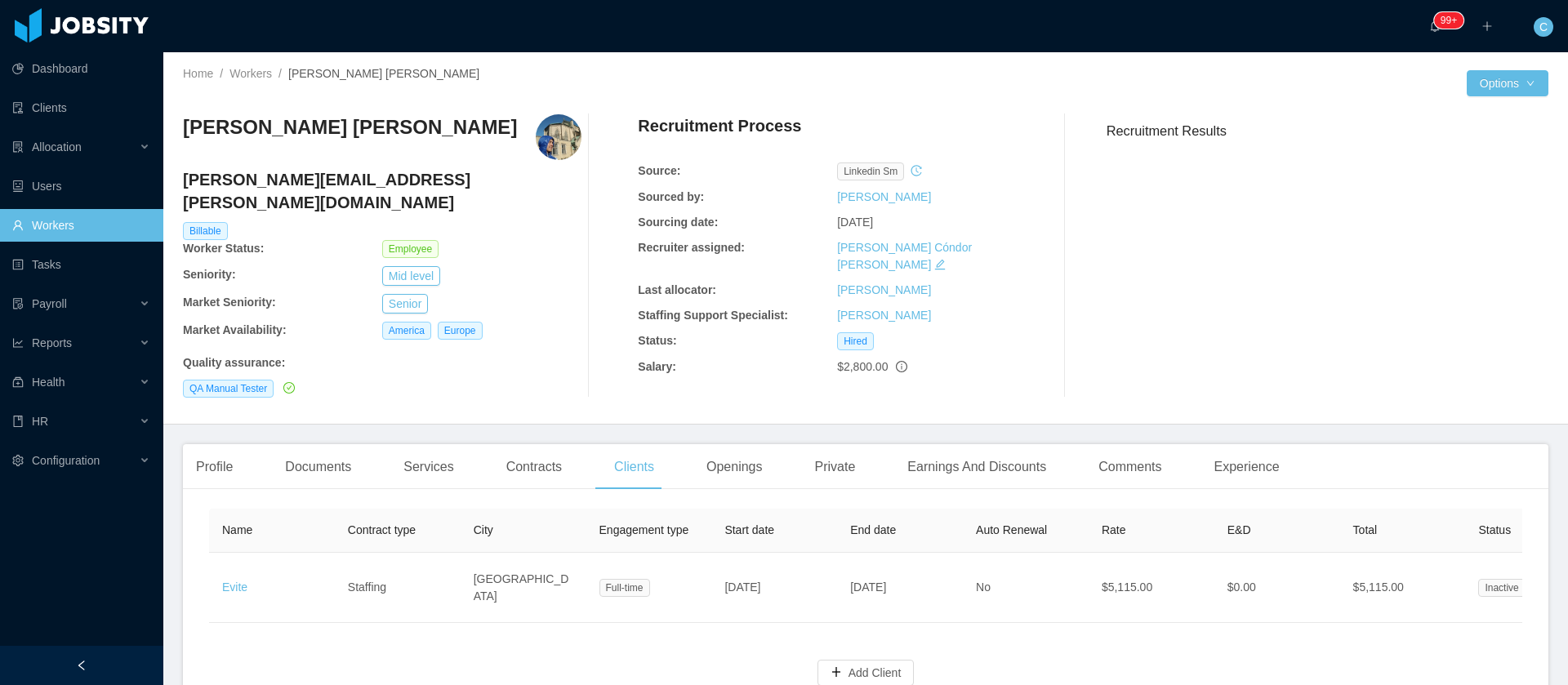
scroll to position [0, 339]
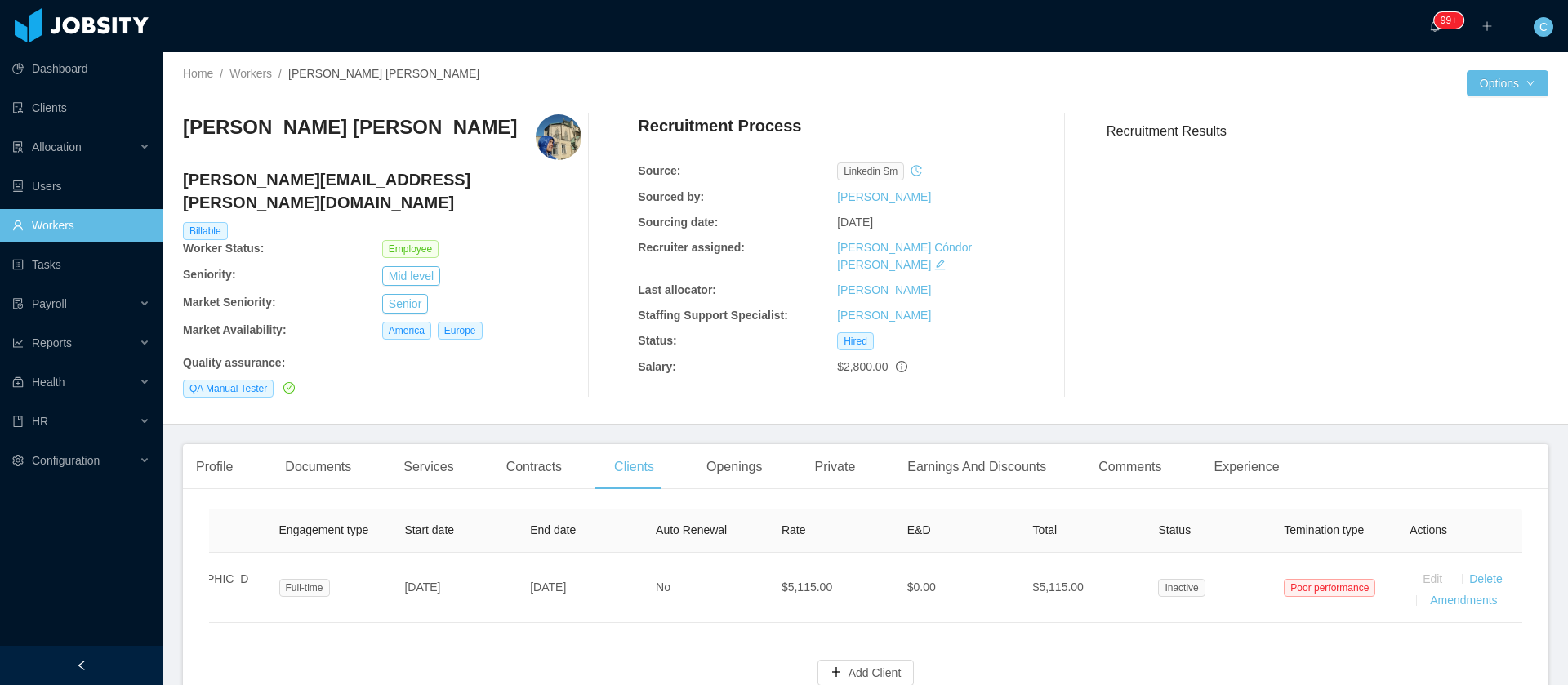
drag, startPoint x: 435, startPoint y: 142, endPoint x: 180, endPoint y: 114, distance: 256.5
click at [180, 114] on div "Home / Workers / [PERSON_NAME] [PERSON_NAME] / Options [PERSON_NAME] Carrillo […" at bounding box center [866, 239] width 1405 height 372
copy h3 "[PERSON_NAME] [PERSON_NAME]"
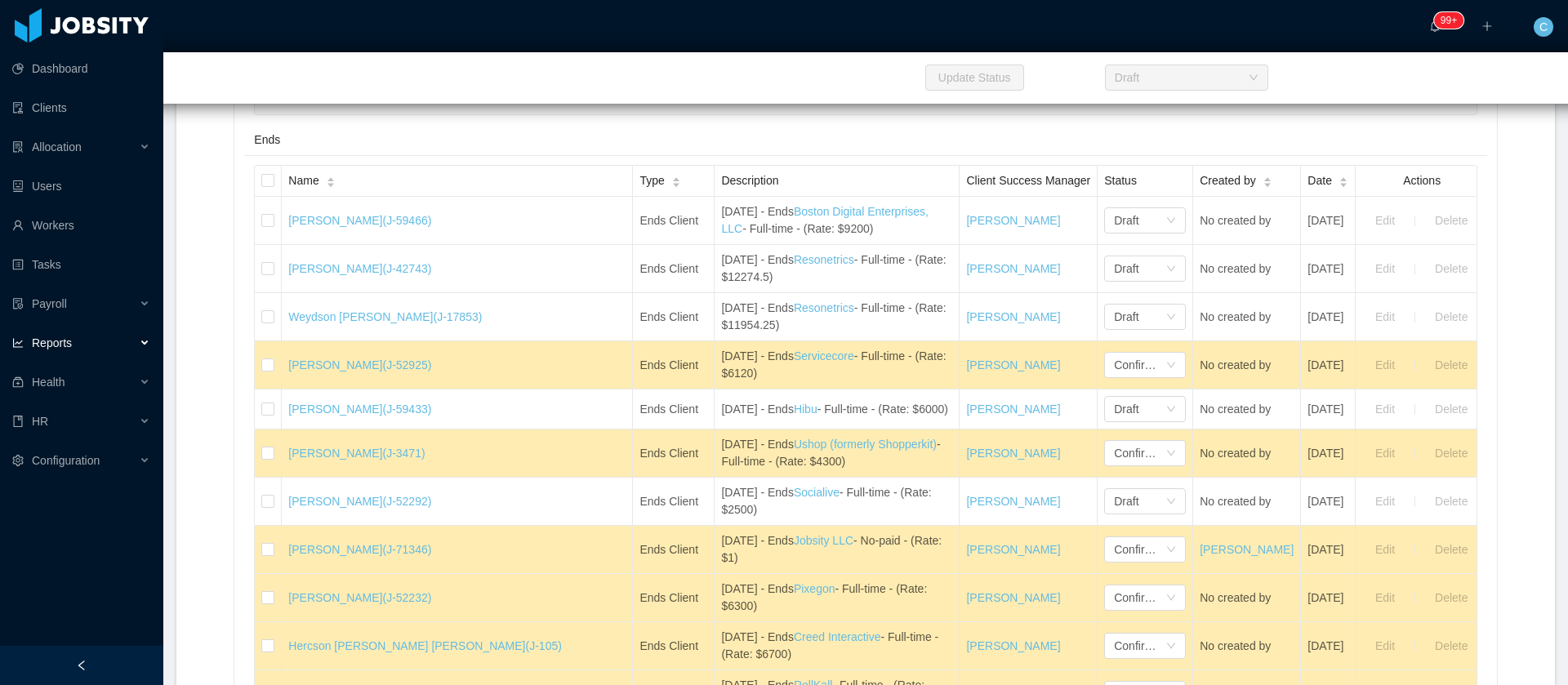
scroll to position [1836, 0]
click at [334, 187] on icon "icon: caret-down" at bounding box center [331, 185] width 7 height 4
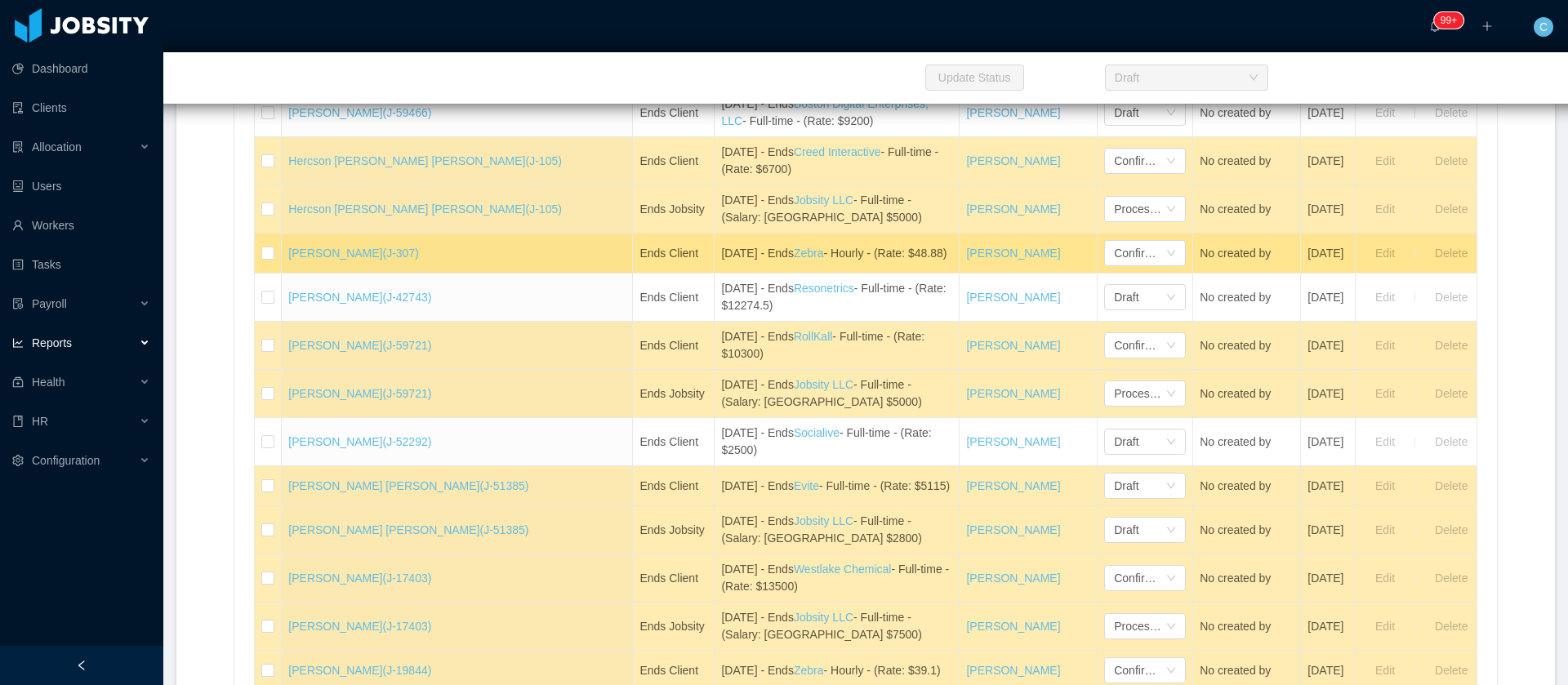
scroll to position [3061, 0]
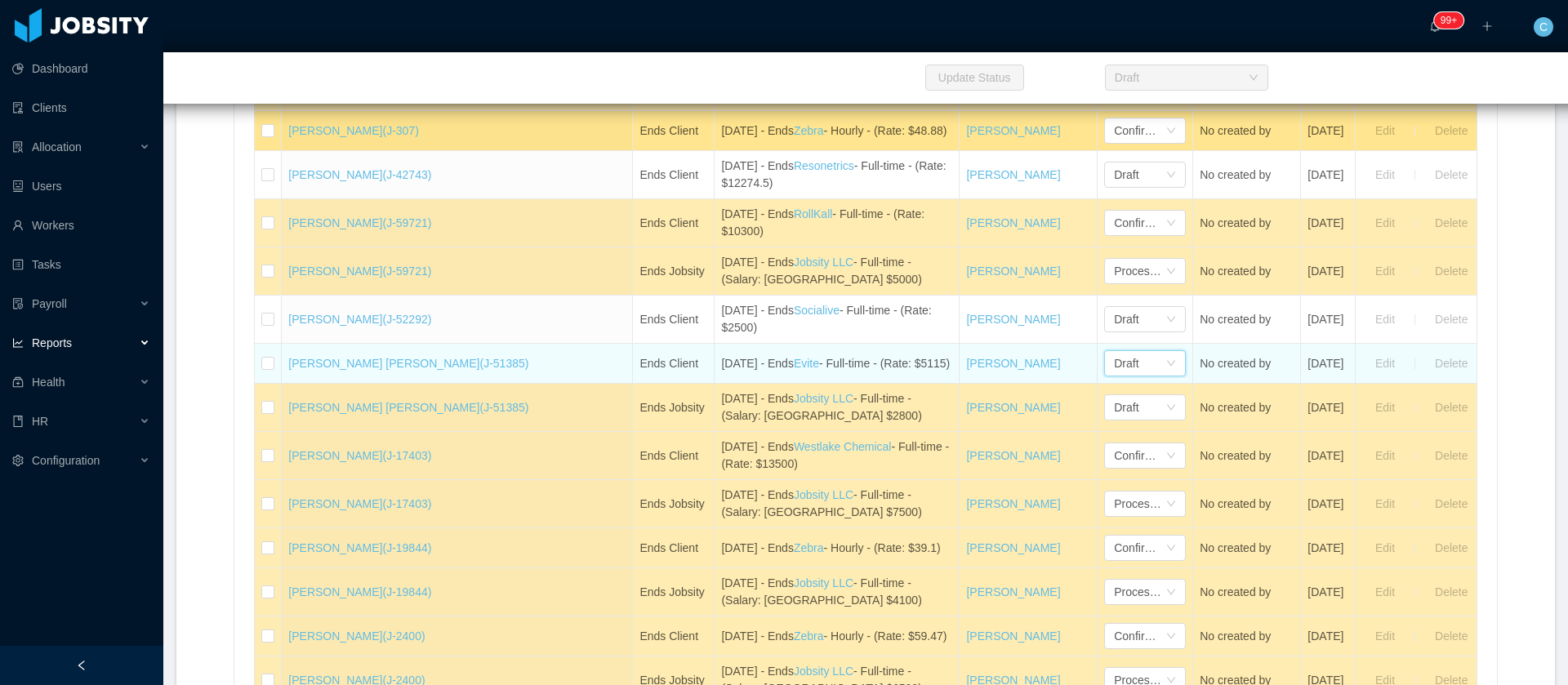
click at [1114, 375] on div "Draft" at bounding box center [1140, 363] width 52 height 25
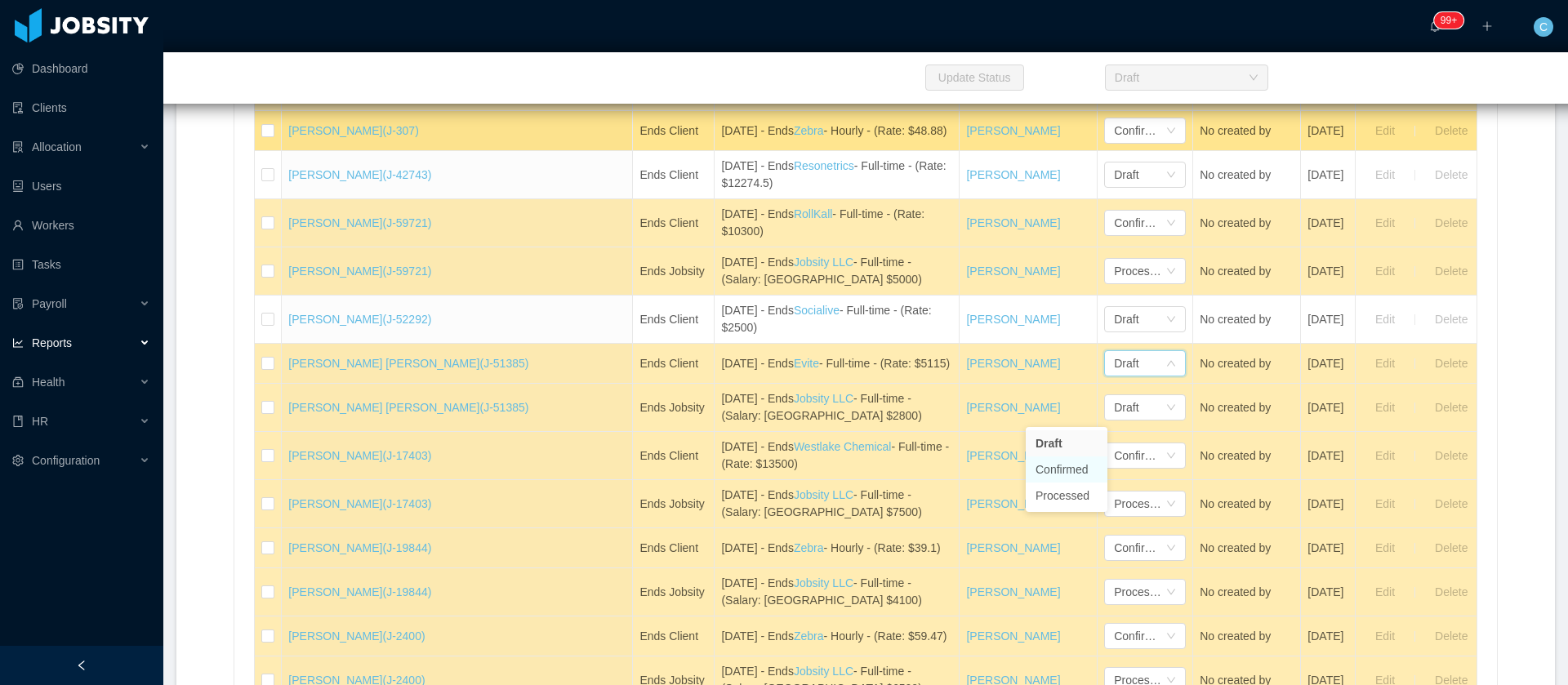
click at [1067, 473] on li "Confirmed" at bounding box center [1067, 469] width 81 height 26
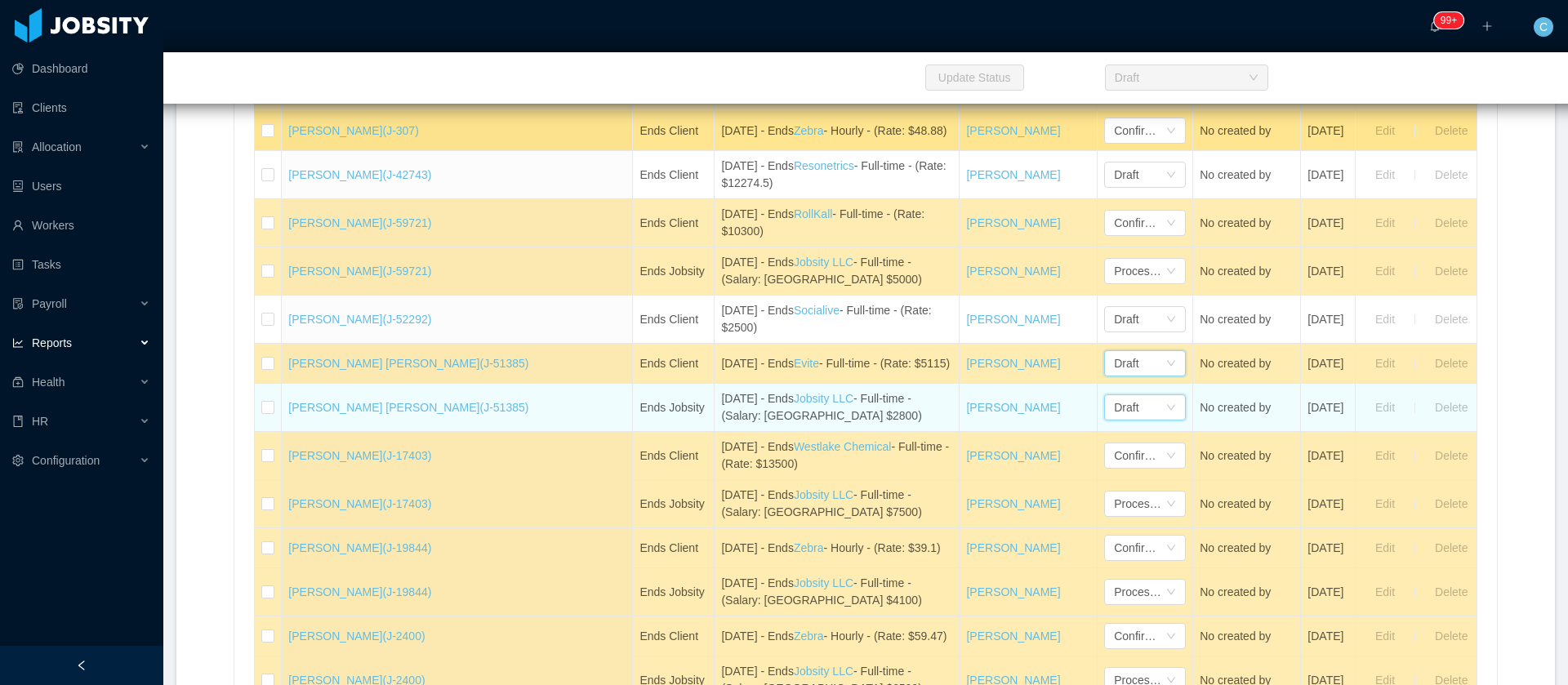
click at [1114, 420] on div "Draft" at bounding box center [1140, 407] width 52 height 25
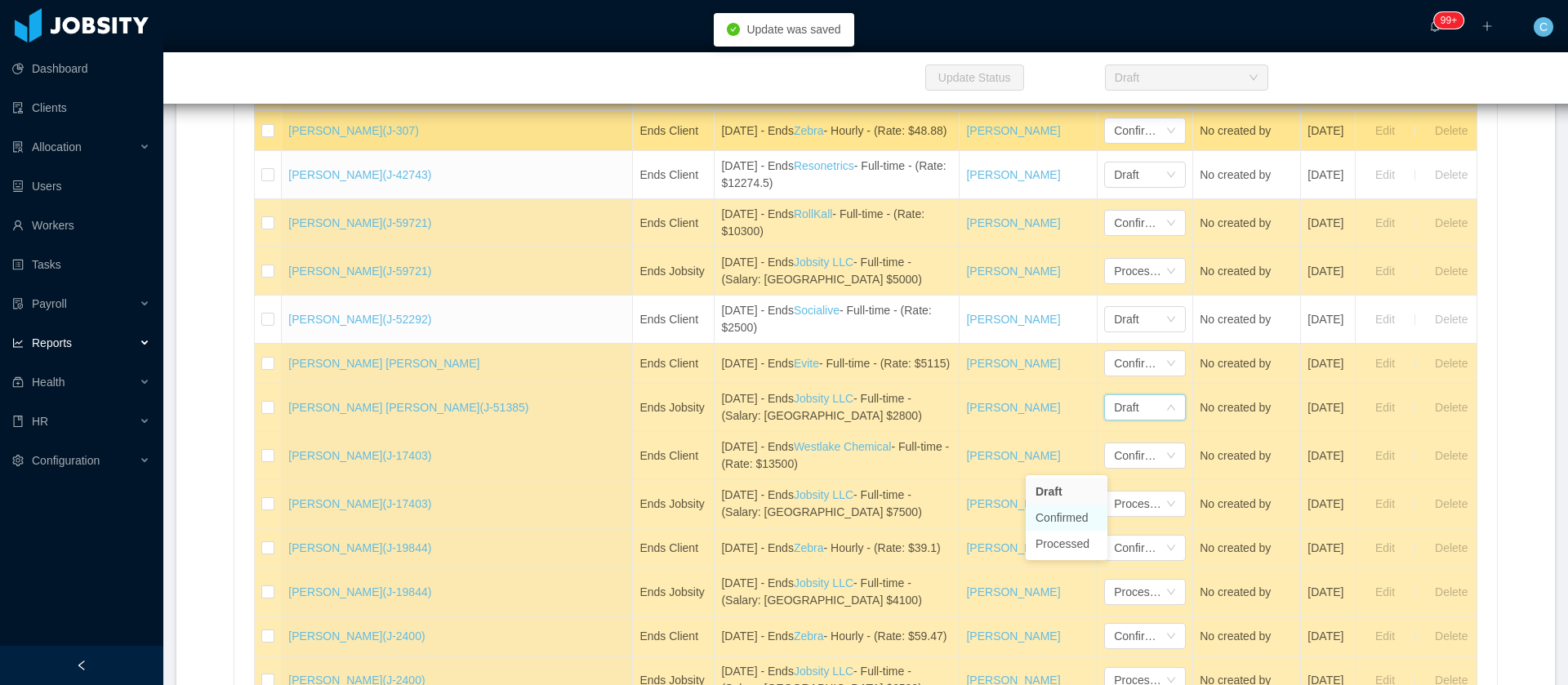
click at [1083, 517] on li "Confirmed" at bounding box center [1067, 518] width 81 height 26
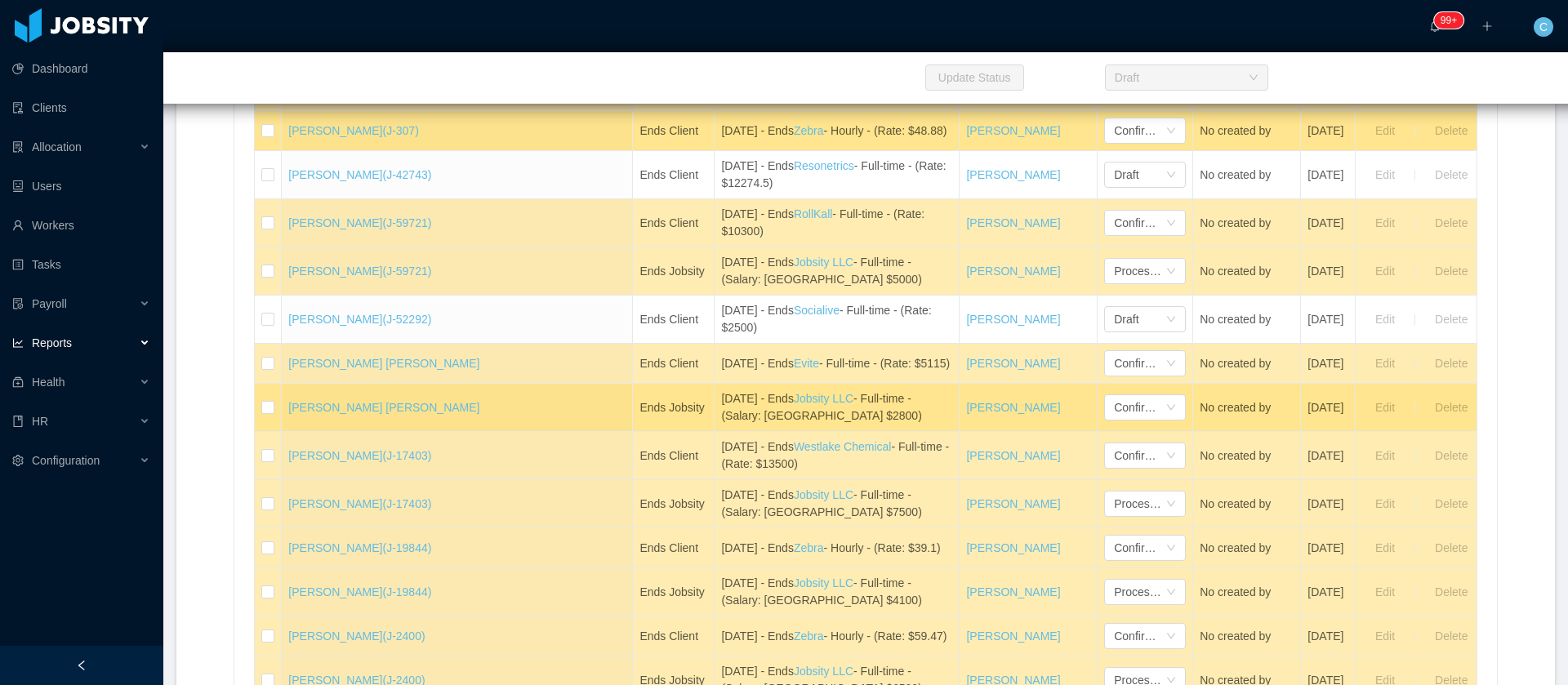
click at [813, 69] on div "Update Status Draft" at bounding box center [925, 78] width 1568 height 51
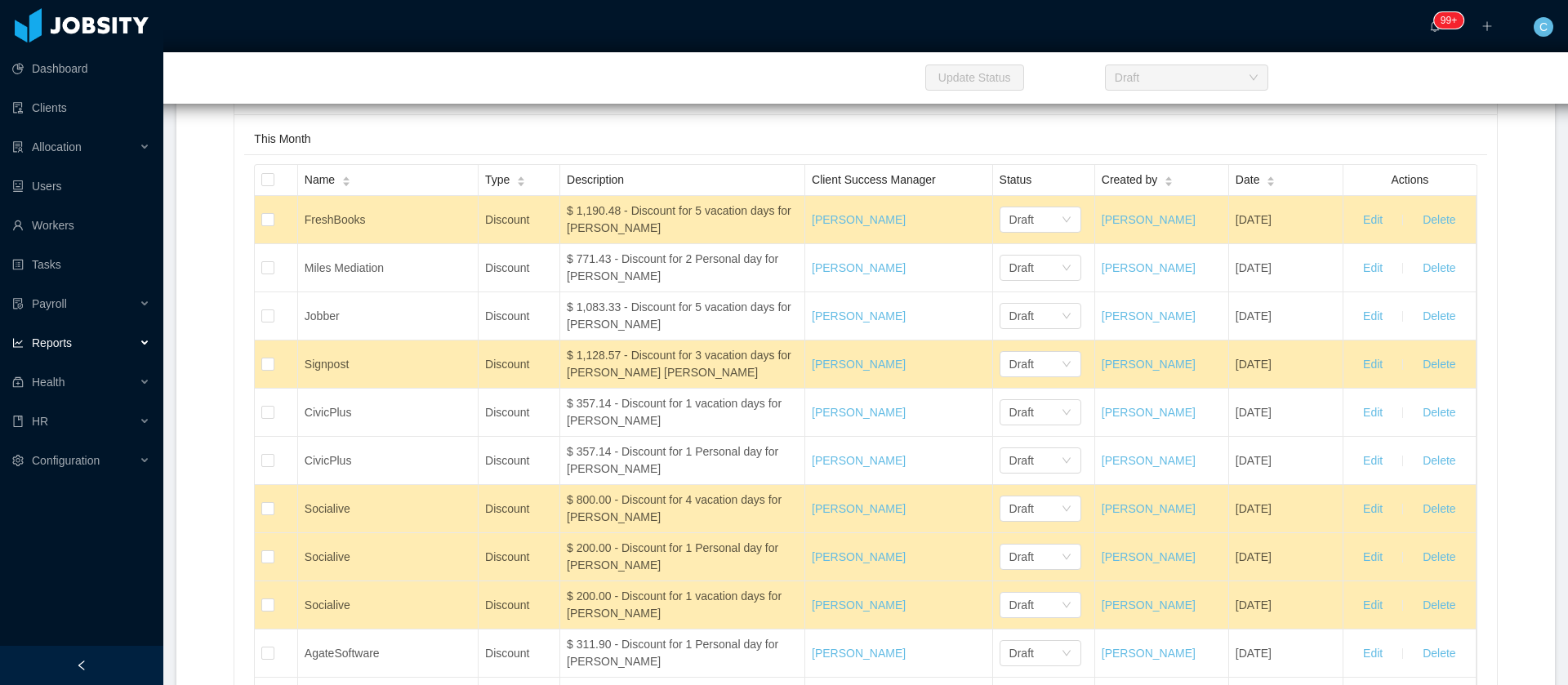
scroll to position [7468, 0]
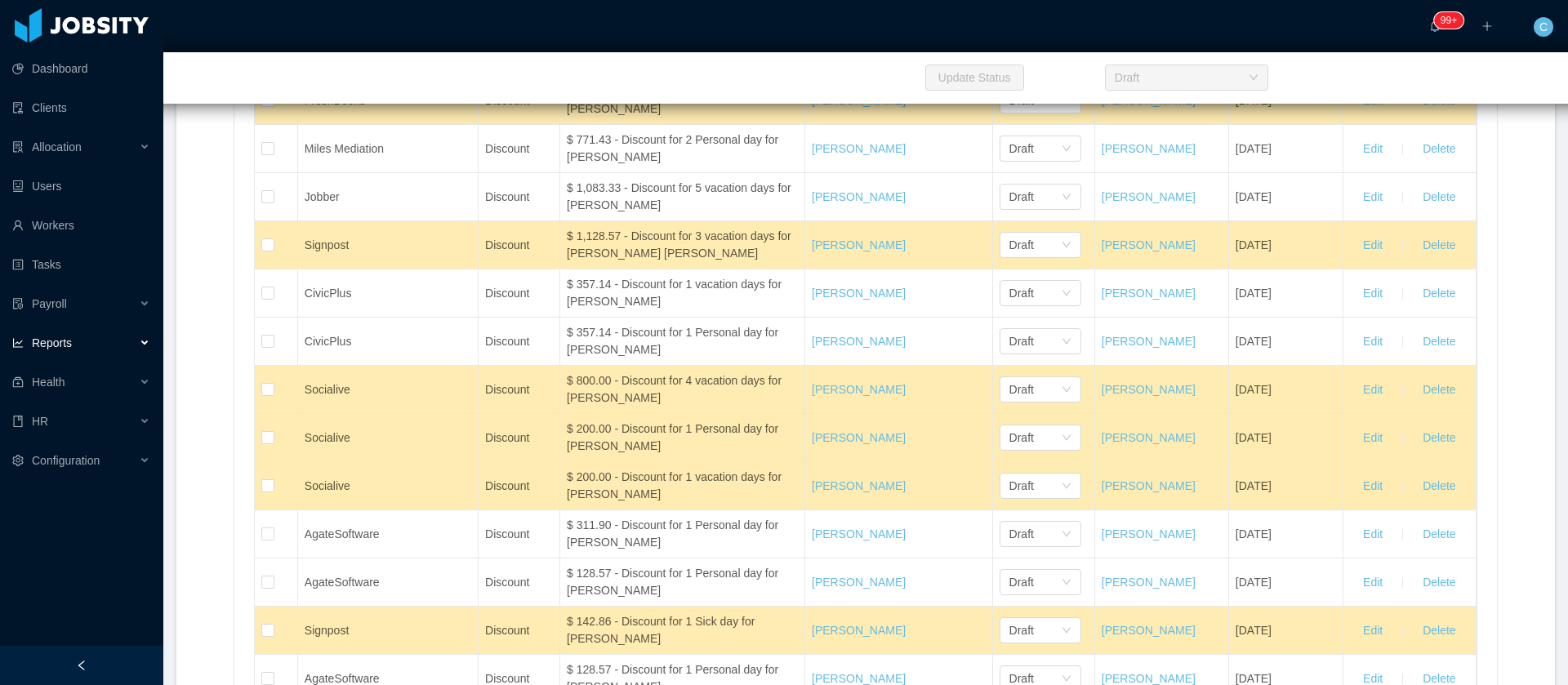
click at [331, 69] on div "Name" at bounding box center [328, 60] width 47 height 17
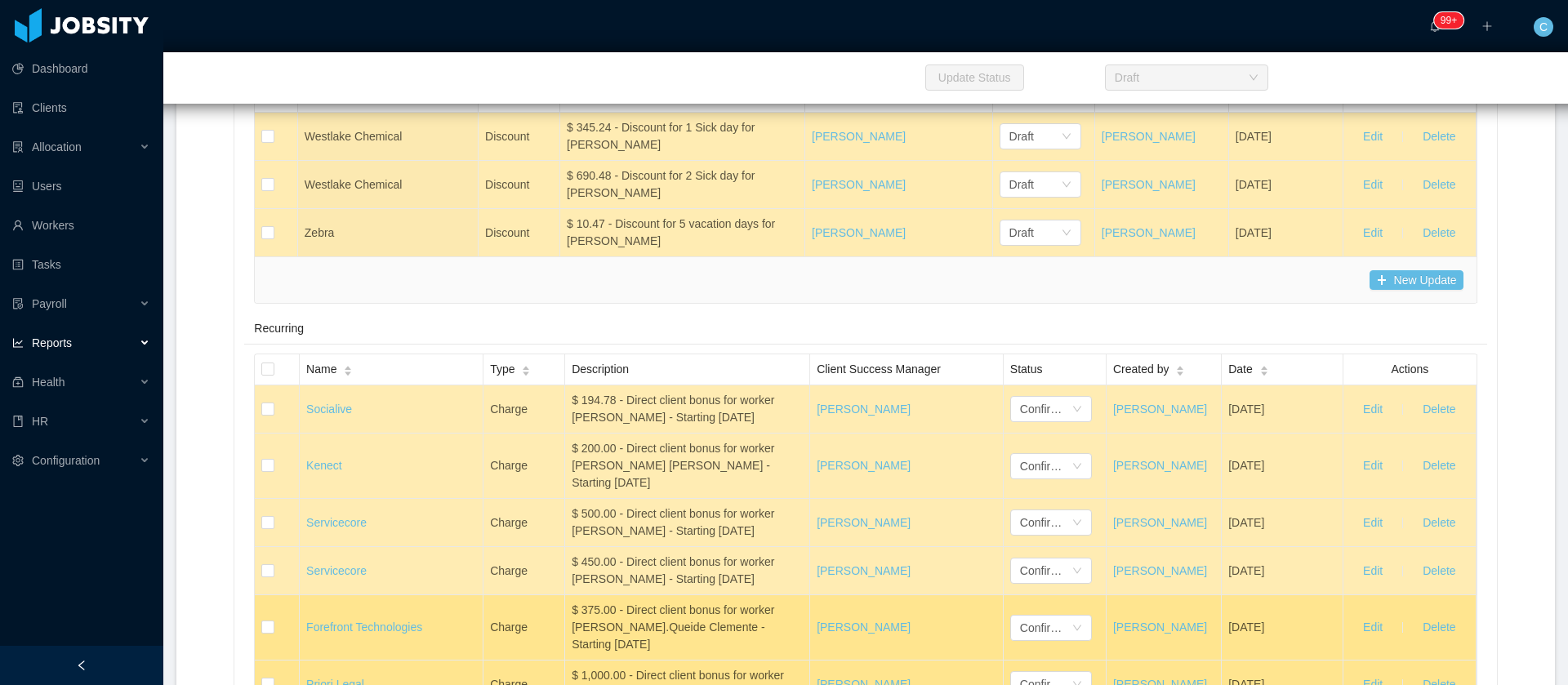
scroll to position [9672, 0]
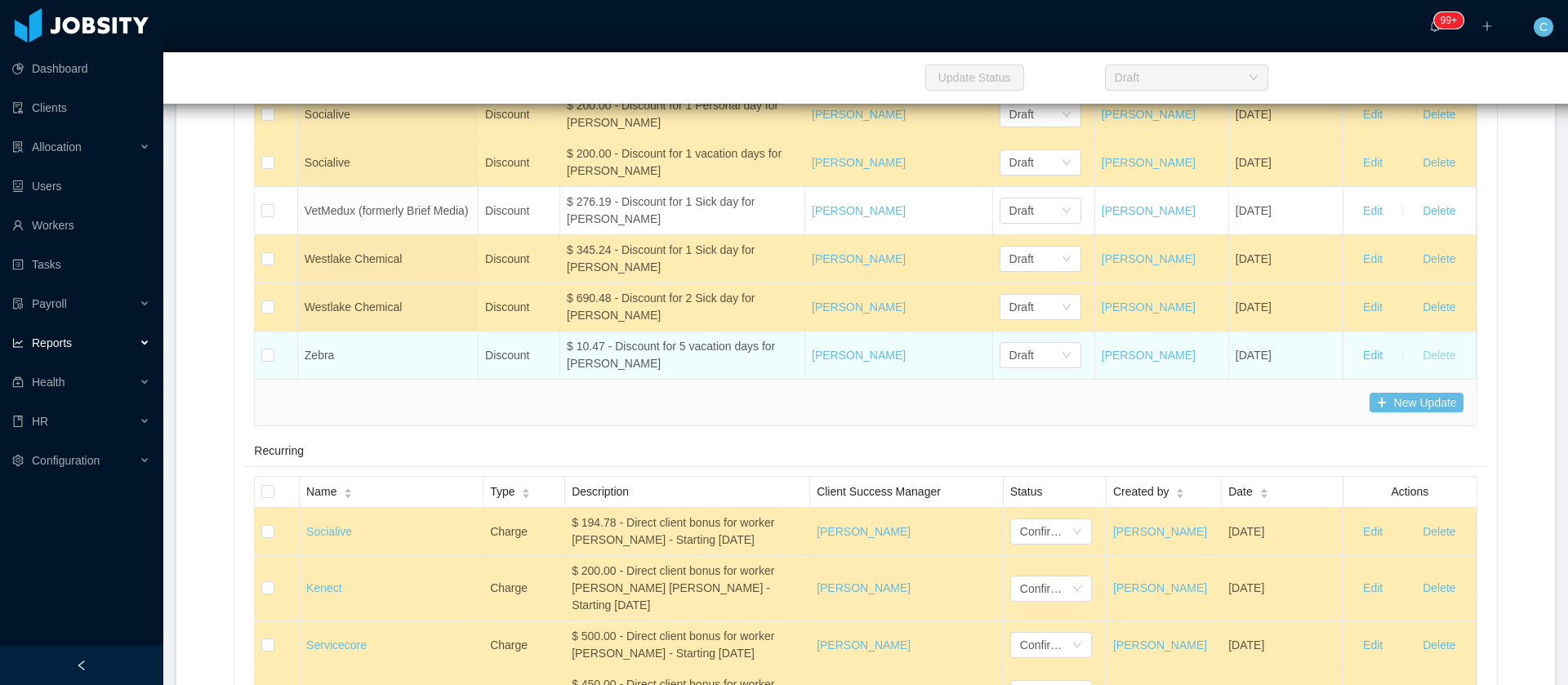
click at [1432, 368] on button "Delete" at bounding box center [1438, 354] width 58 height 26
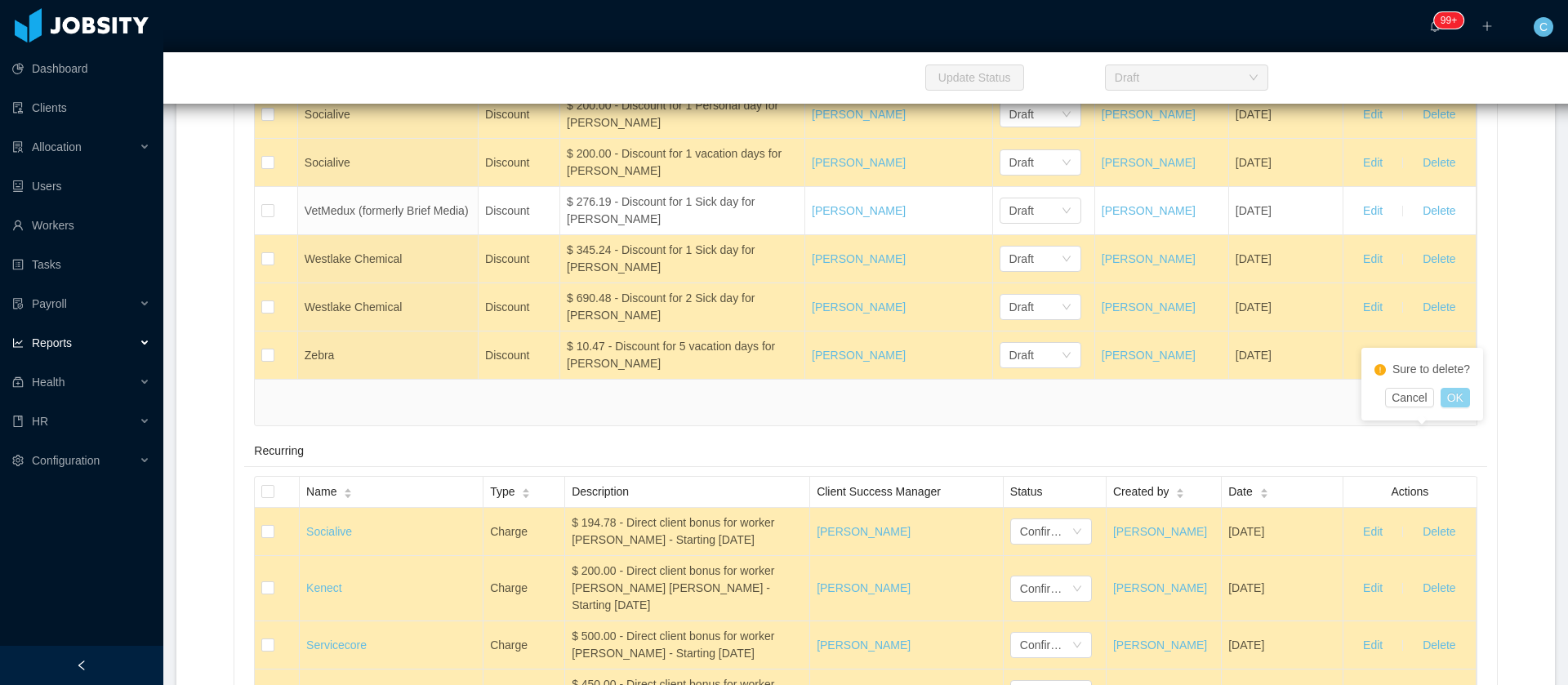
click at [1462, 402] on button "OK" at bounding box center [1455, 398] width 30 height 20
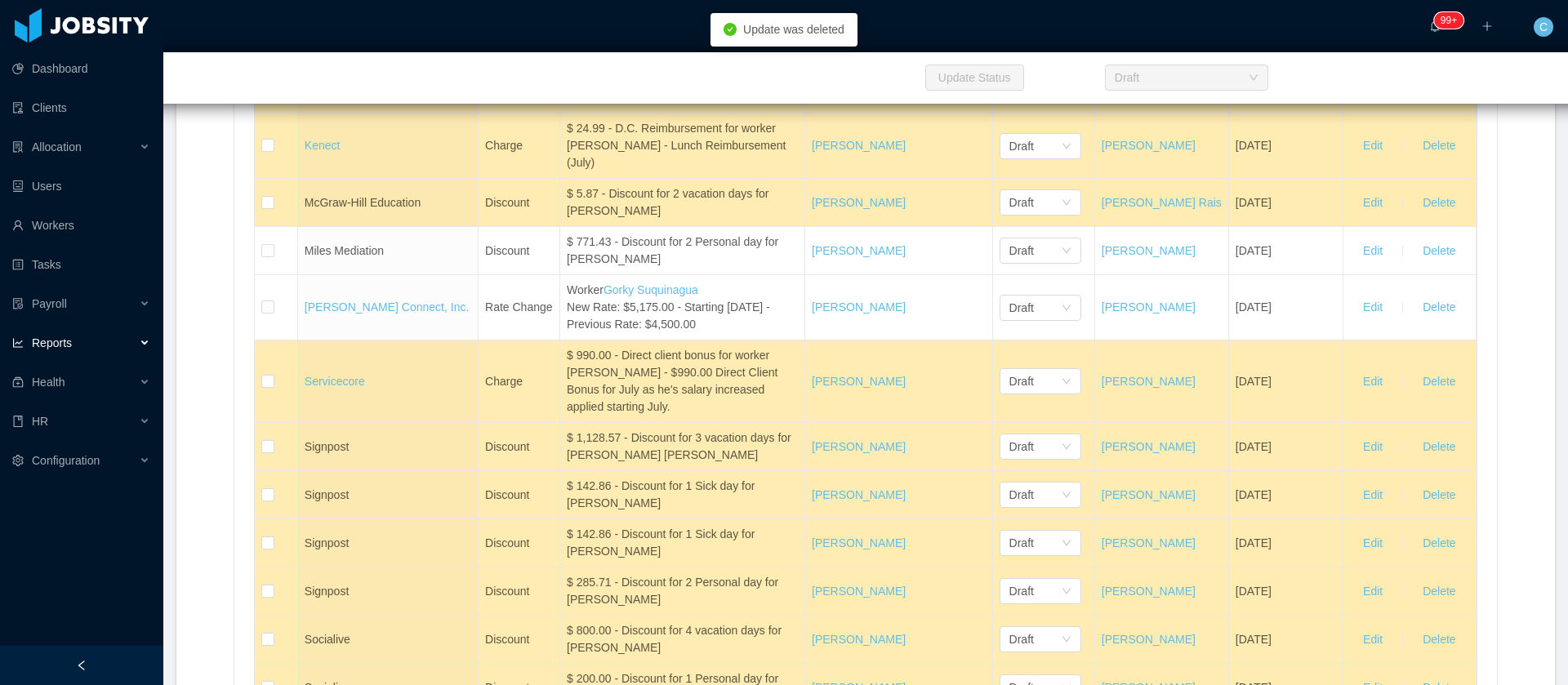
scroll to position [9059, 0]
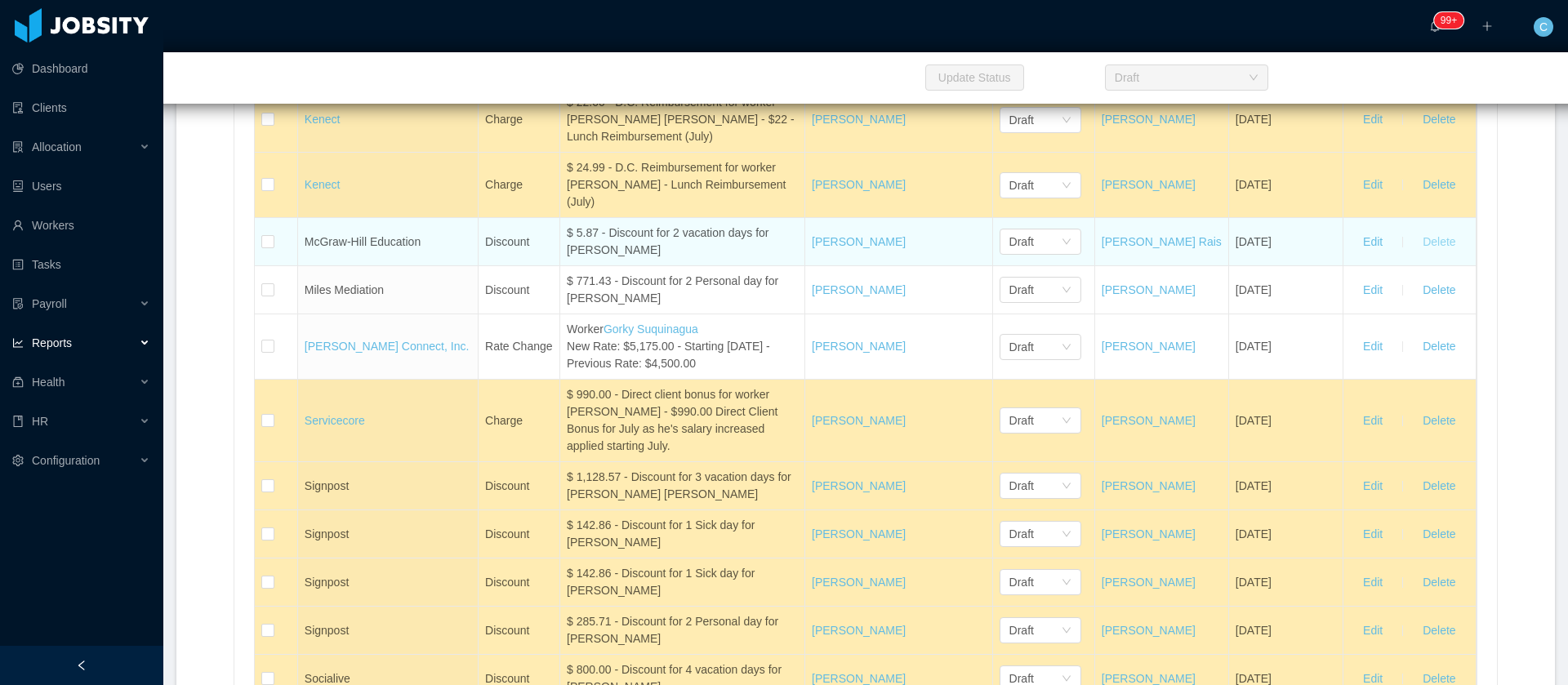
click at [1437, 254] on button "Delete" at bounding box center [1438, 242] width 58 height 26
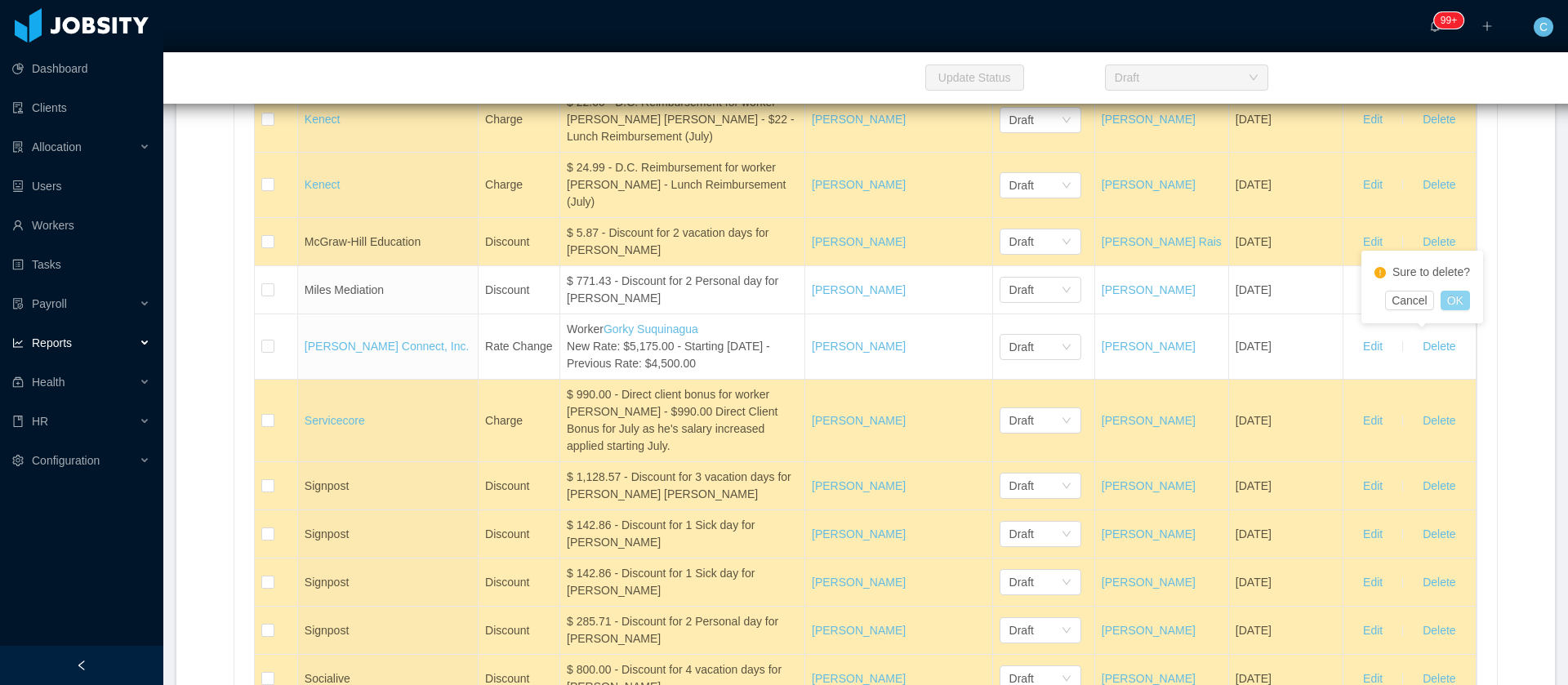
click at [1461, 307] on button "OK" at bounding box center [1455, 301] width 30 height 20
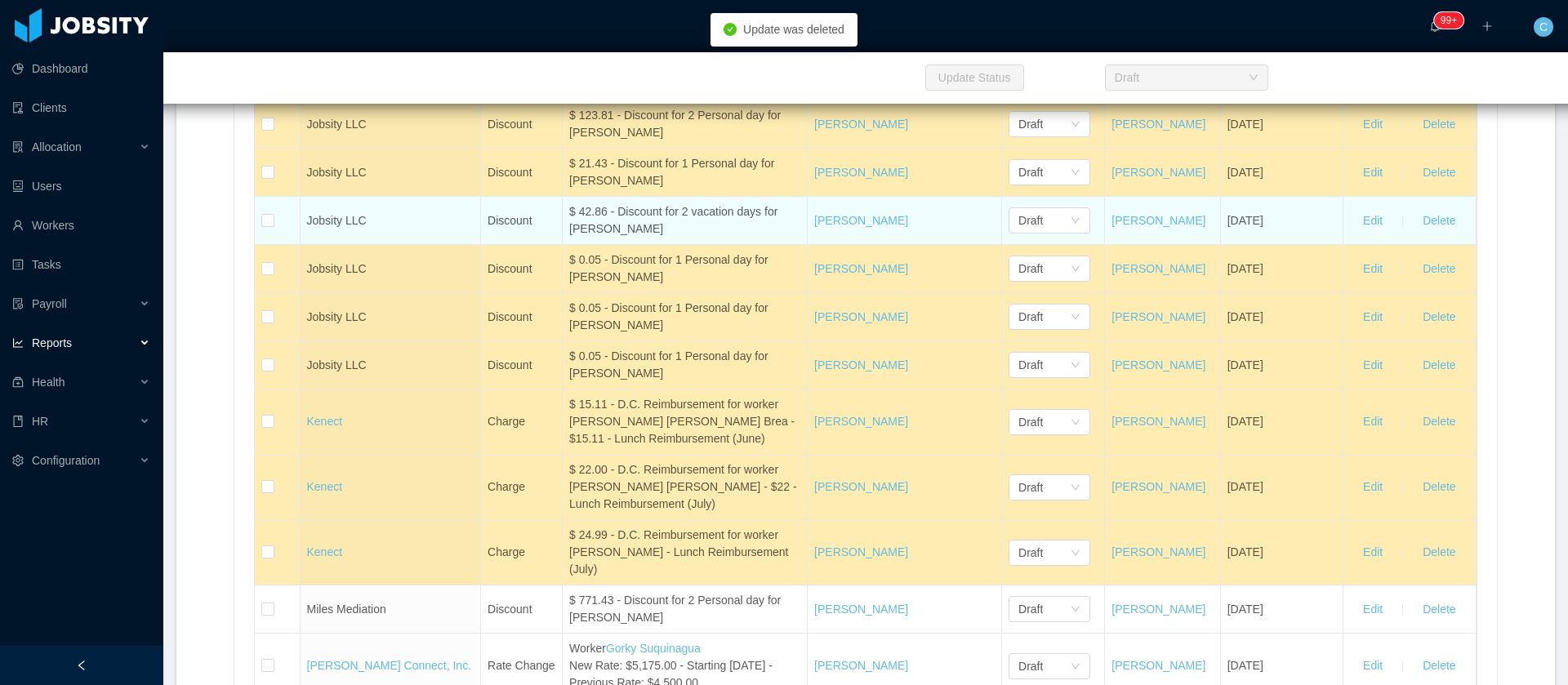
scroll to position [8570, 0]
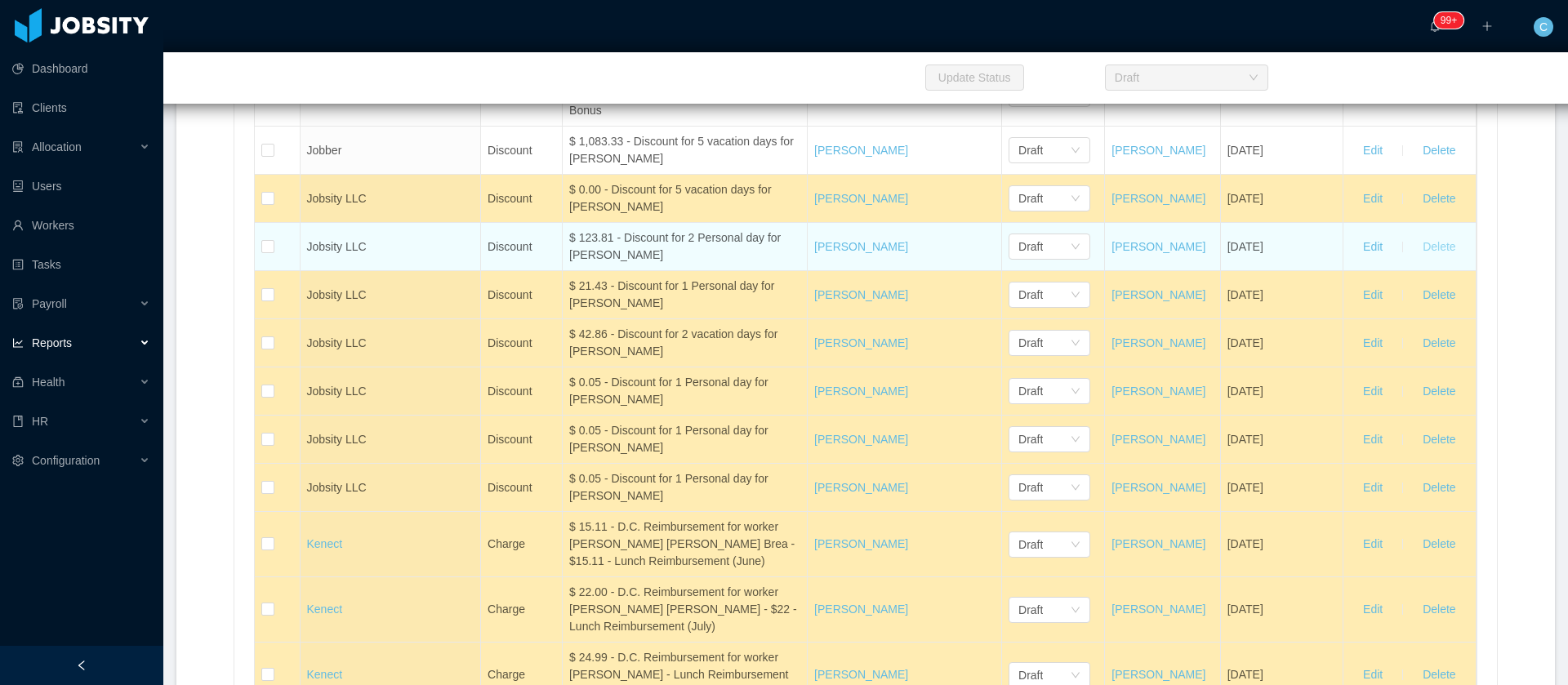
click at [1424, 259] on button "Delete" at bounding box center [1438, 246] width 58 height 26
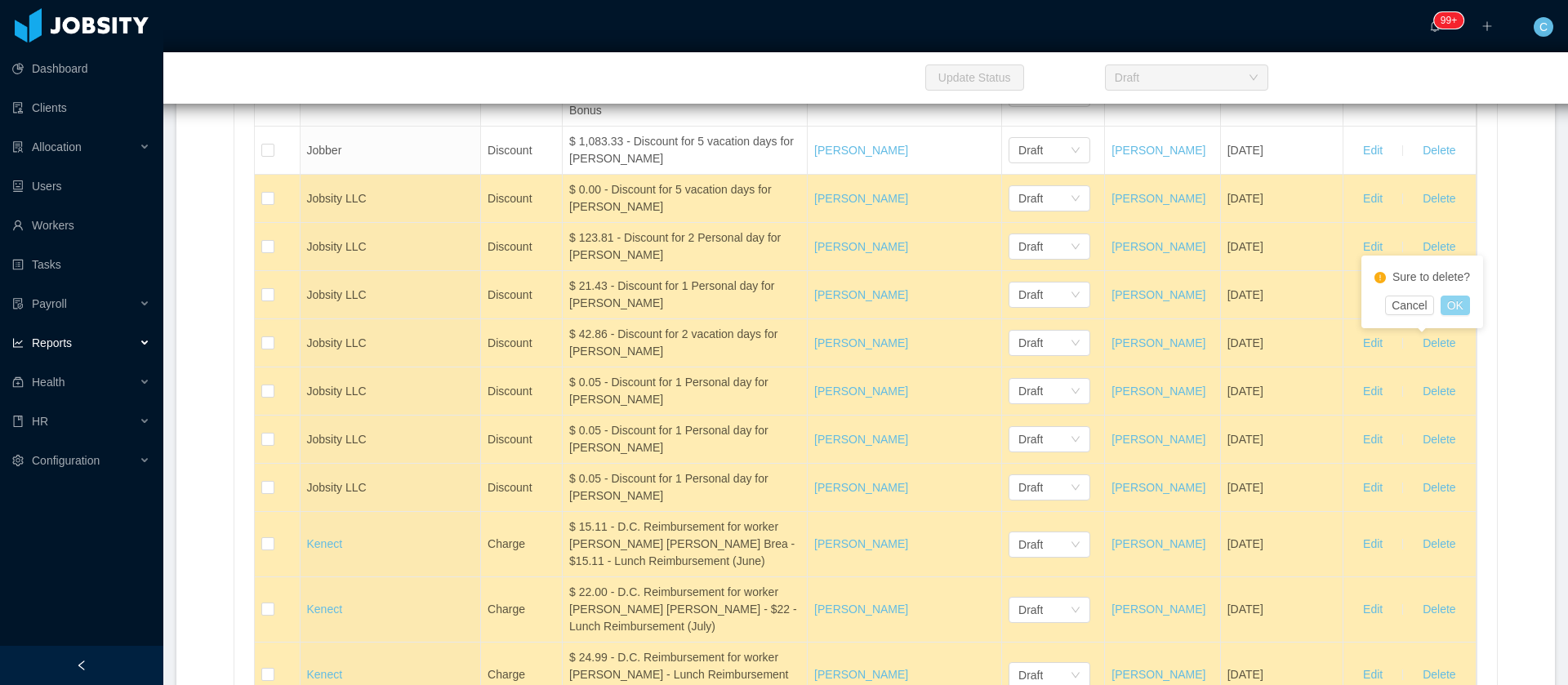
click at [1456, 308] on button "OK" at bounding box center [1455, 305] width 30 height 20
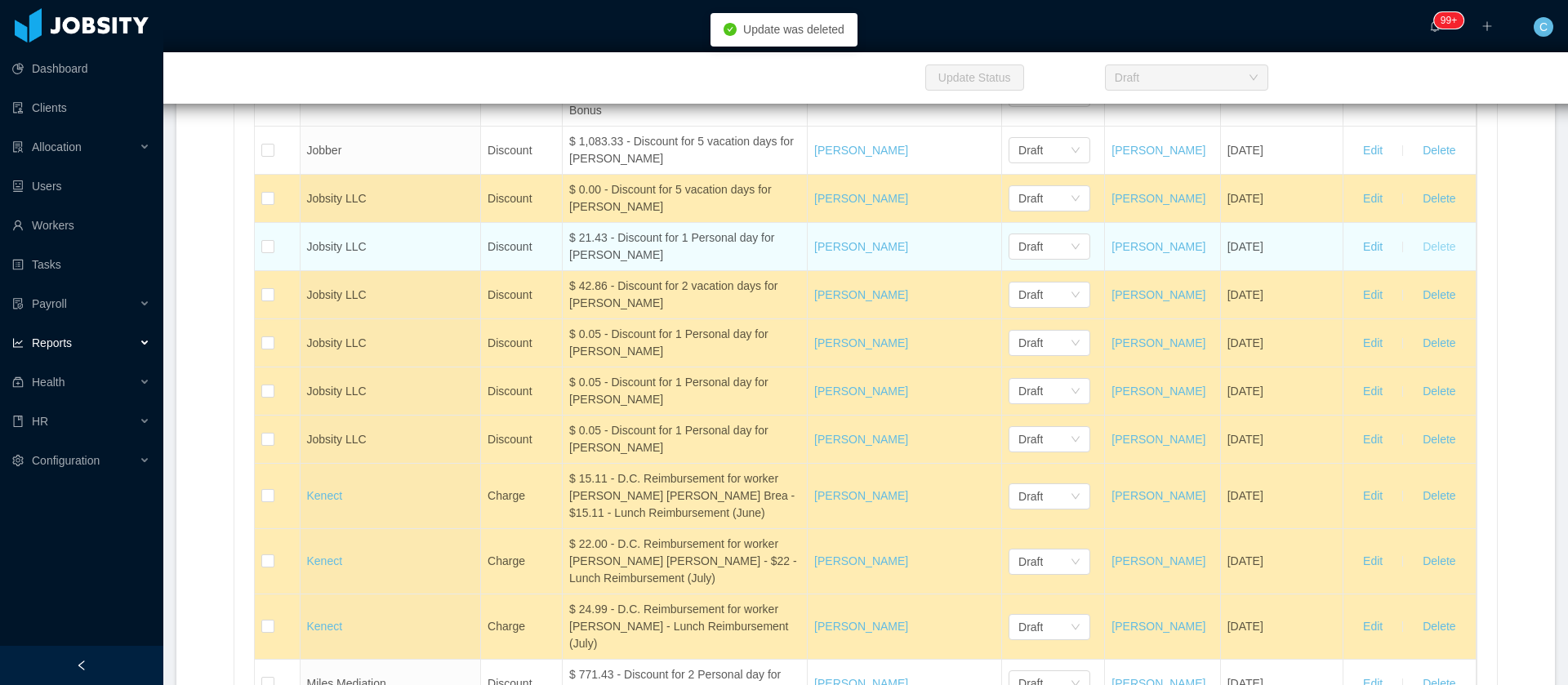
click at [1417, 259] on button "Delete" at bounding box center [1438, 246] width 58 height 26
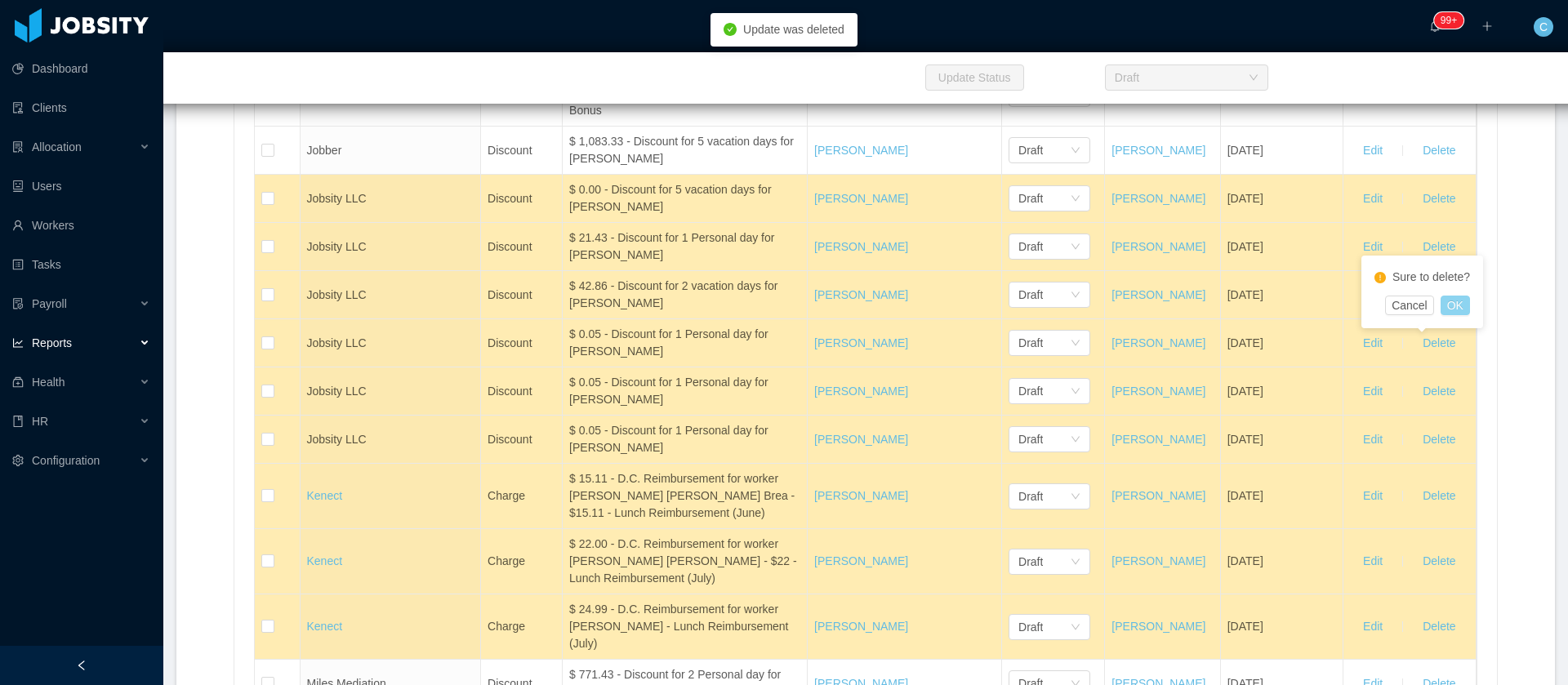
click at [1445, 309] on button "OK" at bounding box center [1455, 305] width 30 height 20
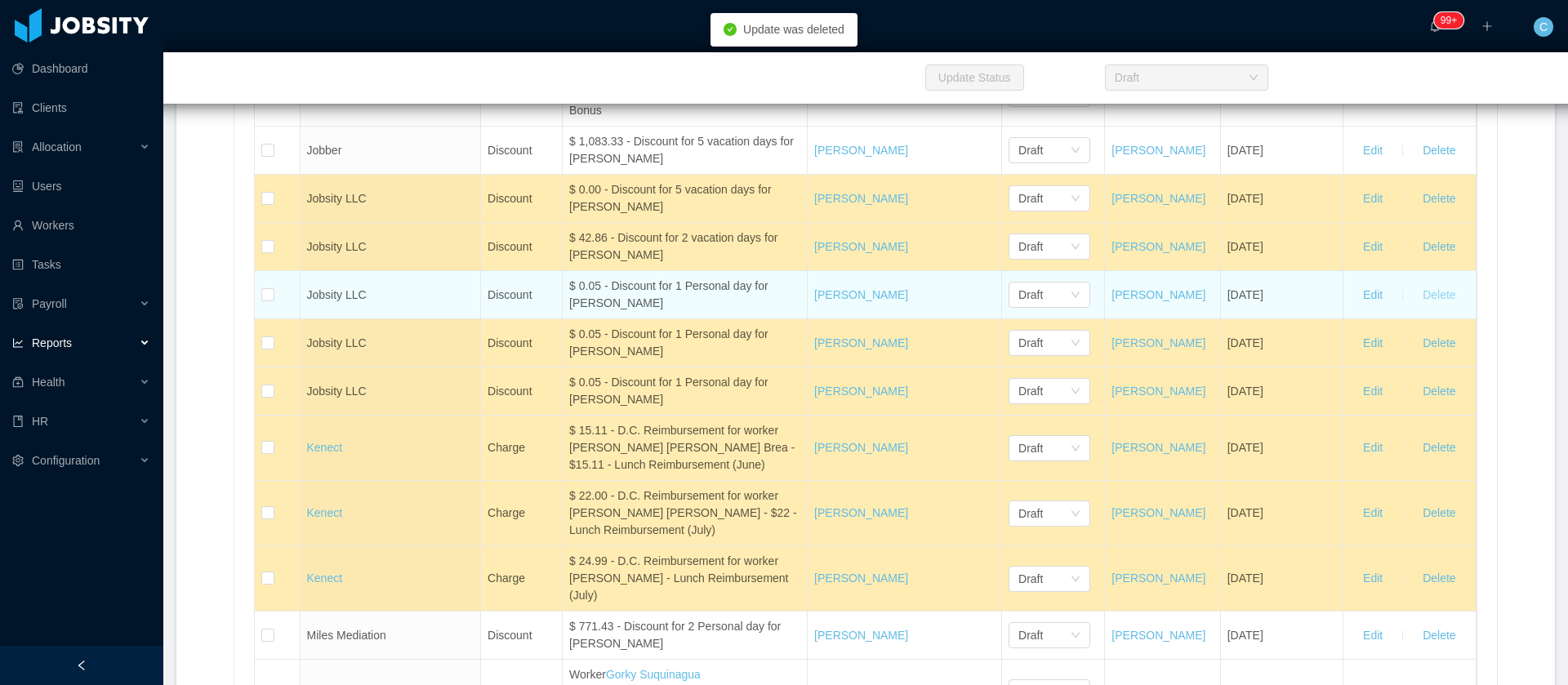
click at [1426, 308] on button "Delete" at bounding box center [1438, 294] width 58 height 26
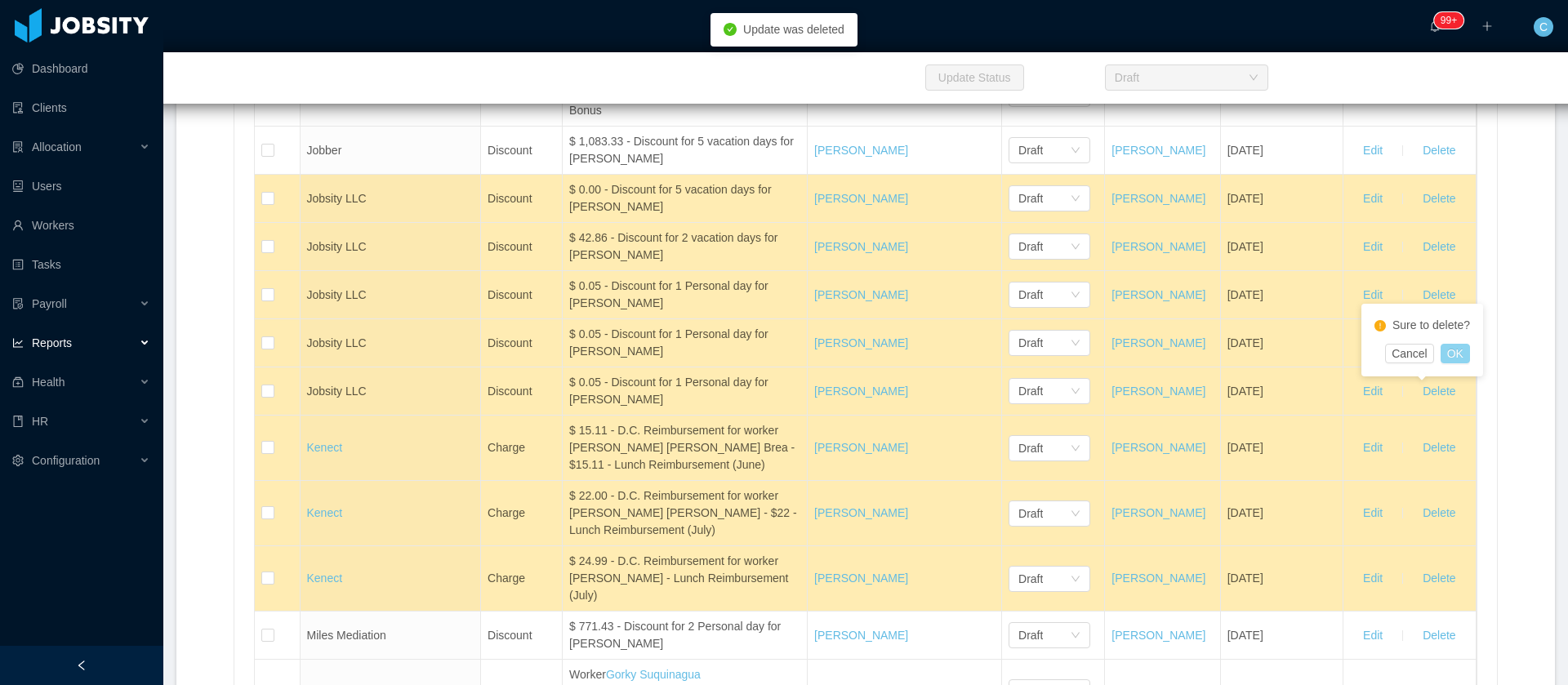
click at [1445, 352] on button "OK" at bounding box center [1455, 353] width 30 height 20
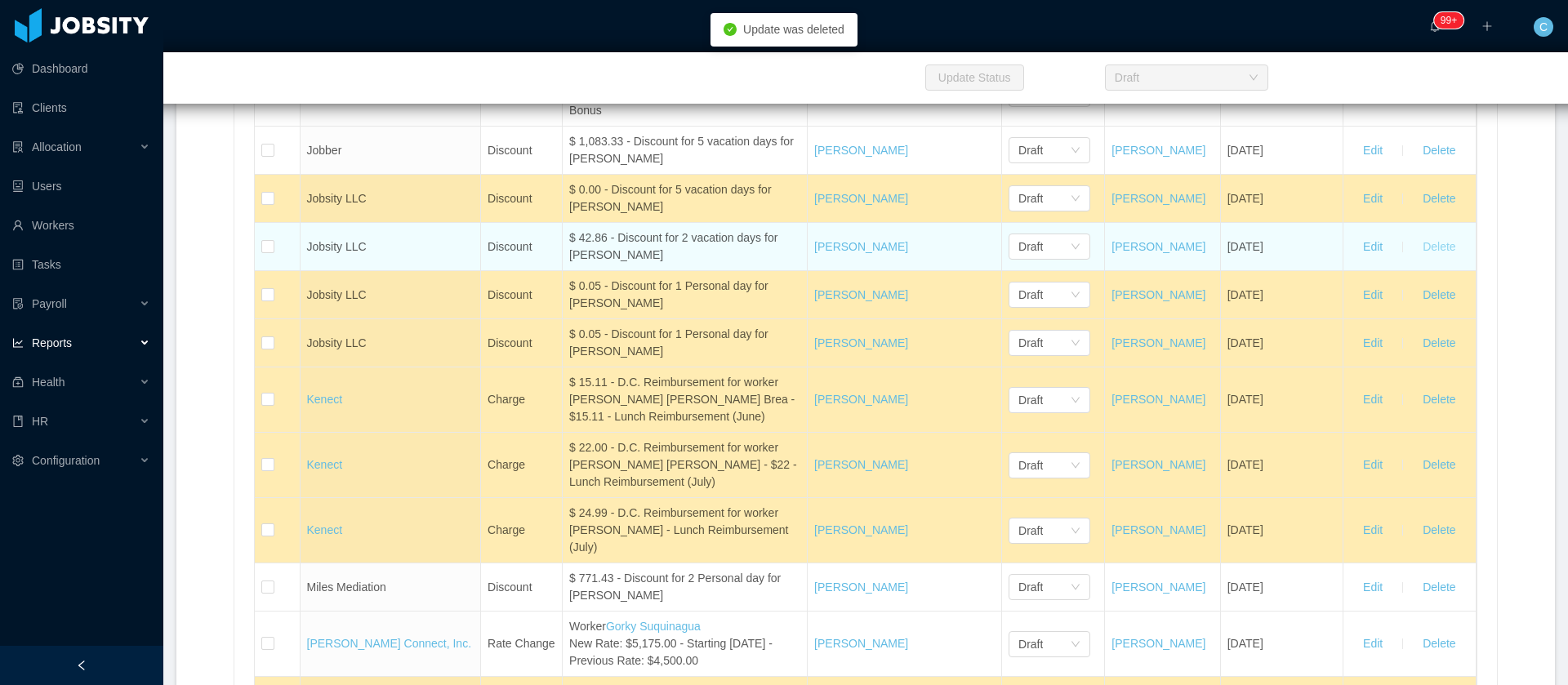
click at [1411, 259] on button "Delete" at bounding box center [1438, 246] width 58 height 26
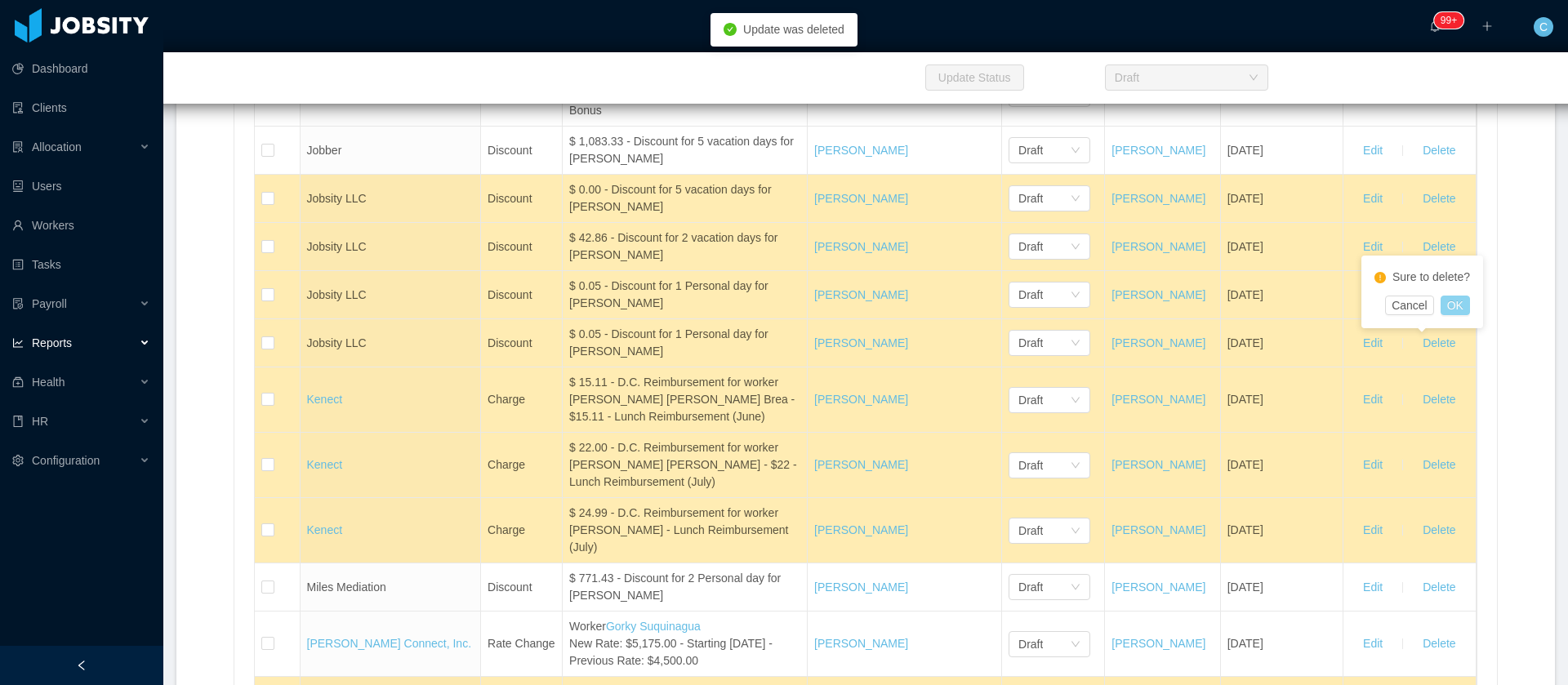
click at [1454, 308] on button "OK" at bounding box center [1455, 305] width 30 height 20
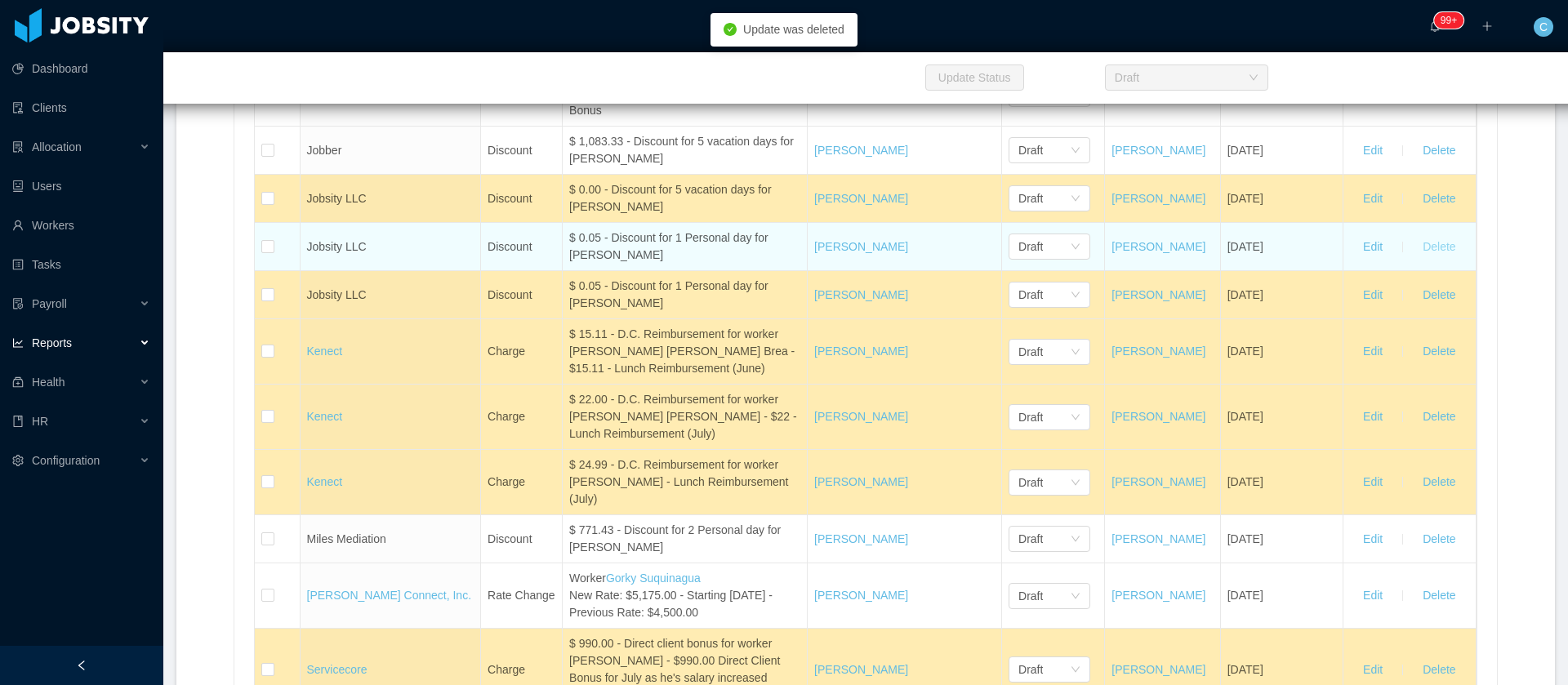
click at [1410, 259] on button "Delete" at bounding box center [1438, 246] width 58 height 26
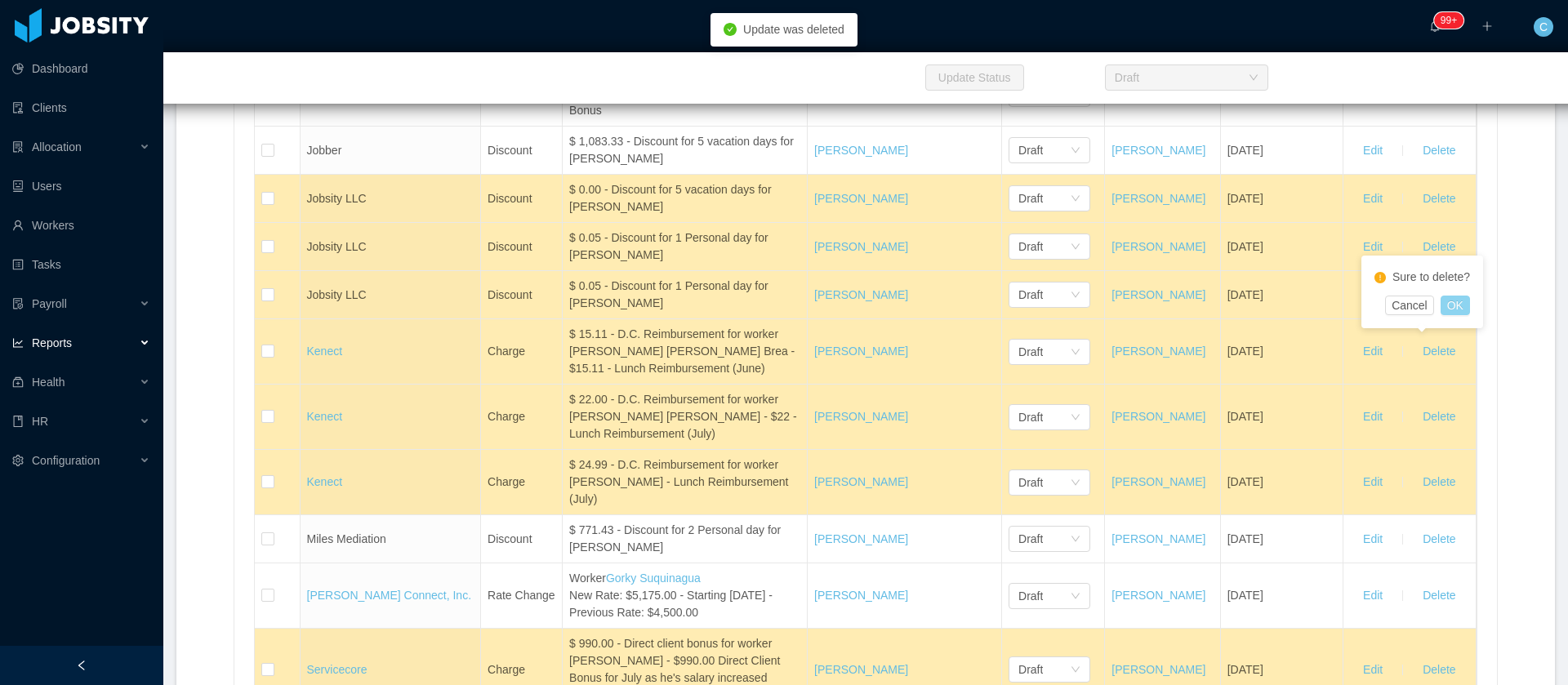
click at [1444, 310] on button "OK" at bounding box center [1455, 305] width 30 height 20
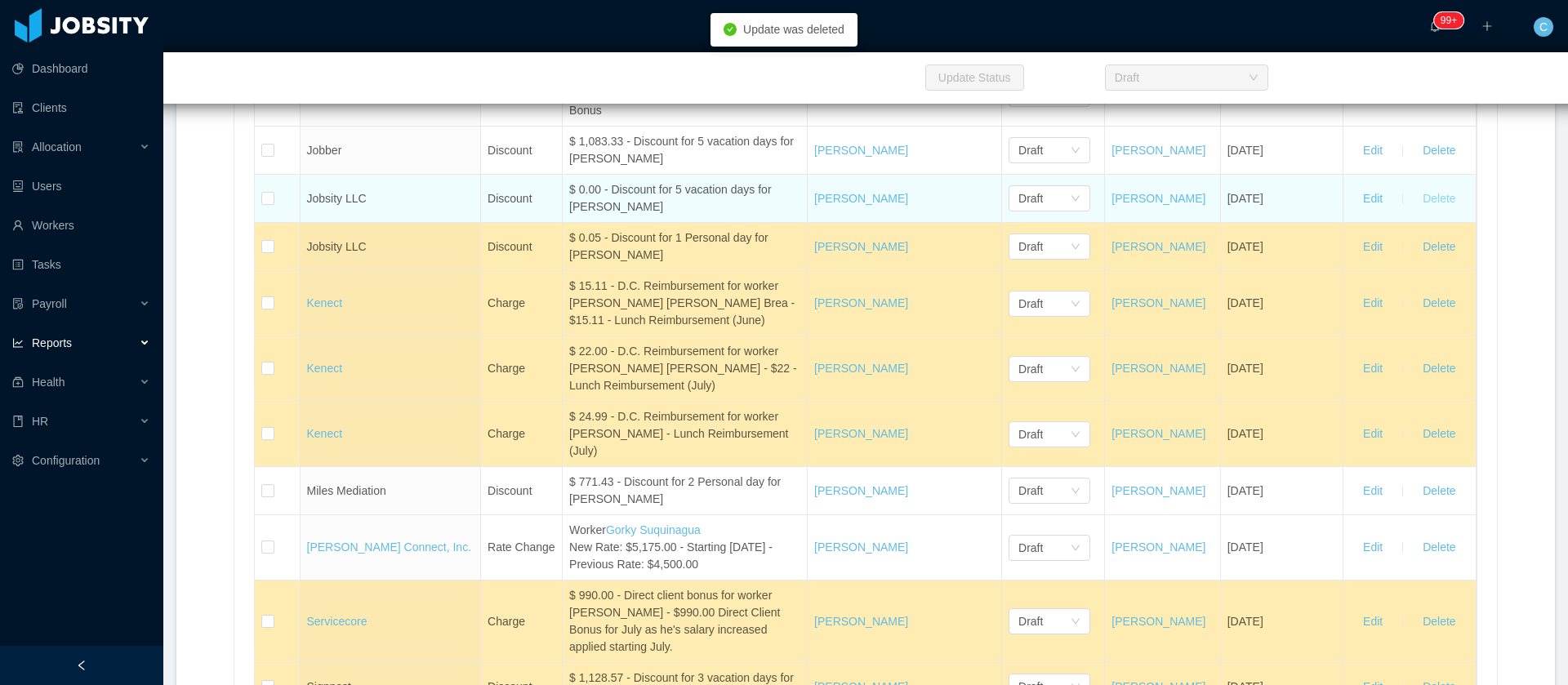
click at [1426, 212] on button "Delete" at bounding box center [1438, 198] width 58 height 26
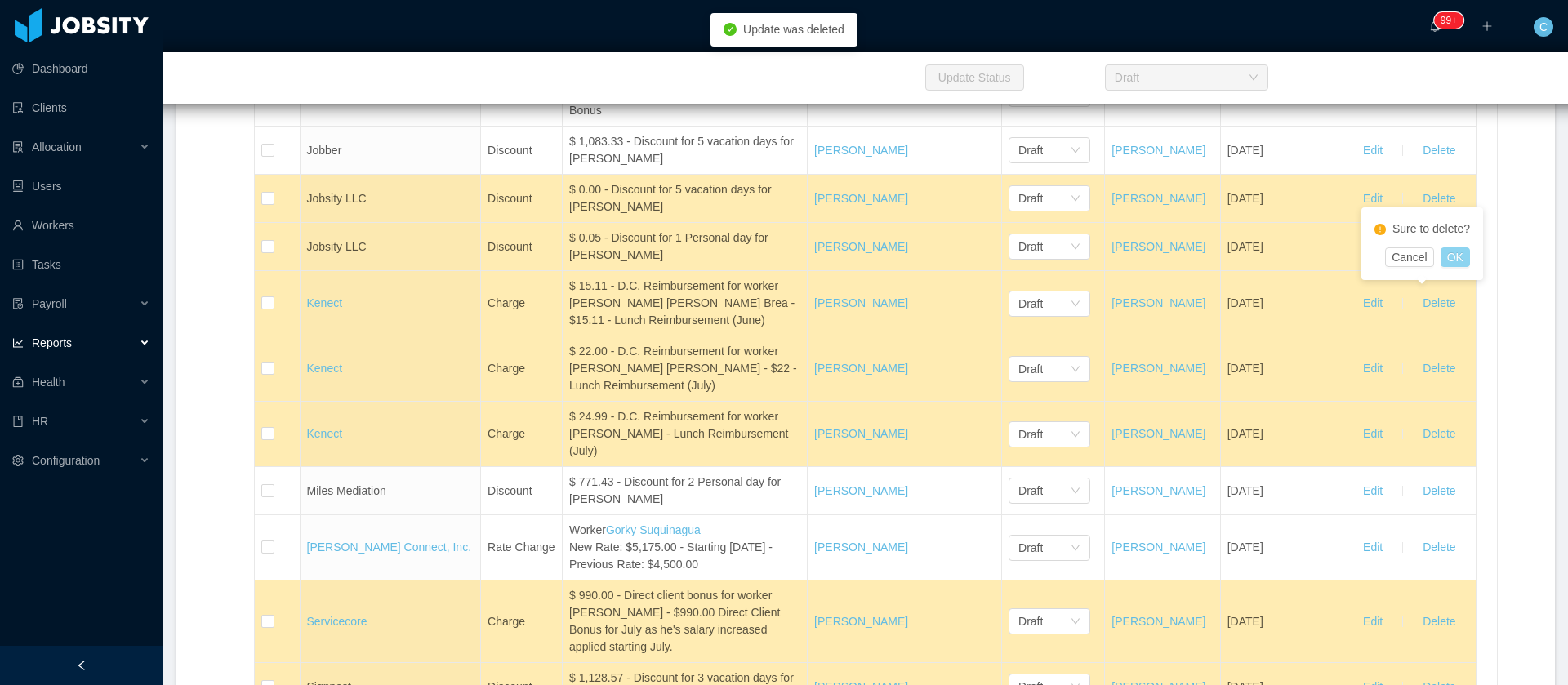
click at [1449, 264] on button "OK" at bounding box center [1455, 257] width 30 height 20
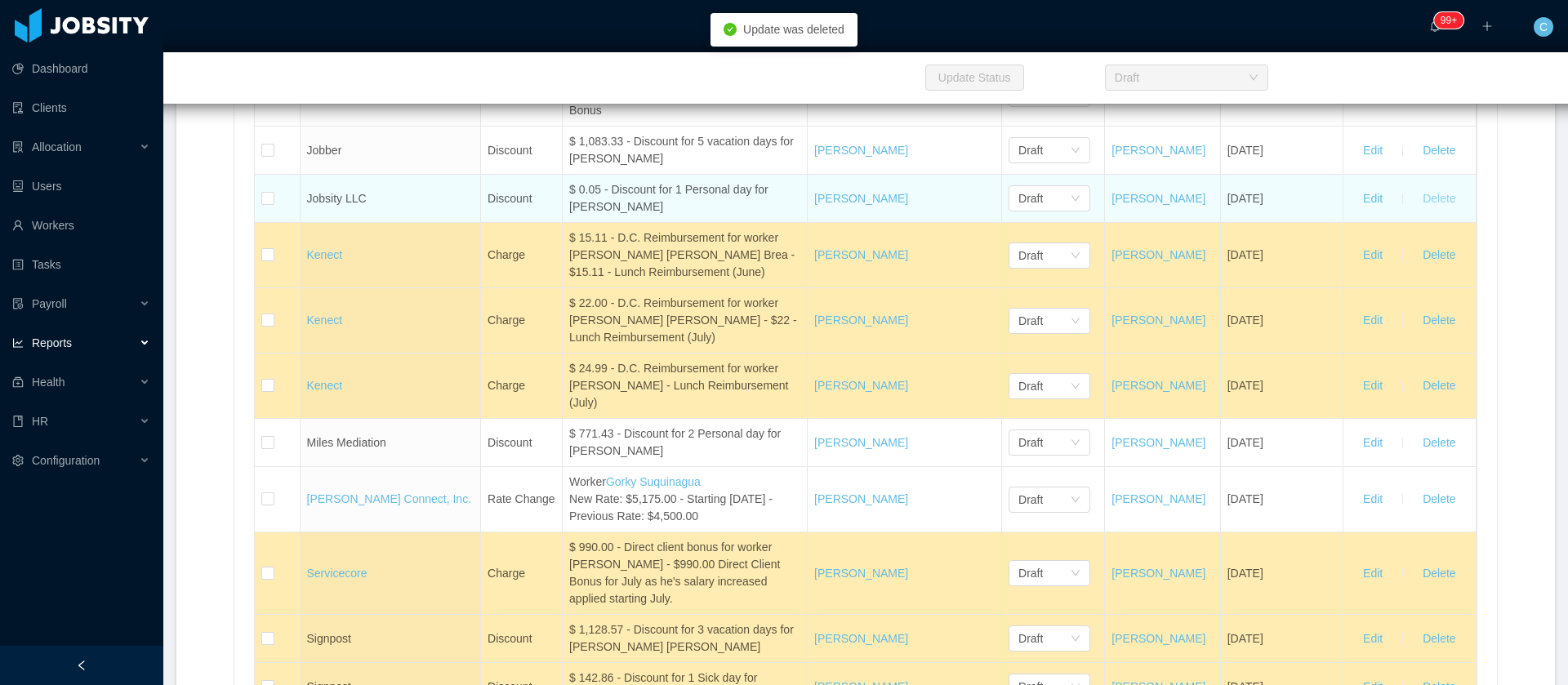
click at [1435, 212] on button "Delete" at bounding box center [1438, 198] width 58 height 26
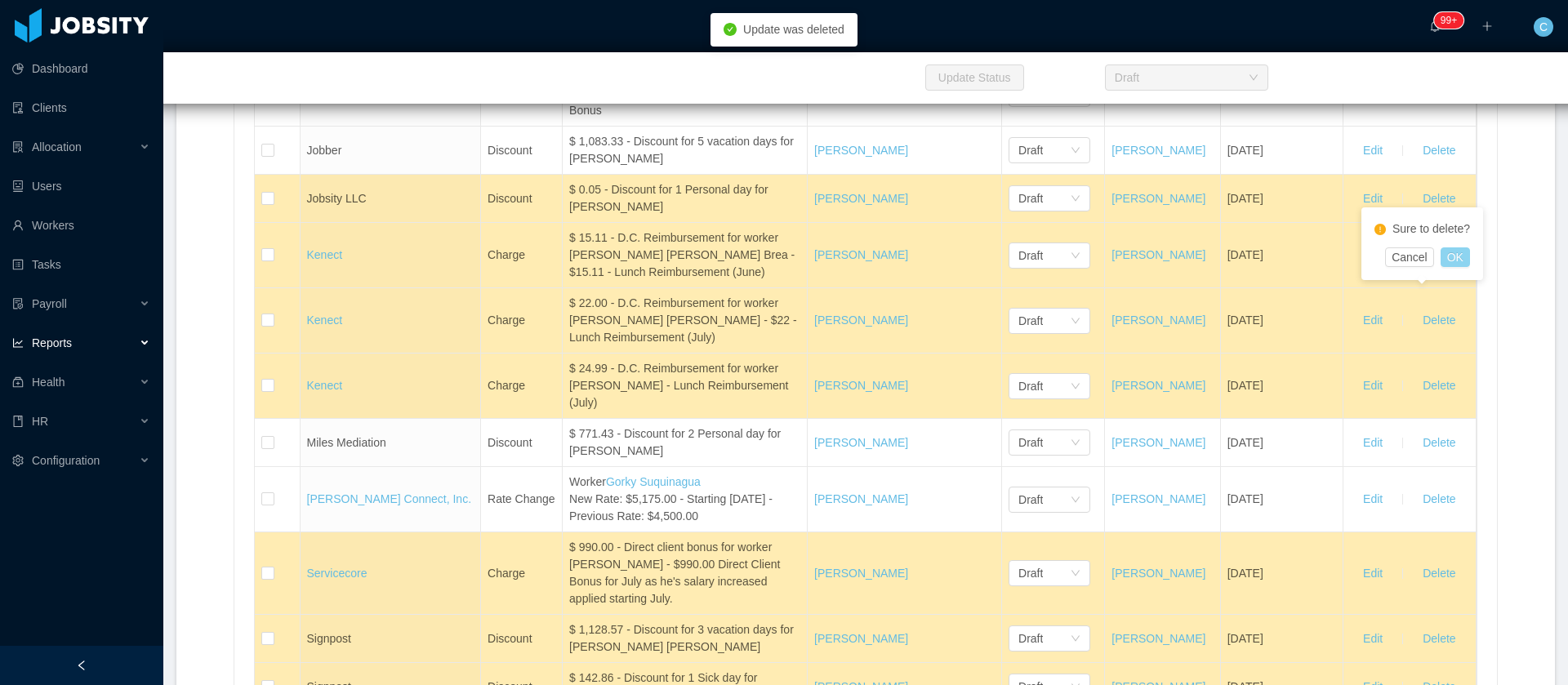
click at [1445, 264] on button "OK" at bounding box center [1455, 257] width 30 height 20
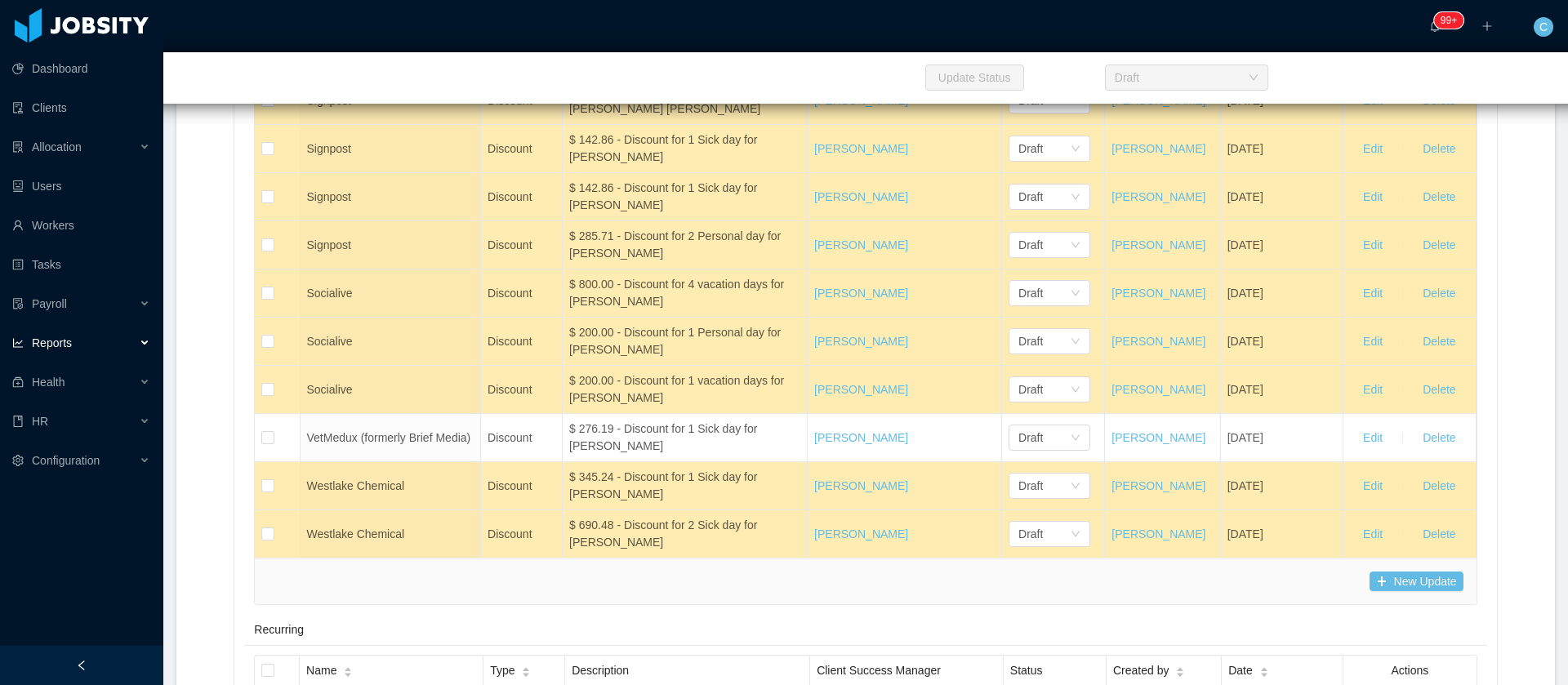
scroll to position [8938, 0]
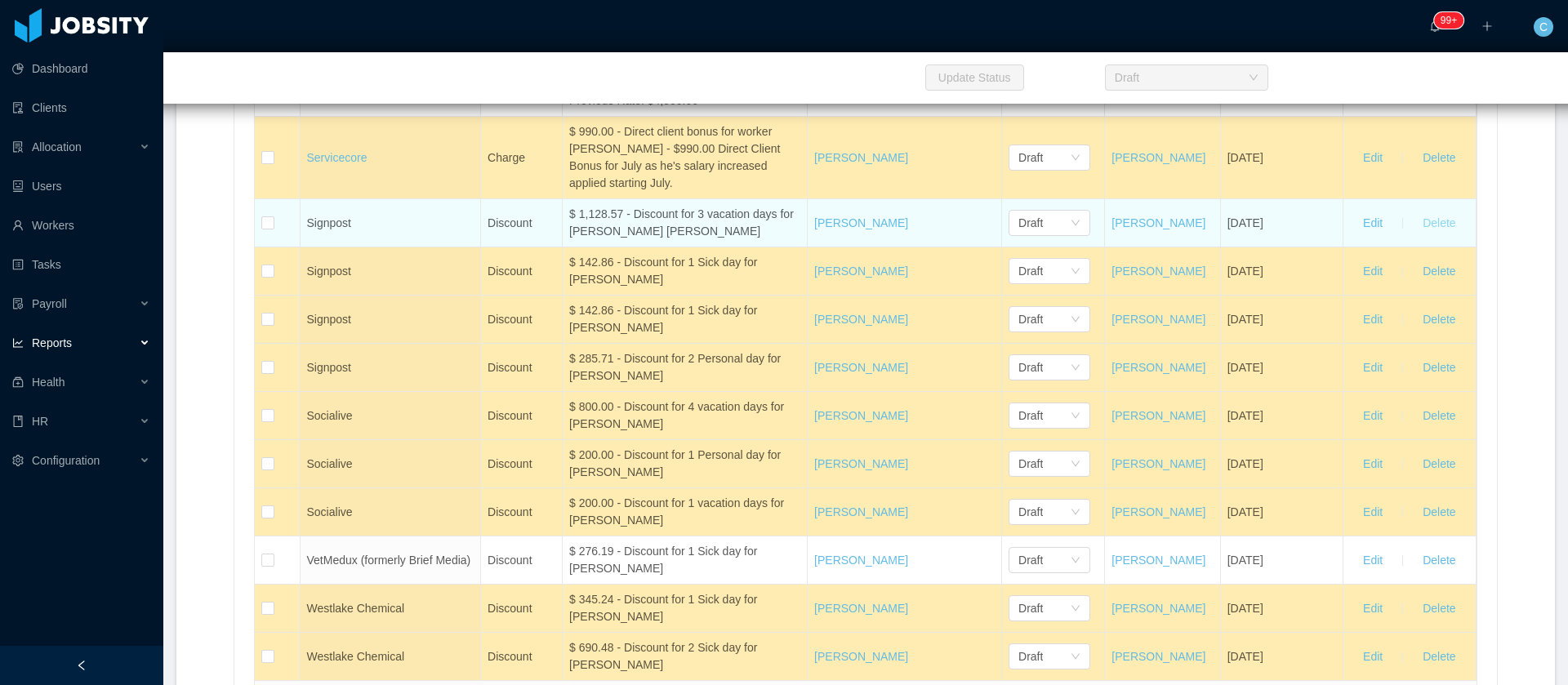
click at [1422, 236] on button "Delete" at bounding box center [1438, 223] width 58 height 26
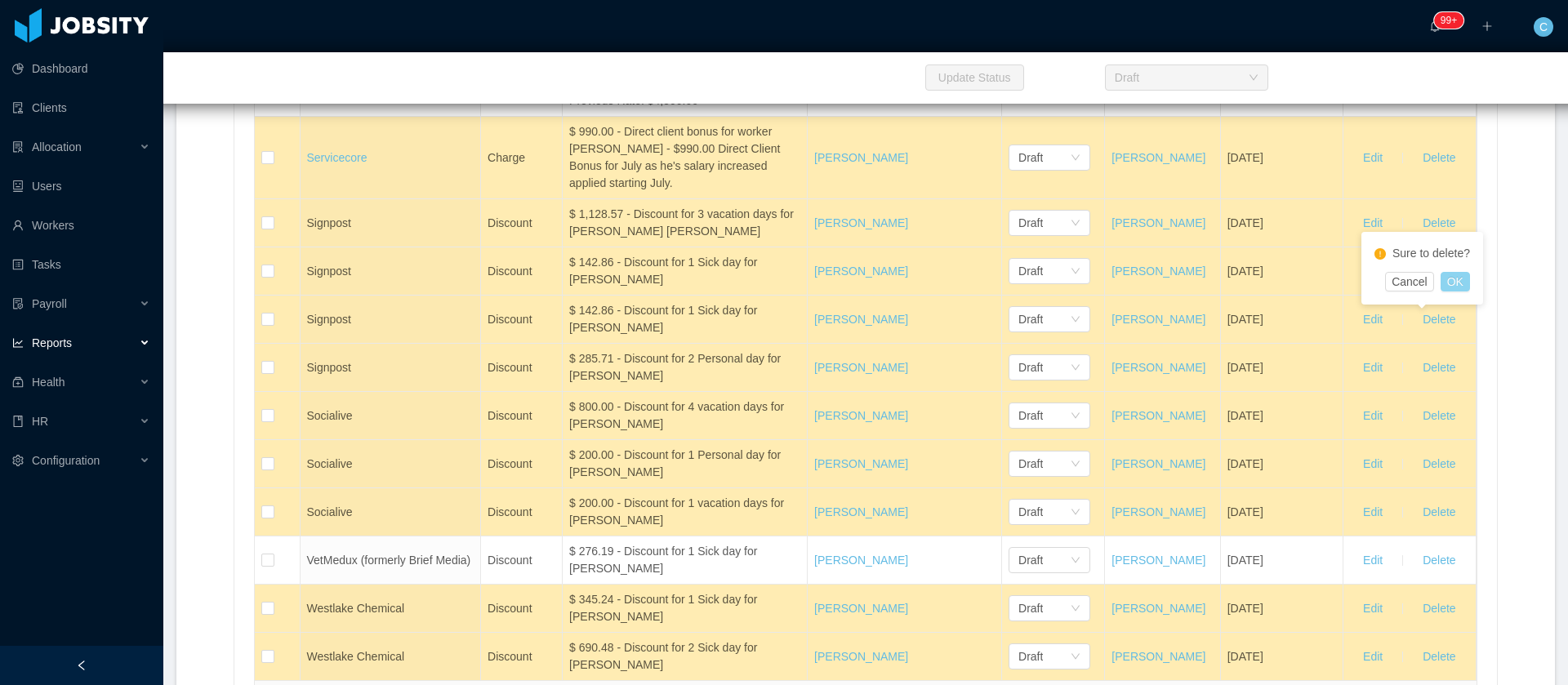
click at [1455, 283] on button "OK" at bounding box center [1455, 282] width 30 height 20
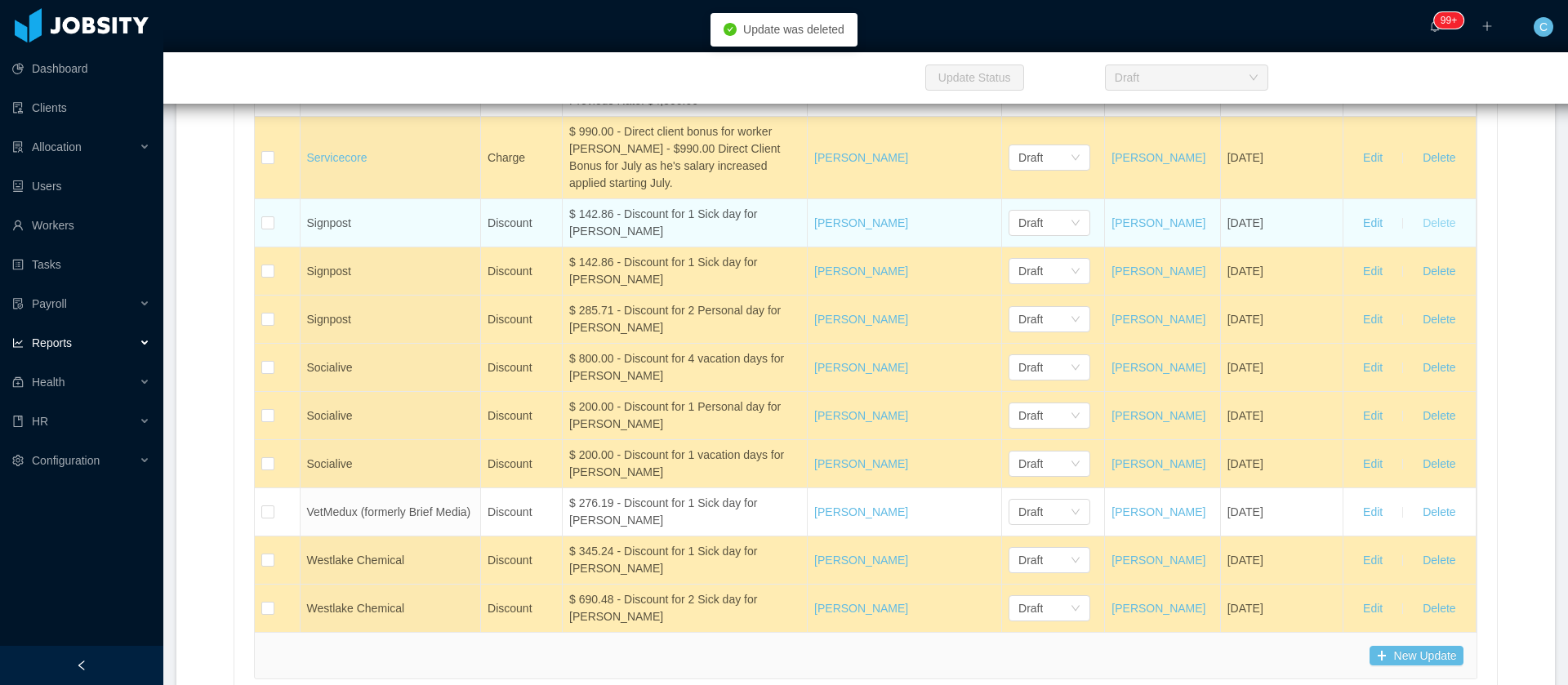
click at [1415, 236] on button "Delete" at bounding box center [1438, 223] width 58 height 26
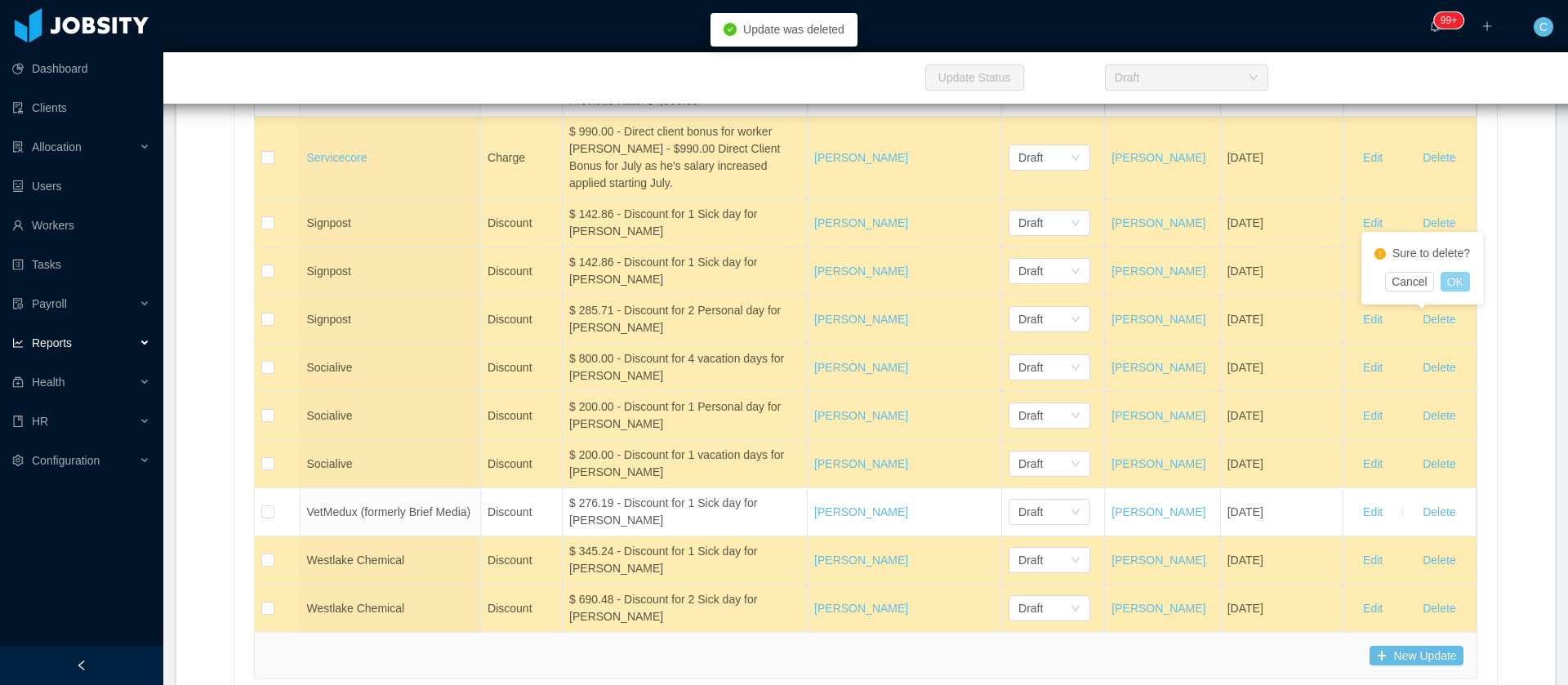
click at [1459, 277] on button "OK" at bounding box center [1455, 282] width 30 height 20
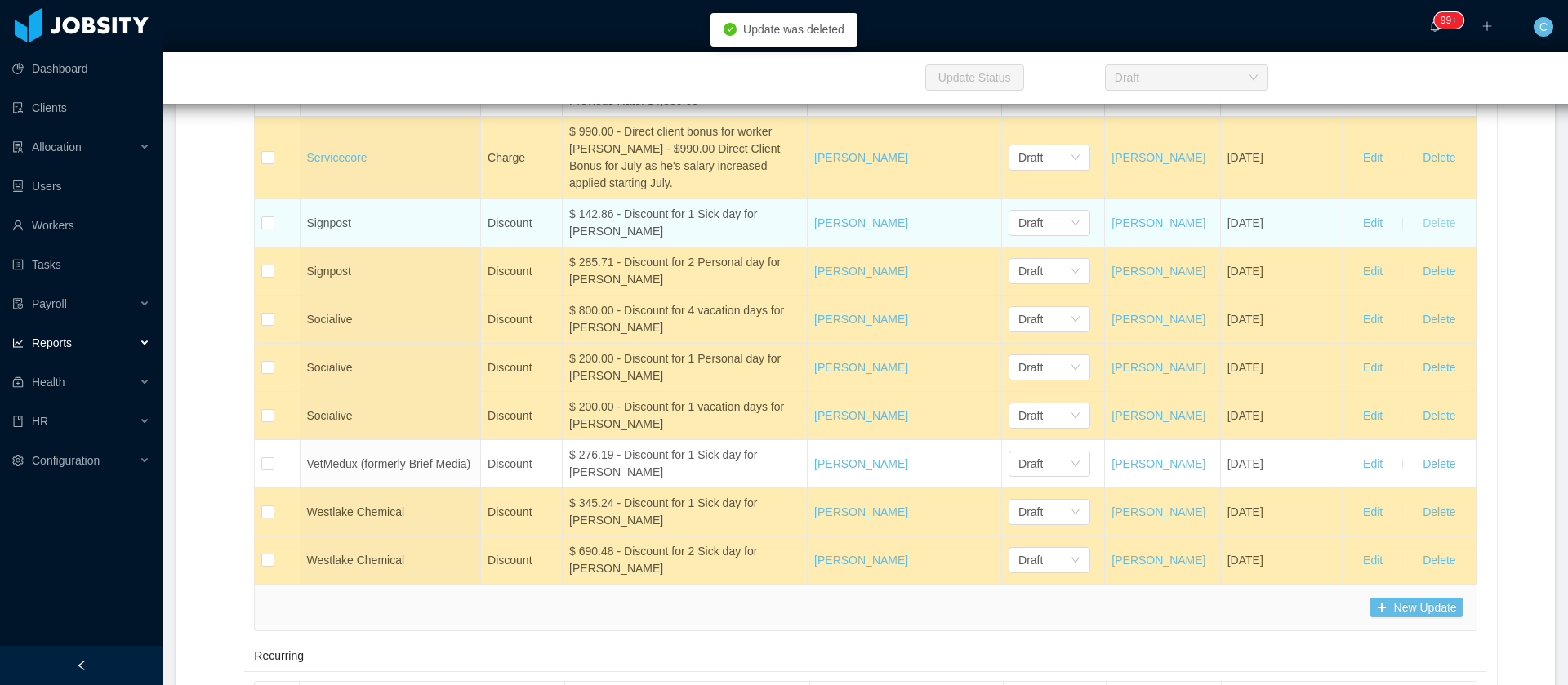
click at [1417, 236] on button "Delete" at bounding box center [1438, 223] width 58 height 26
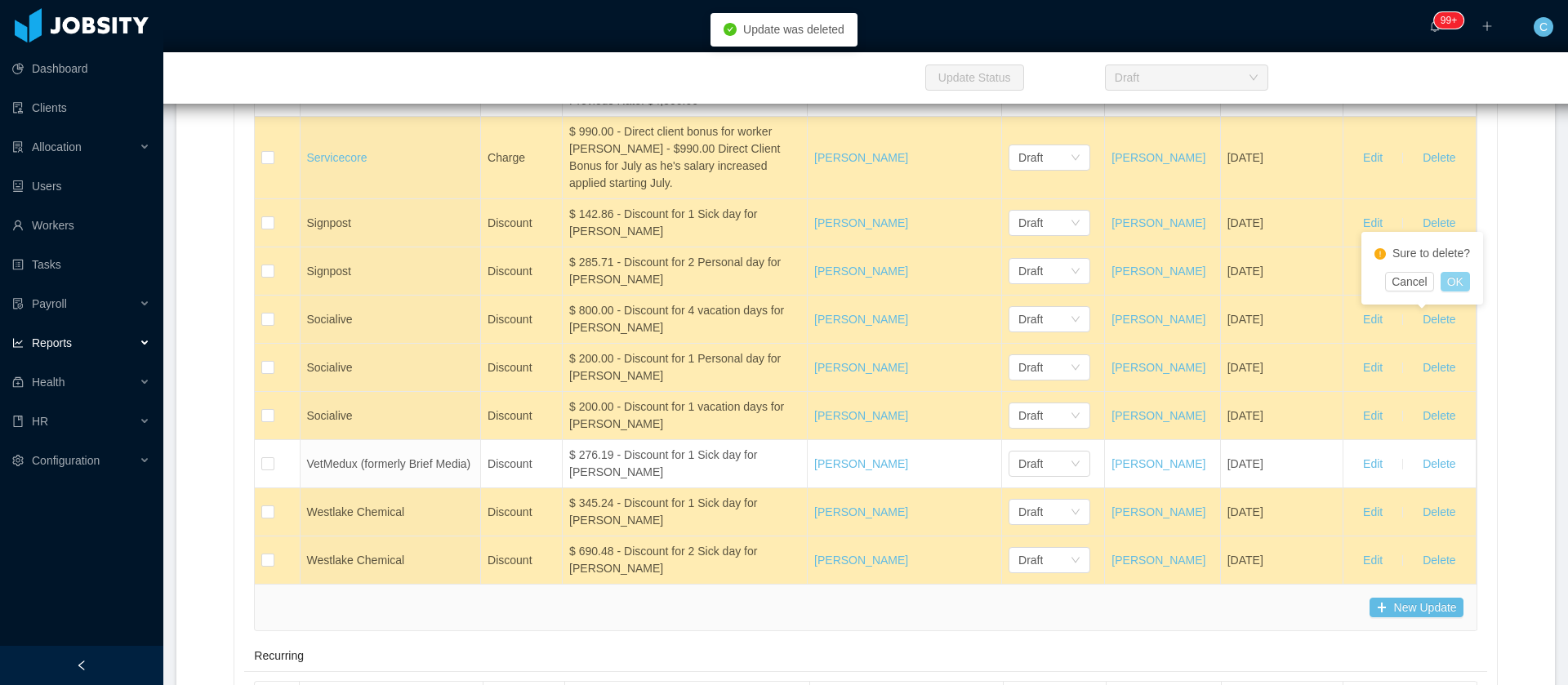
click at [1451, 281] on button "OK" at bounding box center [1455, 282] width 30 height 20
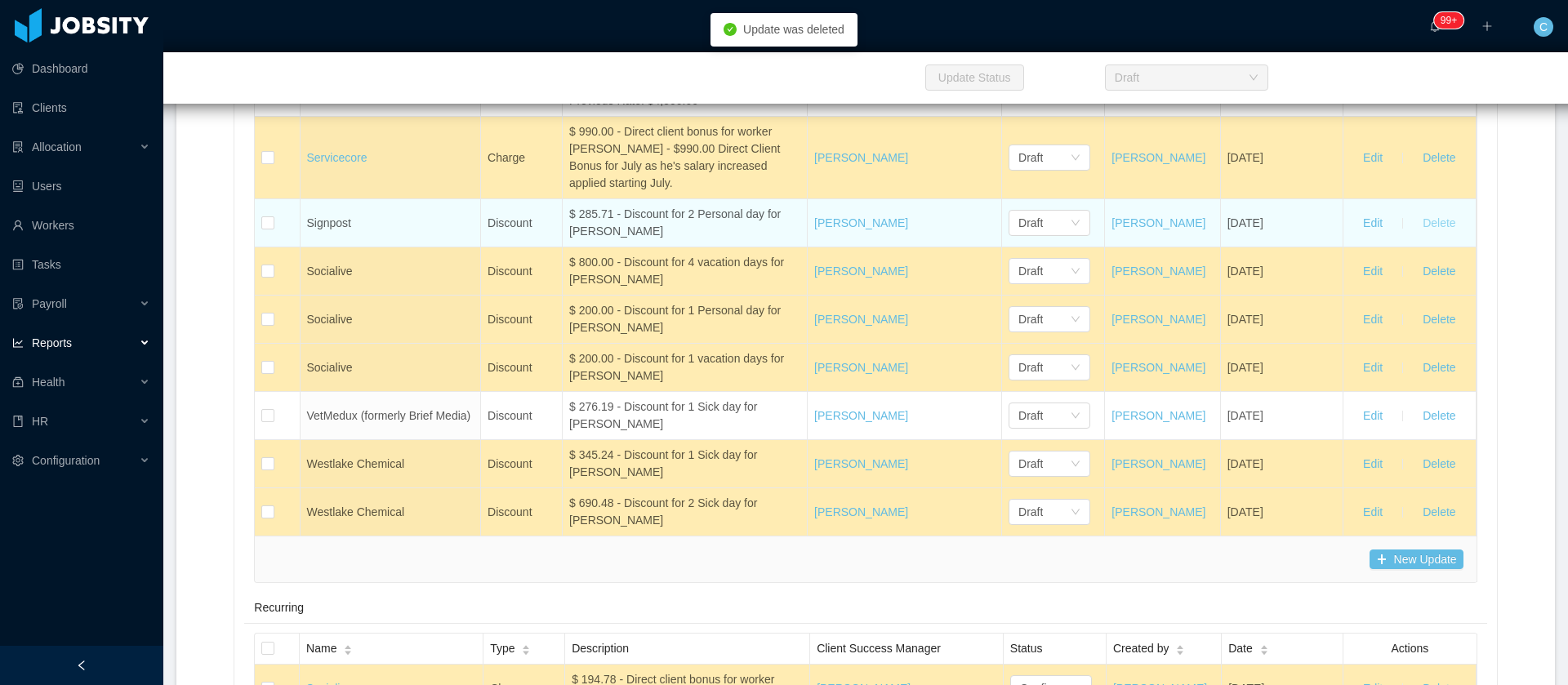
click at [1414, 236] on button "Delete" at bounding box center [1438, 223] width 58 height 26
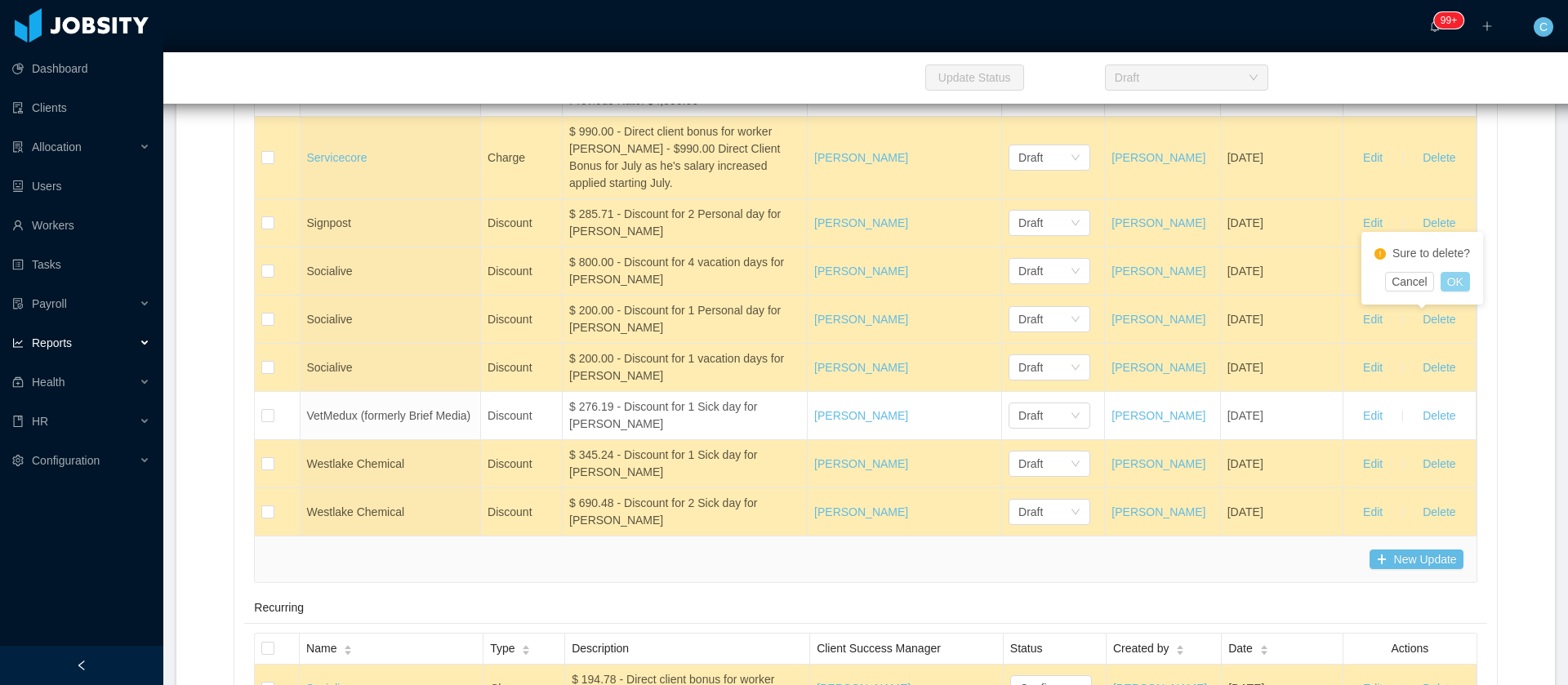
click at [1452, 287] on button "OK" at bounding box center [1455, 282] width 30 height 20
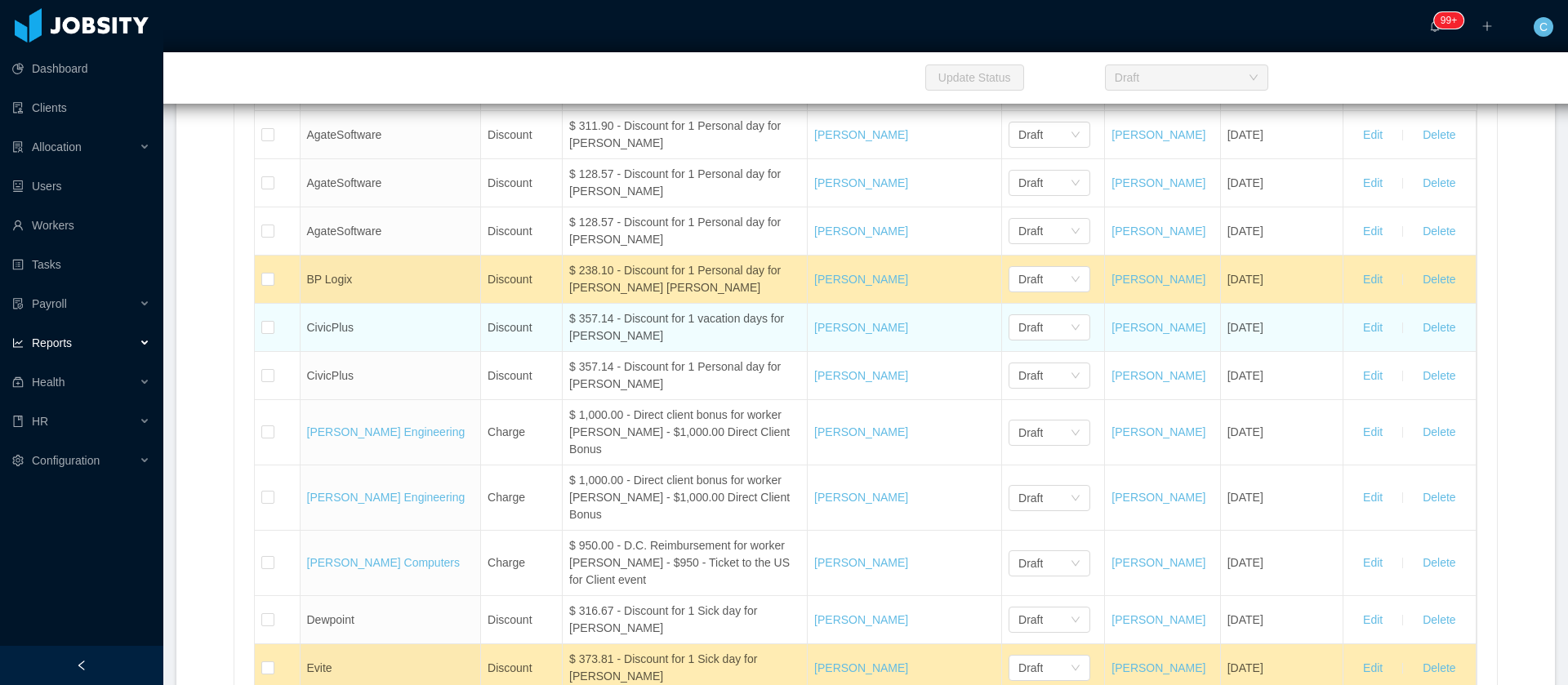
scroll to position [7468, 0]
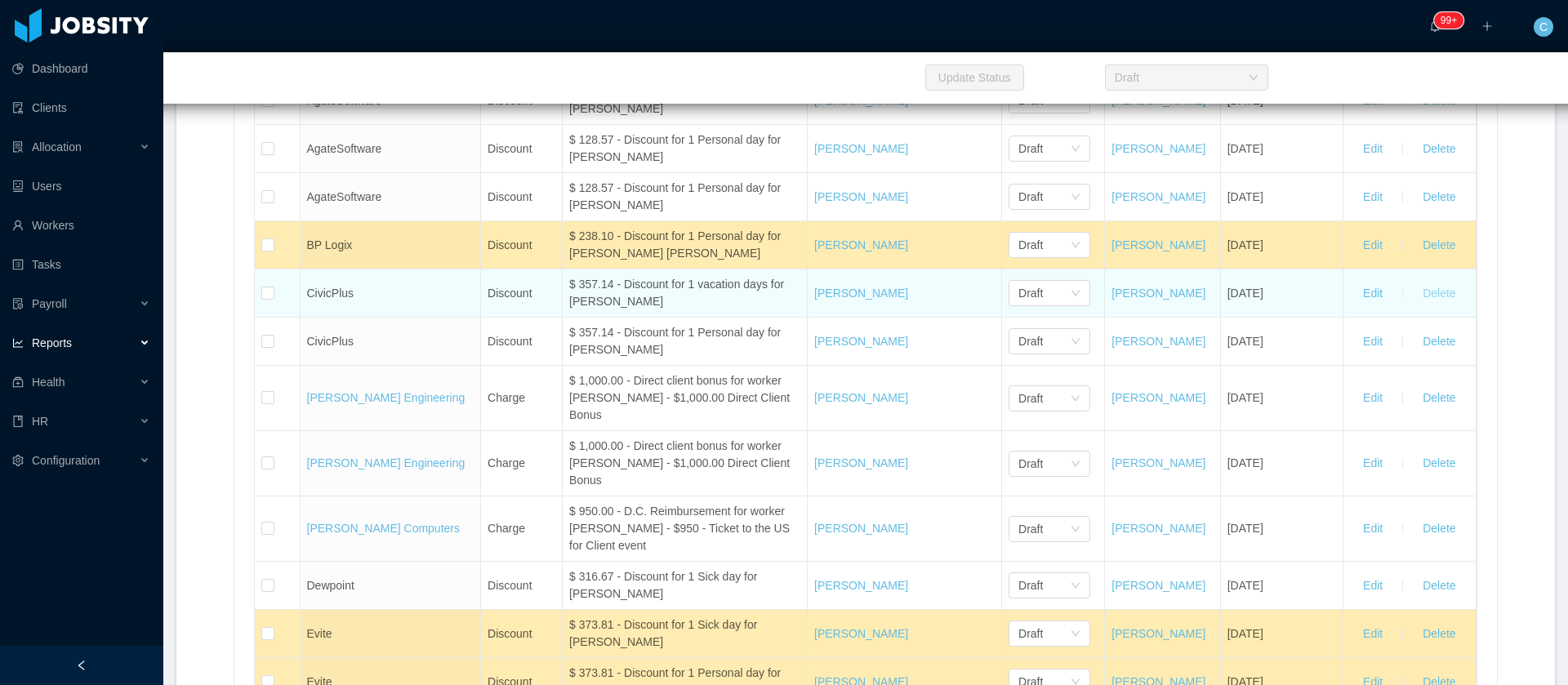
click at [1417, 306] on button "Delete" at bounding box center [1438, 293] width 58 height 26
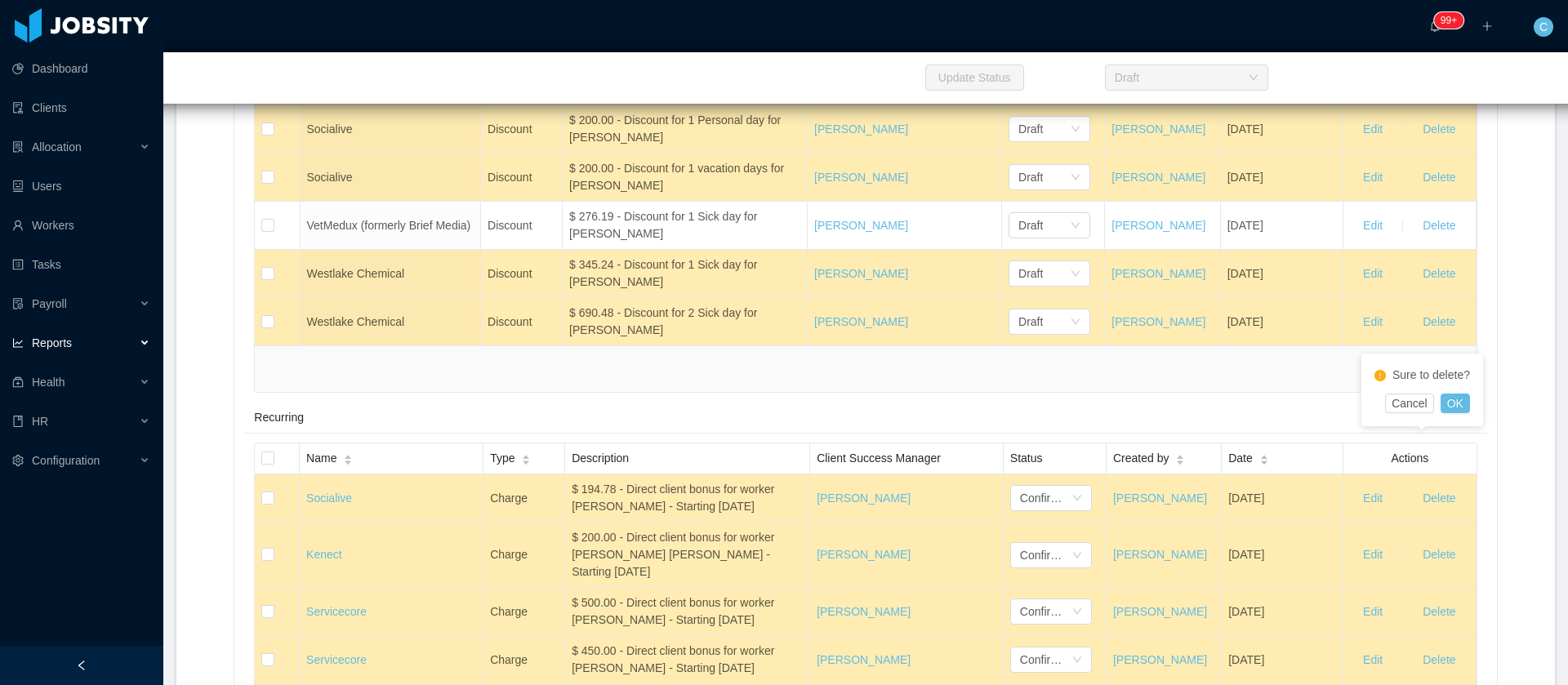
scroll to position [9059, 0]
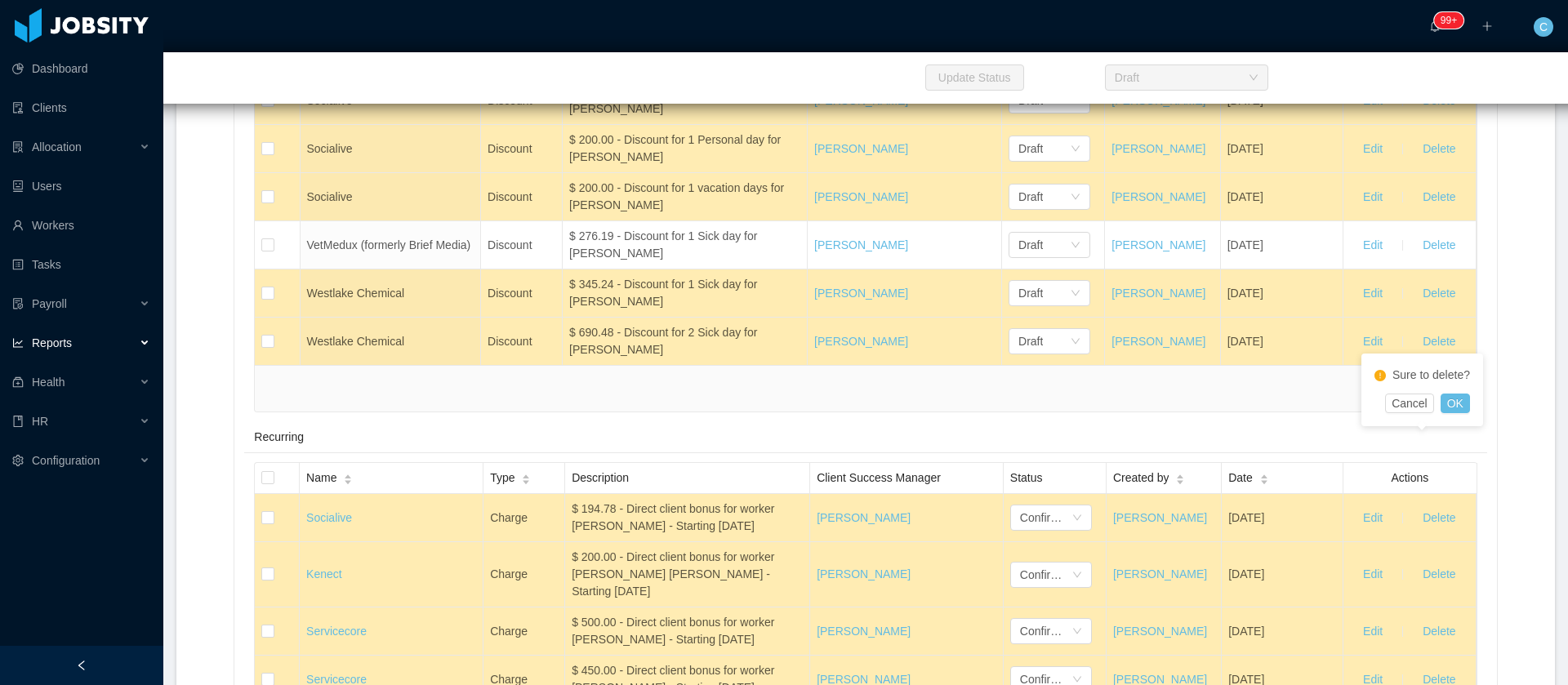
click at [1170, 398] on div "New Update" at bounding box center [865, 389] width 1195 height 20
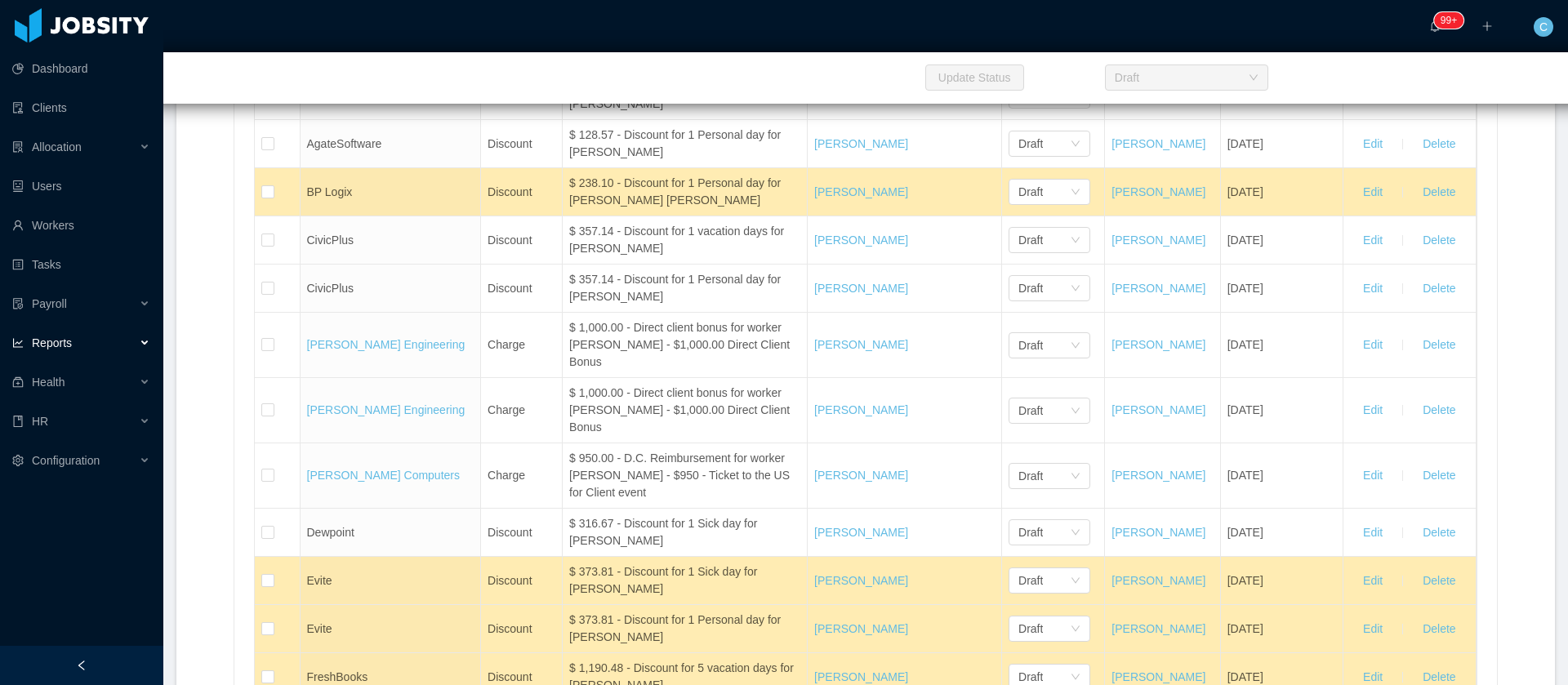
scroll to position [7407, 0]
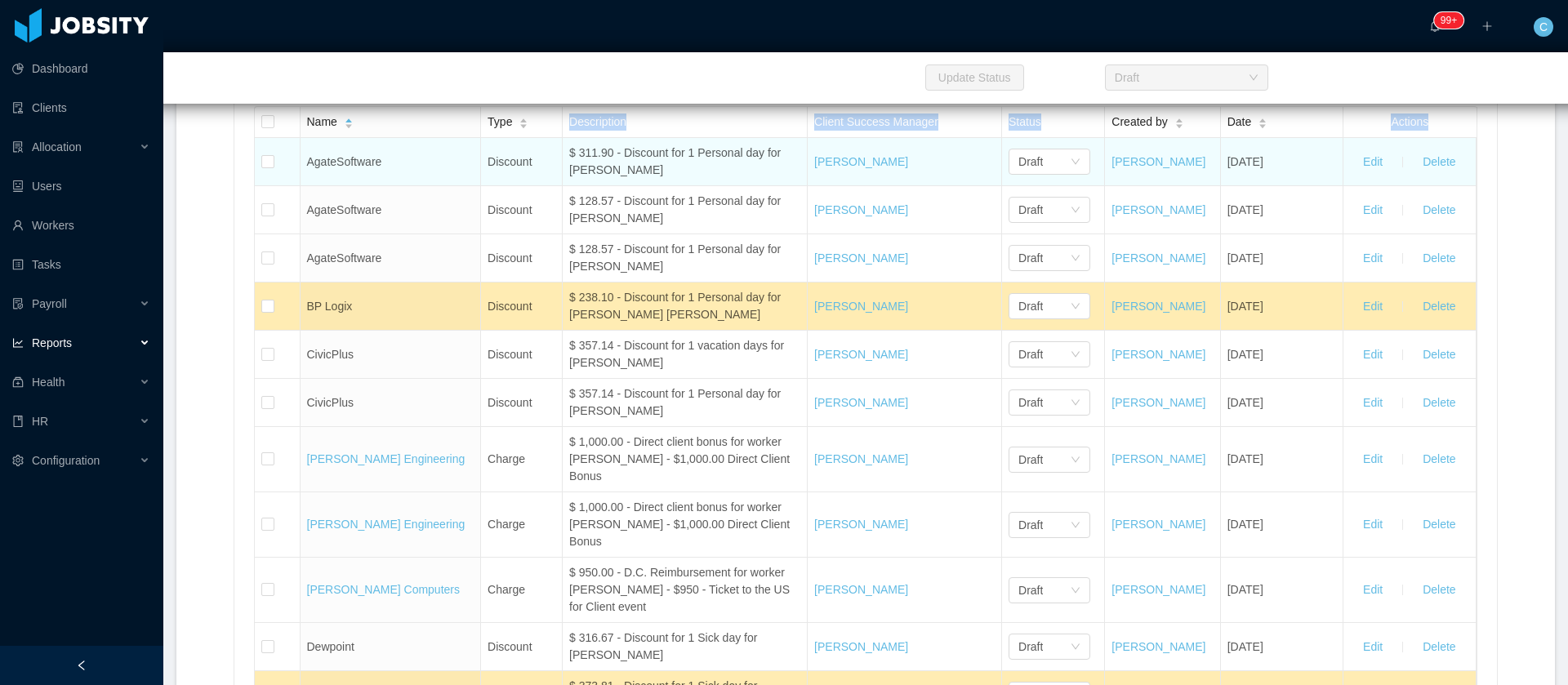
drag, startPoint x: 1435, startPoint y: 434, endPoint x: 300, endPoint y: 332, distance: 1139.6
copy table "Name Type Description Client Success Manager Status Created by Date Actions"
